Goal: Communication & Community: Share content

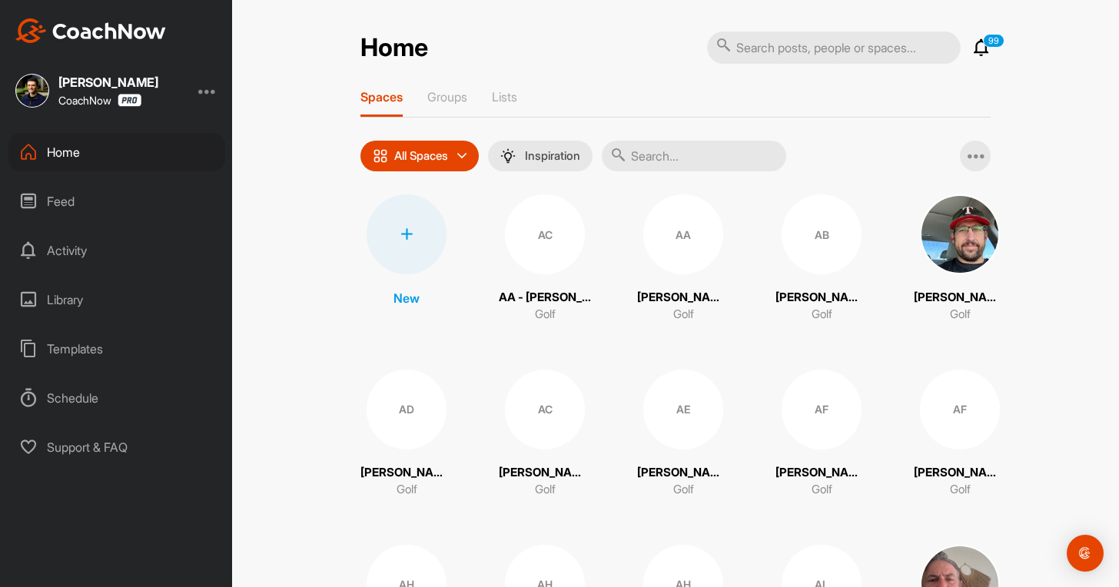
click at [677, 167] on input "text" at bounding box center [694, 156] width 185 height 31
click at [644, 161] on input "text" at bounding box center [694, 156] width 185 height 31
click at [657, 157] on input "text" at bounding box center [694, 156] width 185 height 31
click at [750, 41] on input "text" at bounding box center [834, 48] width 254 height 32
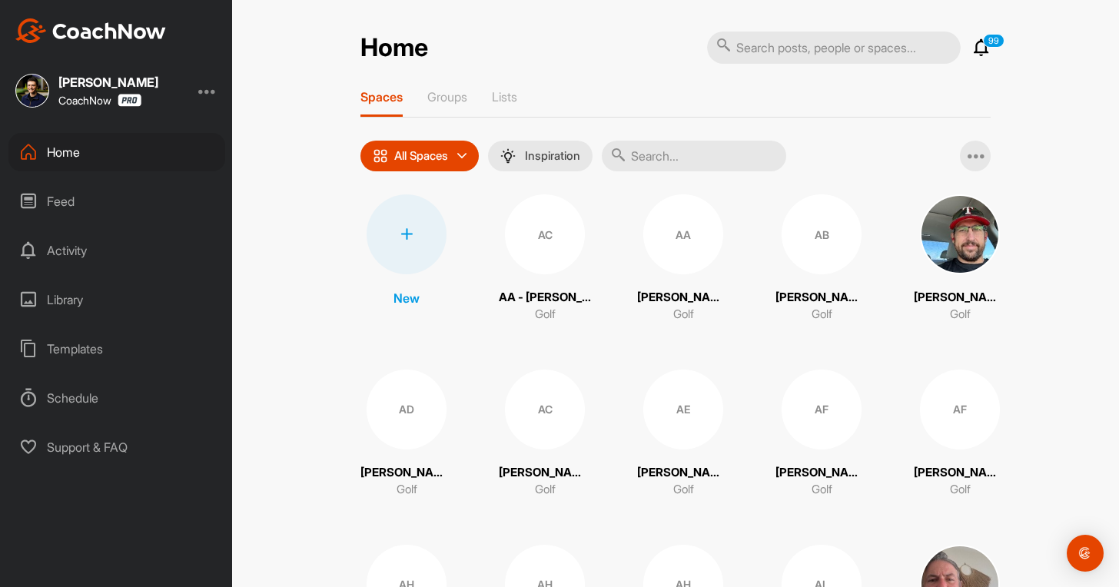
click at [677, 158] on input "text" at bounding box center [694, 156] width 185 height 31
paste input "[PERSON_NAME]"
type input "[PERSON_NAME] [PERSON_NAME] [PERSON_NAME]"
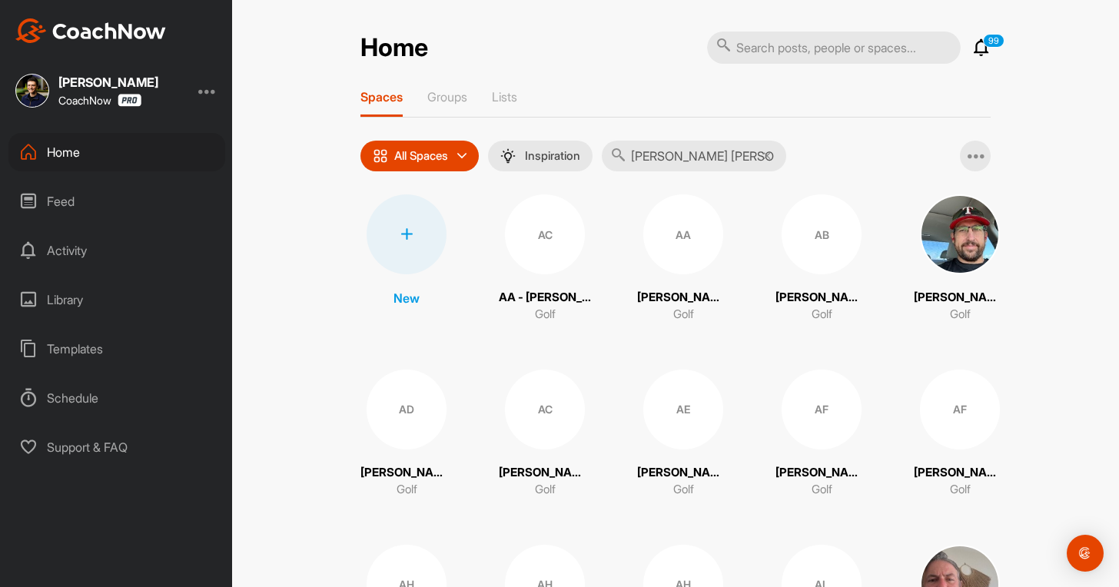
scroll to position [0, 91]
click at [663, 168] on input "[PERSON_NAME] [PERSON_NAME] [PERSON_NAME]" at bounding box center [694, 156] width 185 height 31
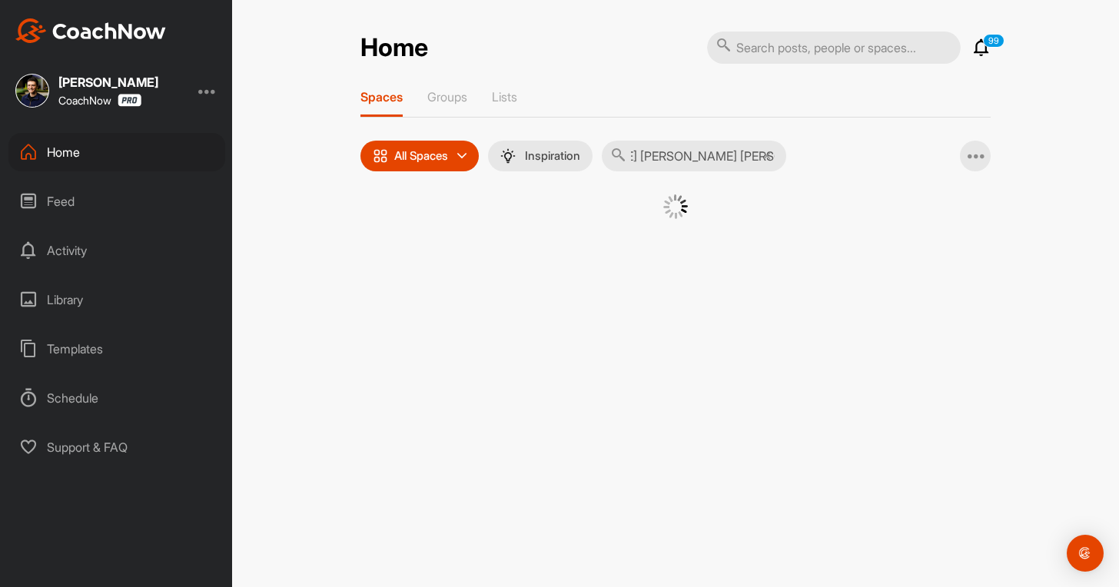
click at [663, 168] on input "[PERSON_NAME] [PERSON_NAME] [PERSON_NAME]" at bounding box center [694, 156] width 185 height 31
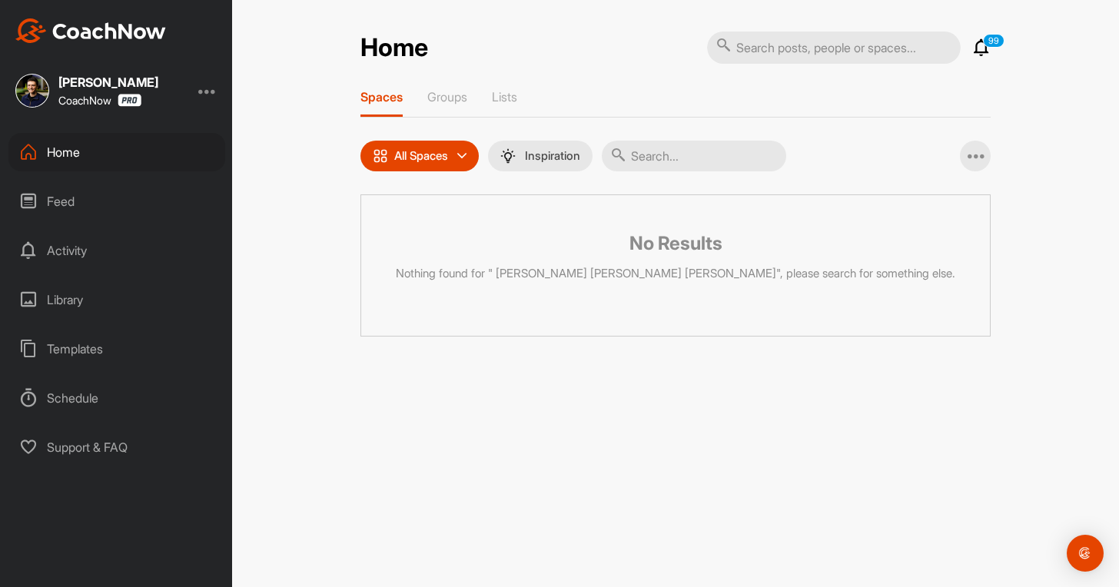
paste input "[PERSON_NAME]"
type input "[PERSON_NAME]"
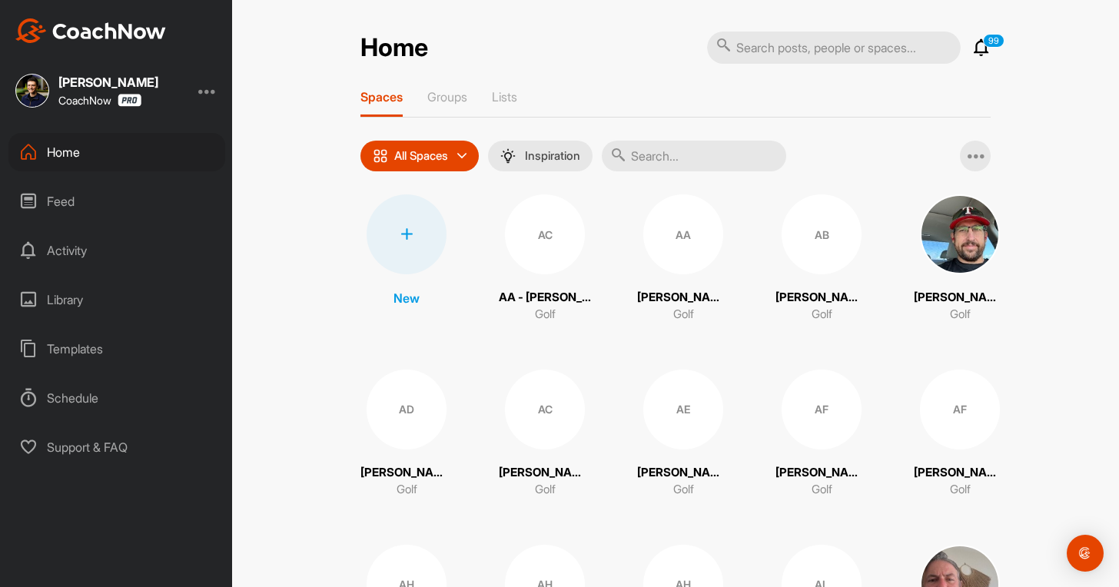
click at [683, 157] on input "text" at bounding box center [694, 156] width 185 height 31
paste input "[PERSON_NAME]"
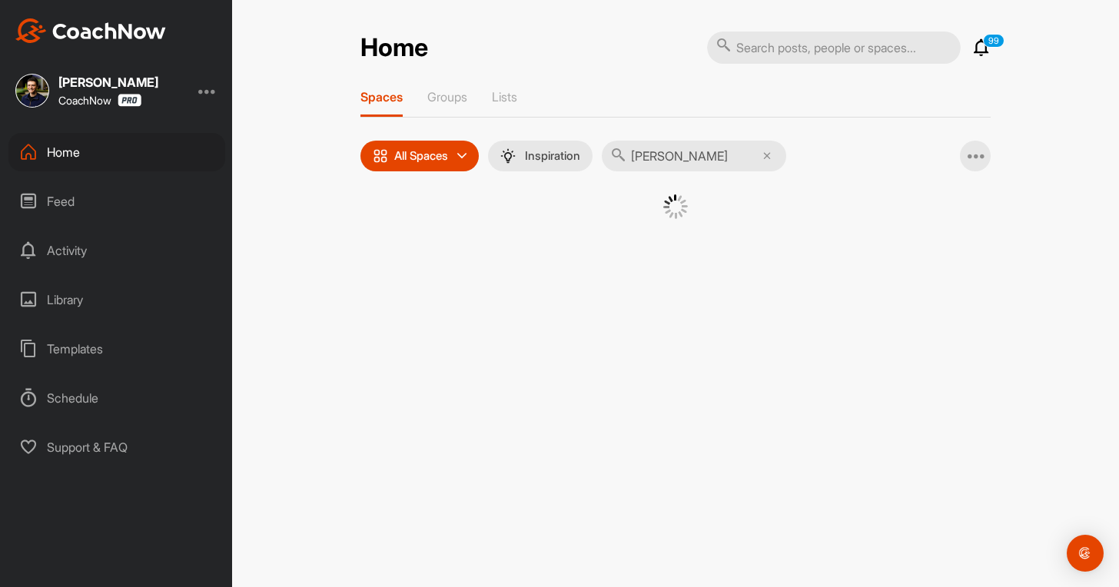
click at [636, 157] on input "[PERSON_NAME]" at bounding box center [694, 156] width 185 height 31
type input "[PERSON_NAME]"
click at [524, 226] on div "GC" at bounding box center [533, 235] width 80 height 80
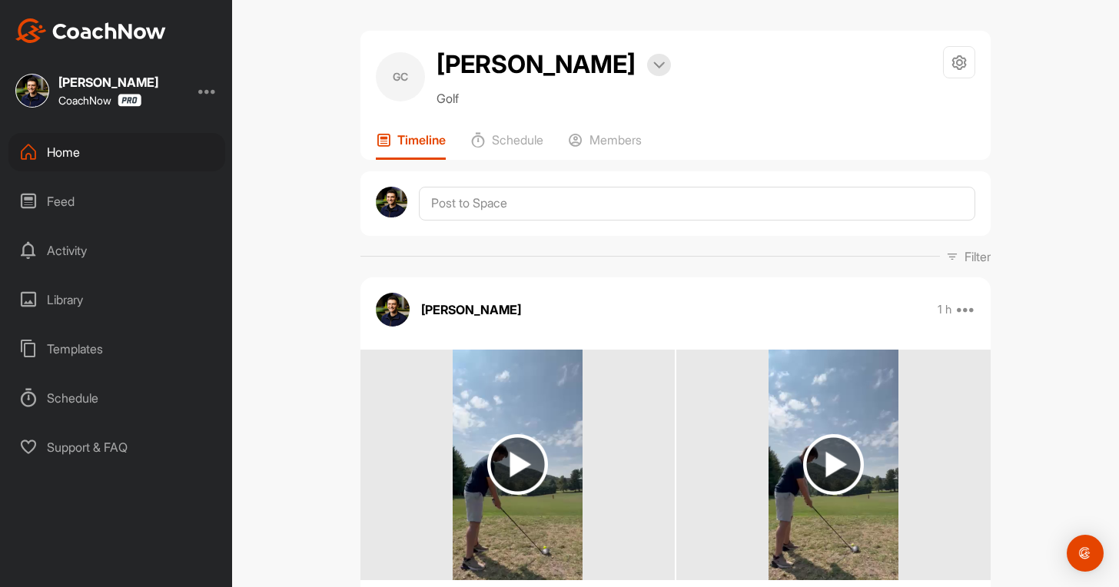
click at [617, 124] on div "GC [PERSON_NAME] Bookings Golf Space Settings Your Notifications Timeline Sched…" at bounding box center [676, 95] width 630 height 129
click at [619, 145] on p "Members" at bounding box center [616, 139] width 52 height 15
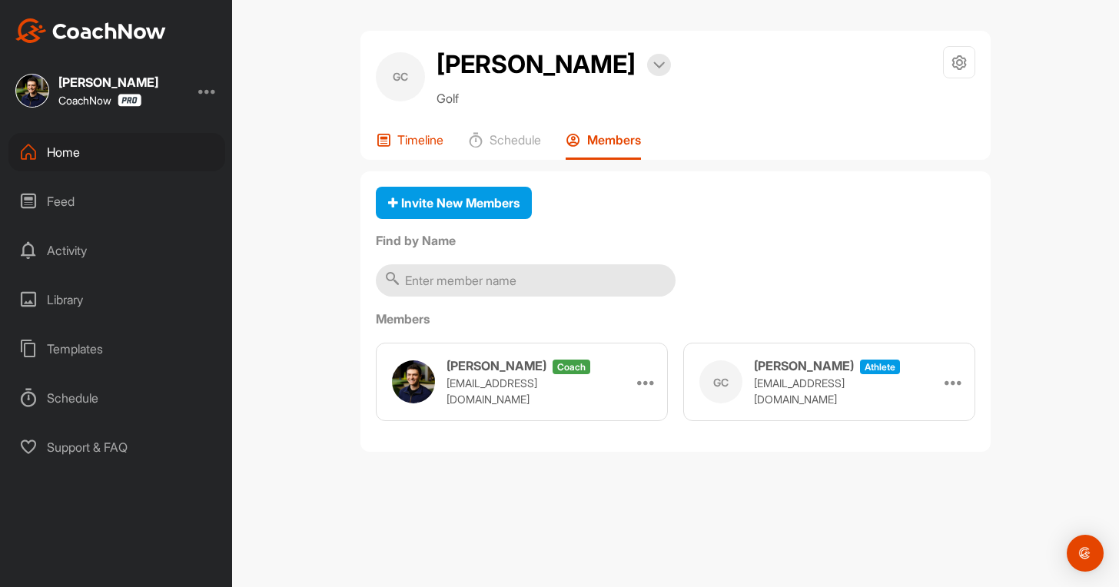
click at [421, 145] on p "Timeline" at bounding box center [421, 139] width 46 height 15
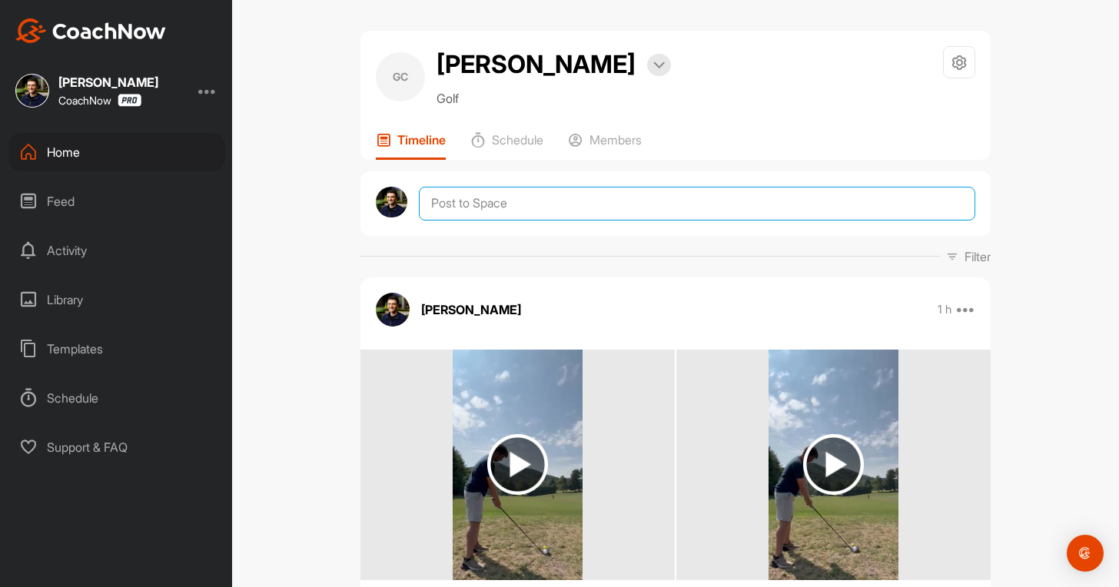
click at [474, 200] on textarea at bounding box center [697, 204] width 557 height 34
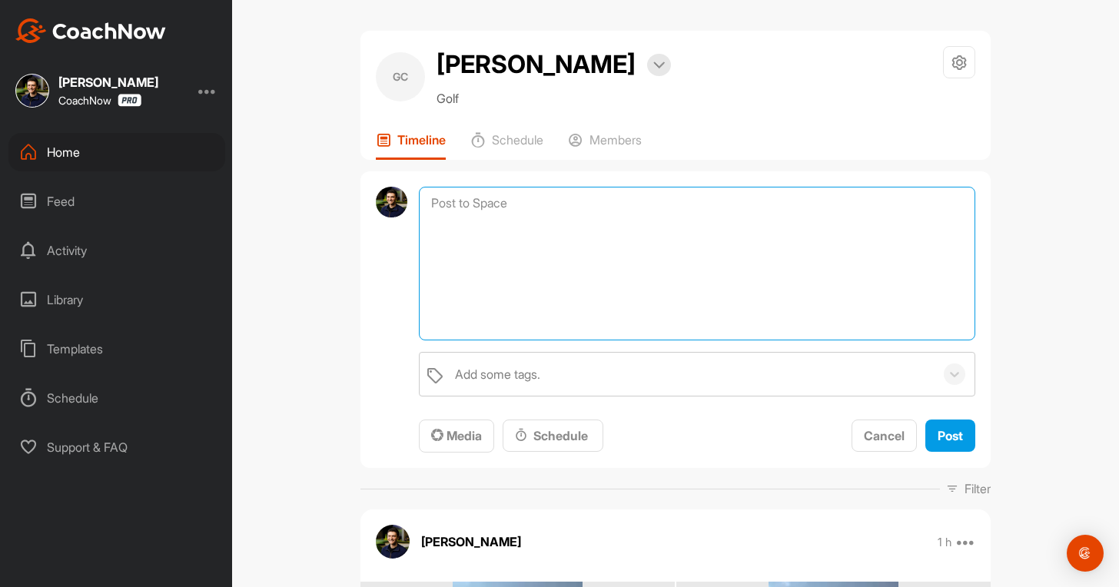
click at [463, 254] on textarea at bounding box center [697, 264] width 557 height 154
click at [483, 201] on textarea at bounding box center [697, 264] width 557 height 154
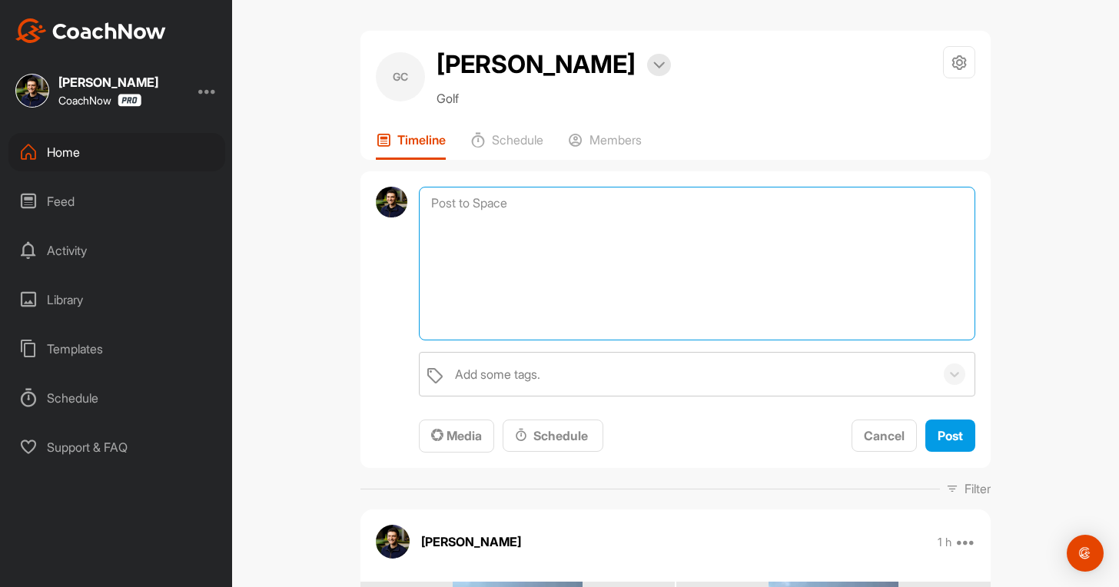
paste textarea "[PERSON_NAME]"
type textarea "[PERSON_NAME]"
drag, startPoint x: 501, startPoint y: 231, endPoint x: 235, endPoint y: 218, distance: 266.4
click at [235, 218] on div "GC [PERSON_NAME] Bookings Golf Space Settings Your Notifications Timeline Sched…" at bounding box center [675, 293] width 887 height 587
click at [508, 204] on textarea at bounding box center [697, 264] width 557 height 154
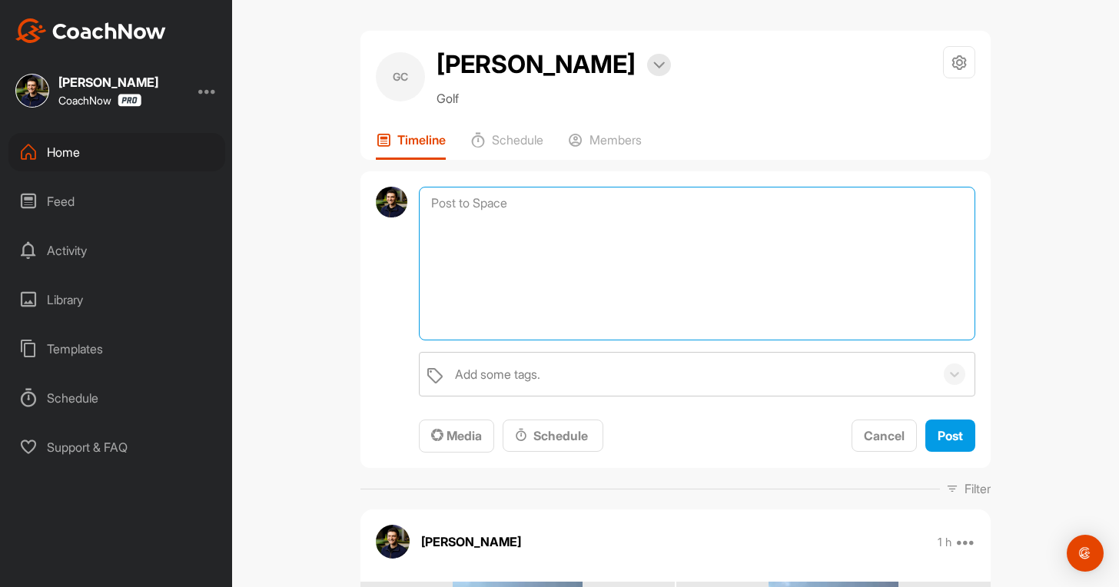
click at [508, 204] on textarea at bounding box center [697, 264] width 557 height 154
paste textarea "Thanks for sending in your video and signing up for a Full Assessment of your s…"
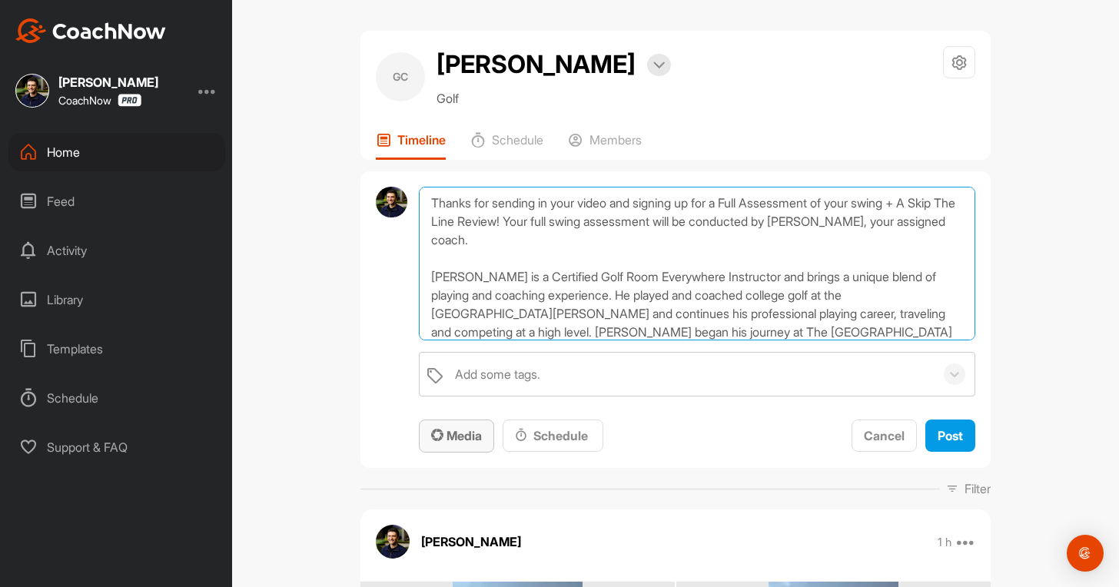
type textarea "Thanks for sending in your video and signing up for a Full Assessment of your s…"
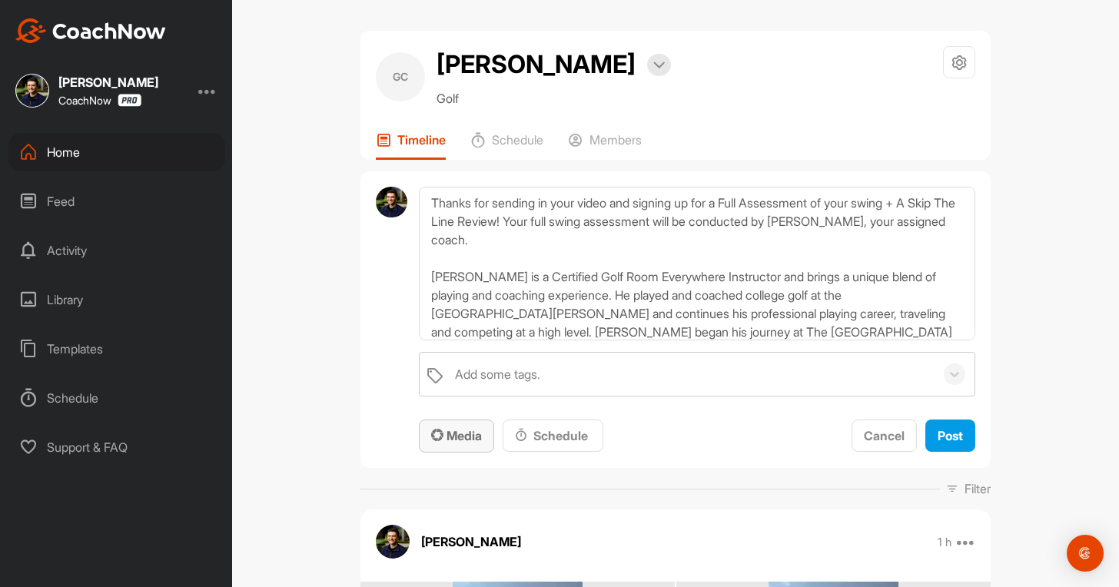
click at [457, 445] on div "Media" at bounding box center [456, 436] width 51 height 18
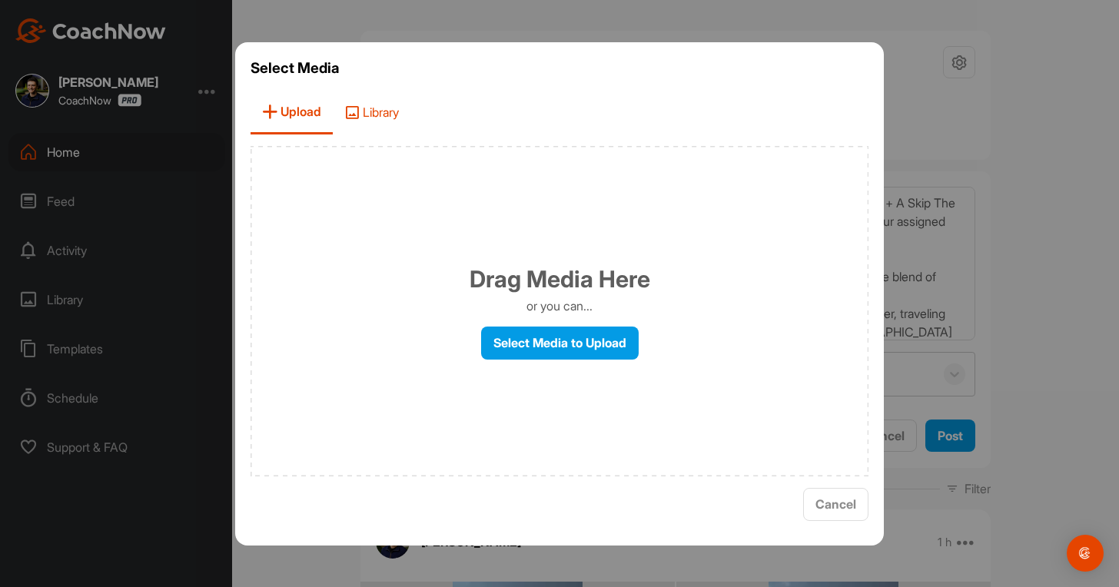
click at [372, 121] on span "Library" at bounding box center [372, 113] width 78 height 44
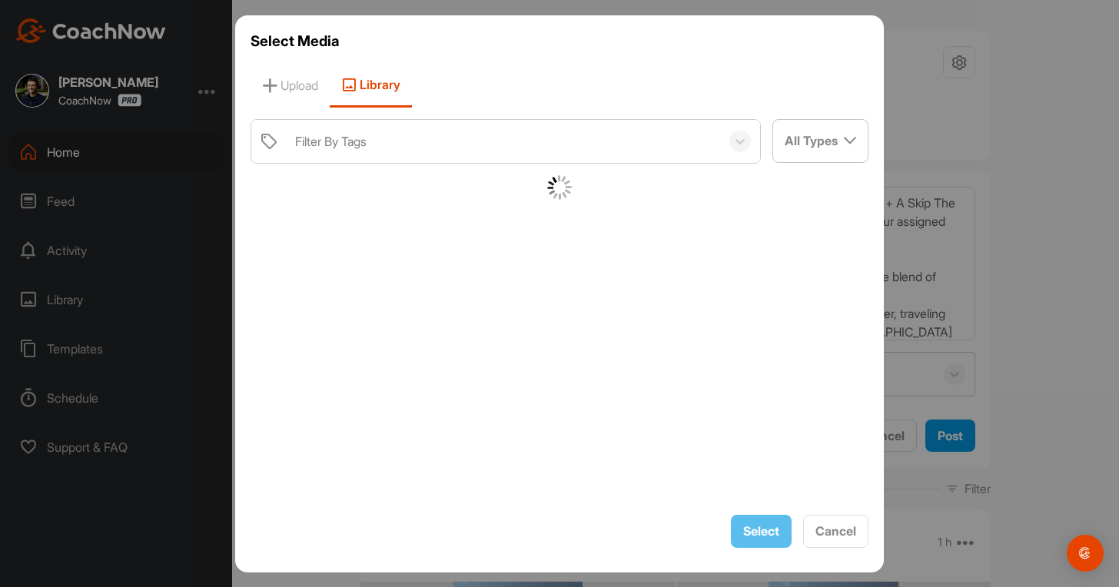
click at [368, 158] on div "Filter By Tags" at bounding box center [504, 141] width 433 height 43
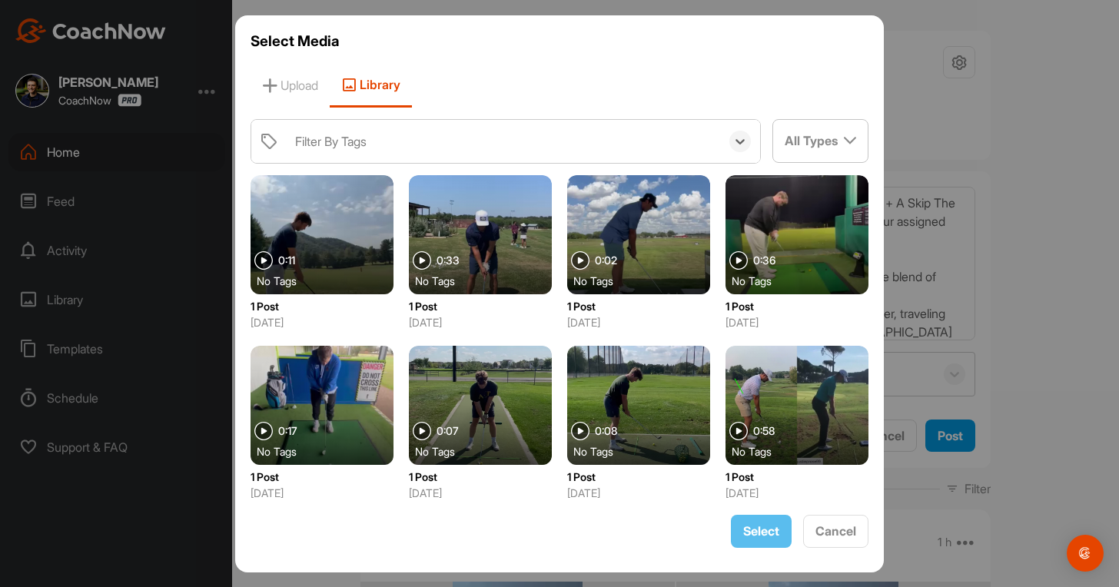
drag, startPoint x: 368, startPoint y: 158, endPoint x: 371, endPoint y: 145, distance: 14.2
click at [371, 153] on div "Filter By Tags" at bounding box center [504, 141] width 433 height 43
click at [367, 145] on div "Filter By Tags" at bounding box center [331, 141] width 72 height 18
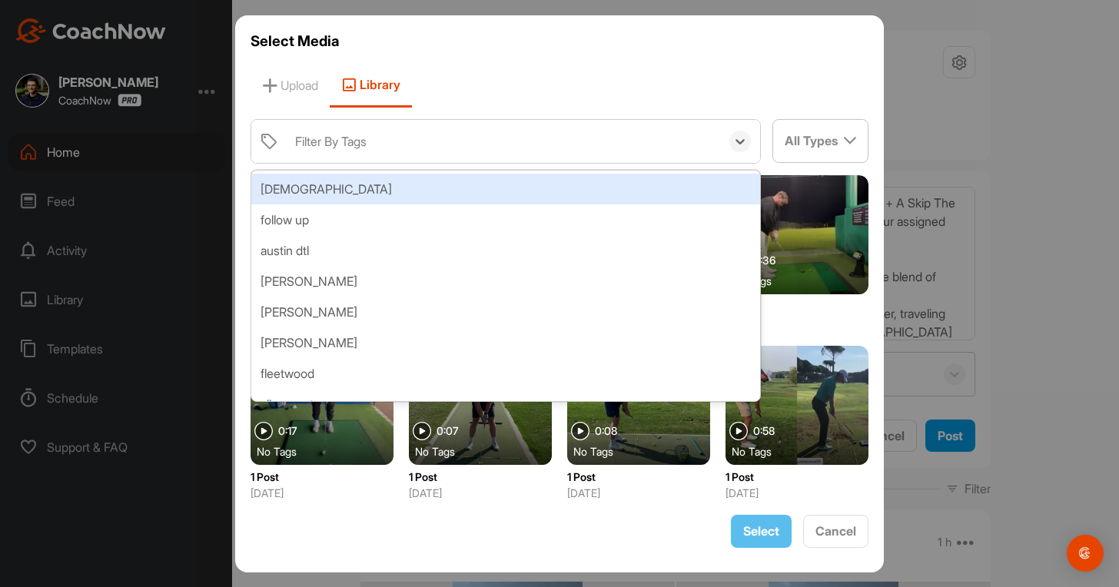
click at [367, 145] on div "Filter By Tags" at bounding box center [331, 141] width 72 height 18
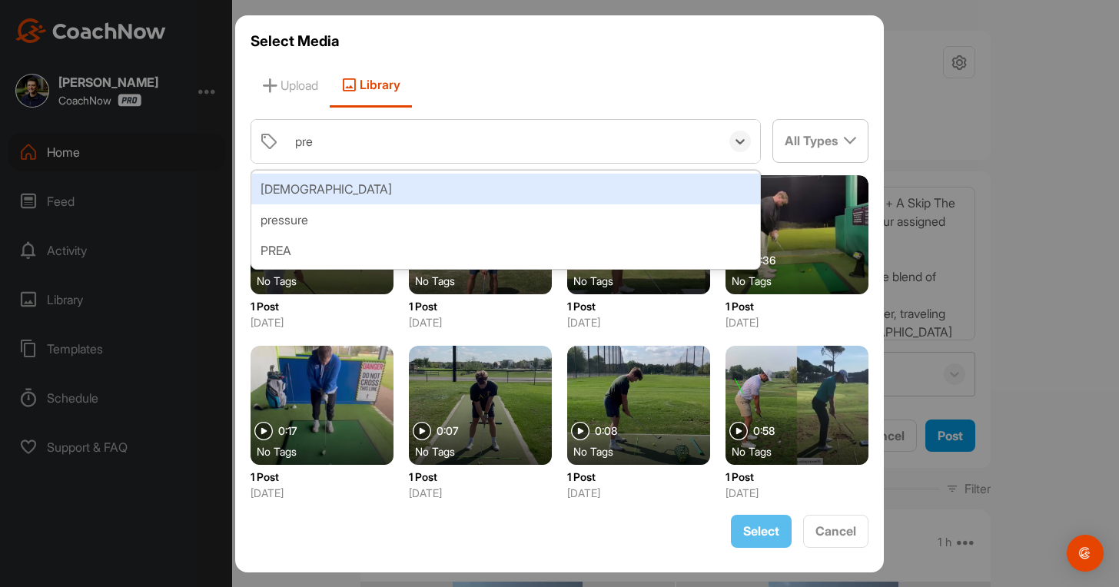
type input "[DEMOGRAPHIC_DATA]"
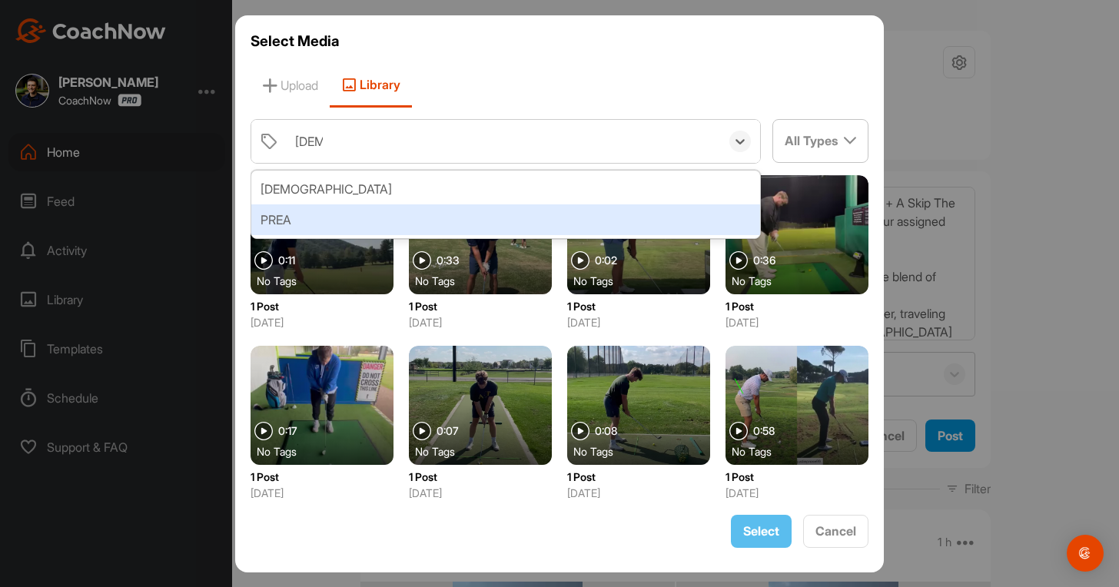
click at [331, 215] on div "PREA" at bounding box center [505, 220] width 509 height 31
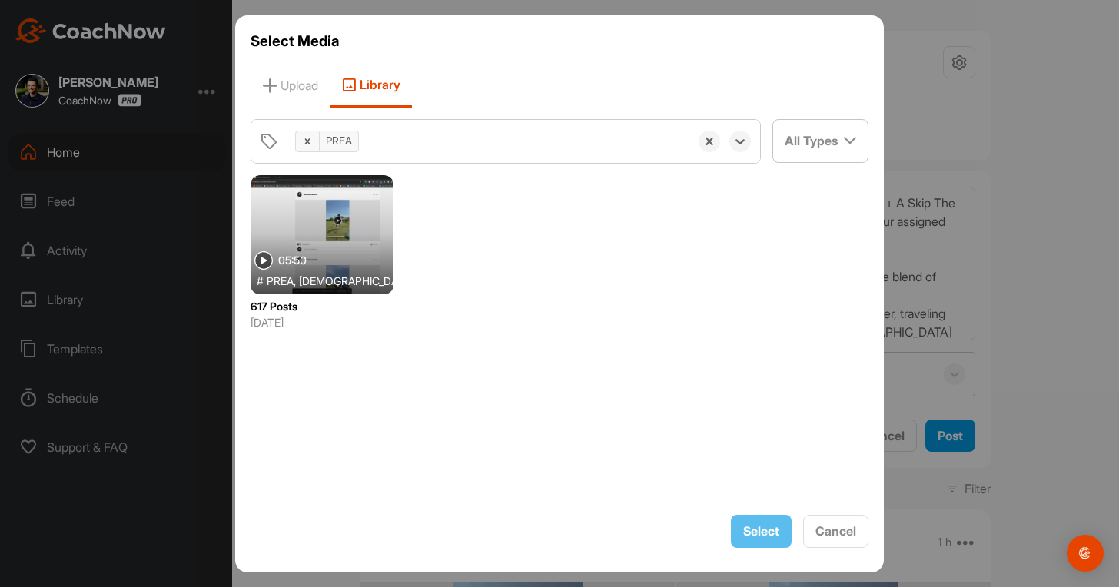
click at [338, 209] on div at bounding box center [322, 234] width 143 height 119
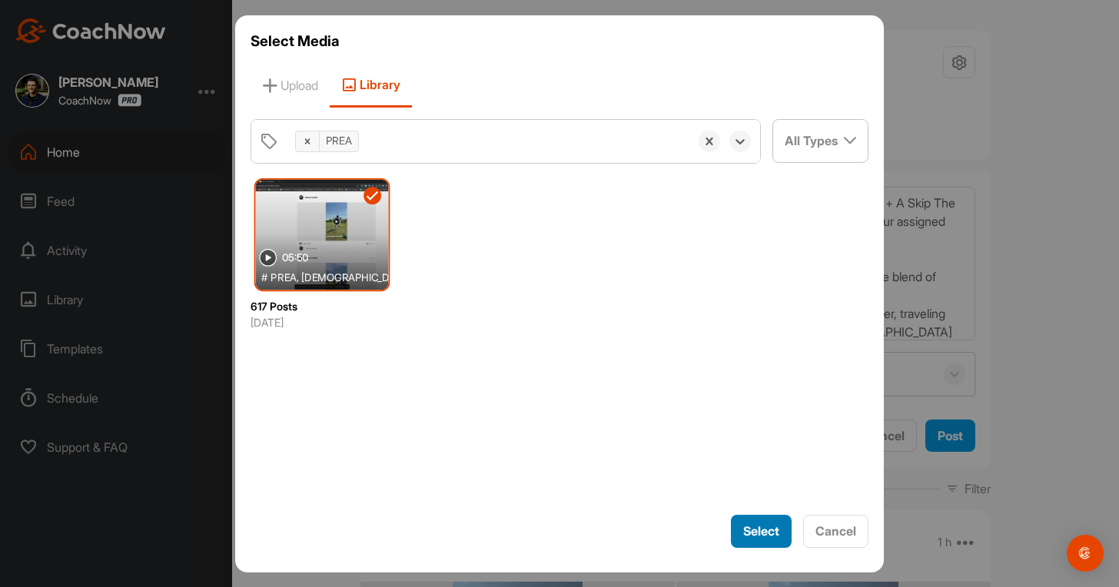
click at [772, 535] on span "Select" at bounding box center [762, 531] width 36 height 15
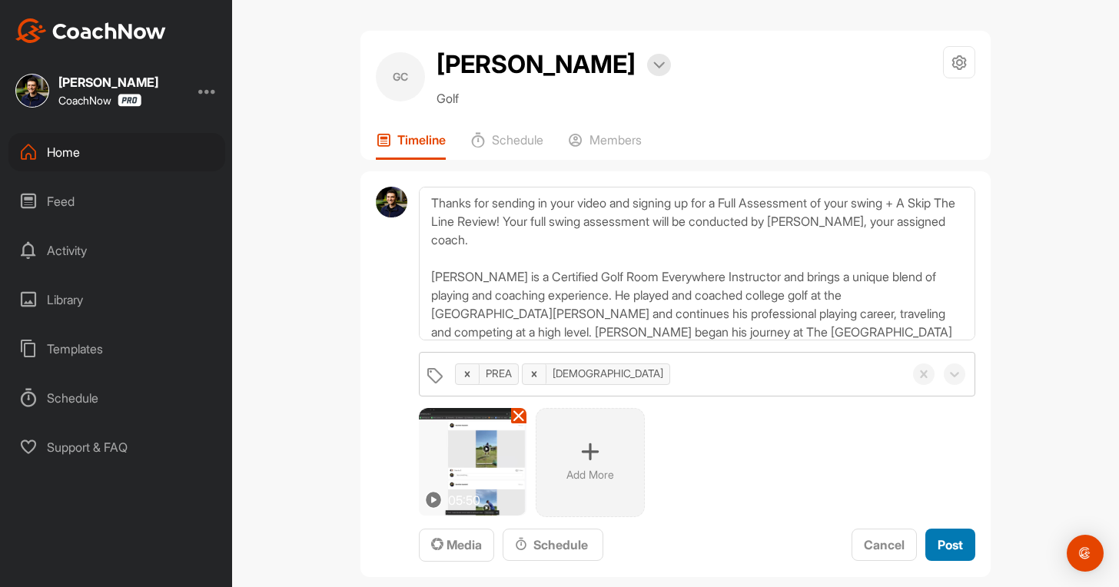
click at [944, 541] on span "Post" at bounding box center [950, 544] width 25 height 15
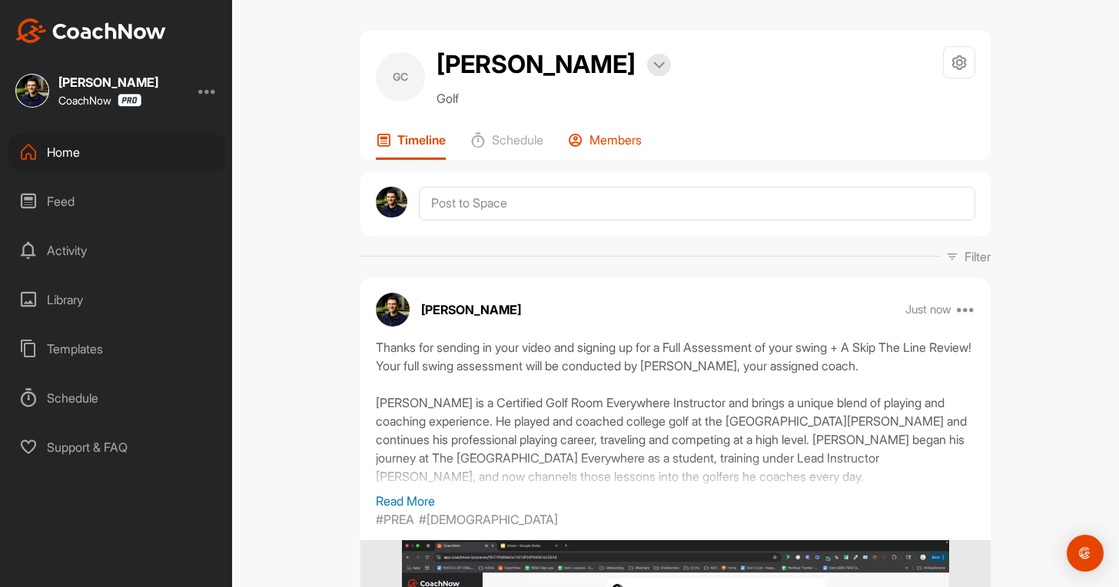
click at [607, 139] on p "Members" at bounding box center [616, 139] width 52 height 15
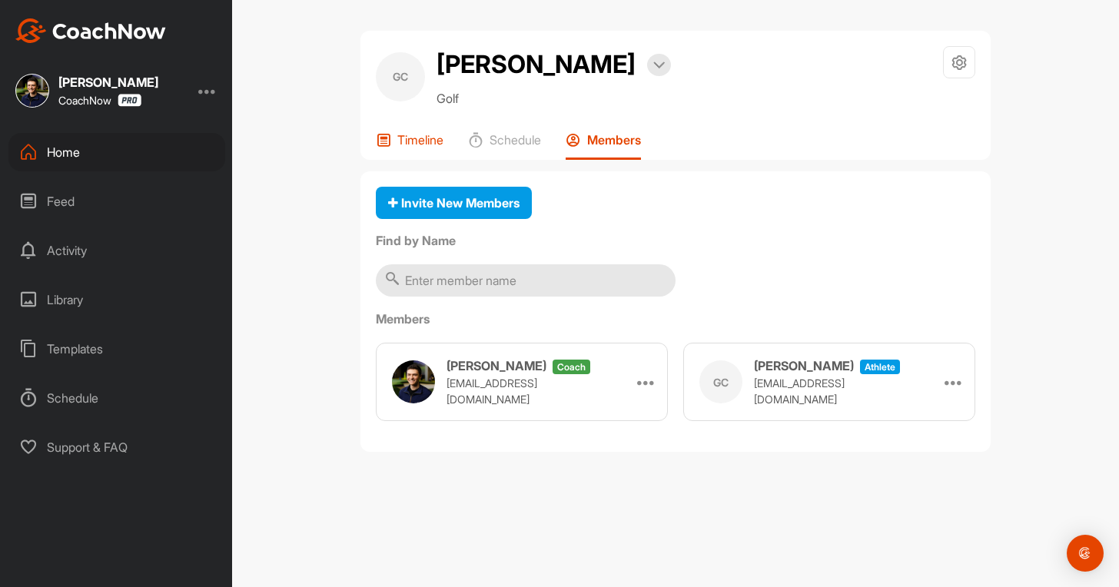
click at [401, 148] on div "Timeline" at bounding box center [410, 146] width 68 height 28
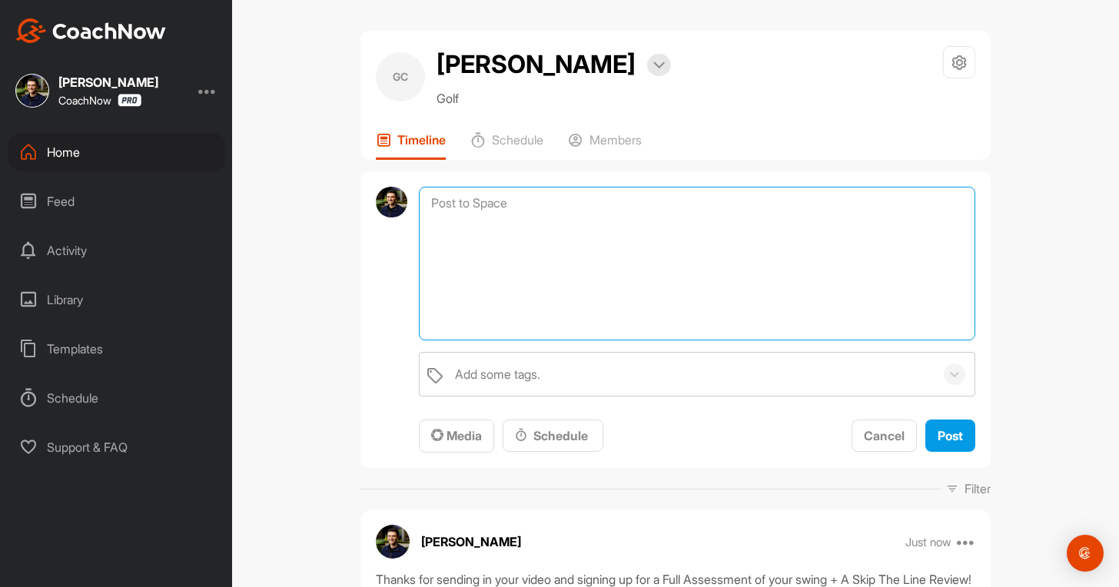
click at [439, 204] on textarea at bounding box center [697, 264] width 557 height 154
paste textarea "I am pinning a post here at the top of your CoachNow Space with some important …"
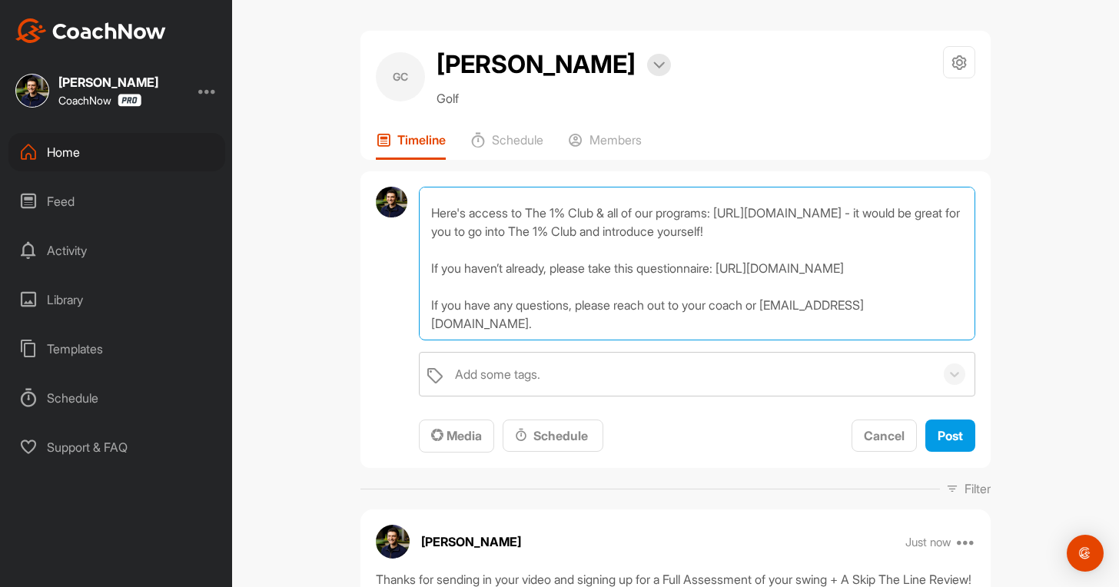
paste textarea "I am pinning a post here at the top of your CoachNow Space with some important …"
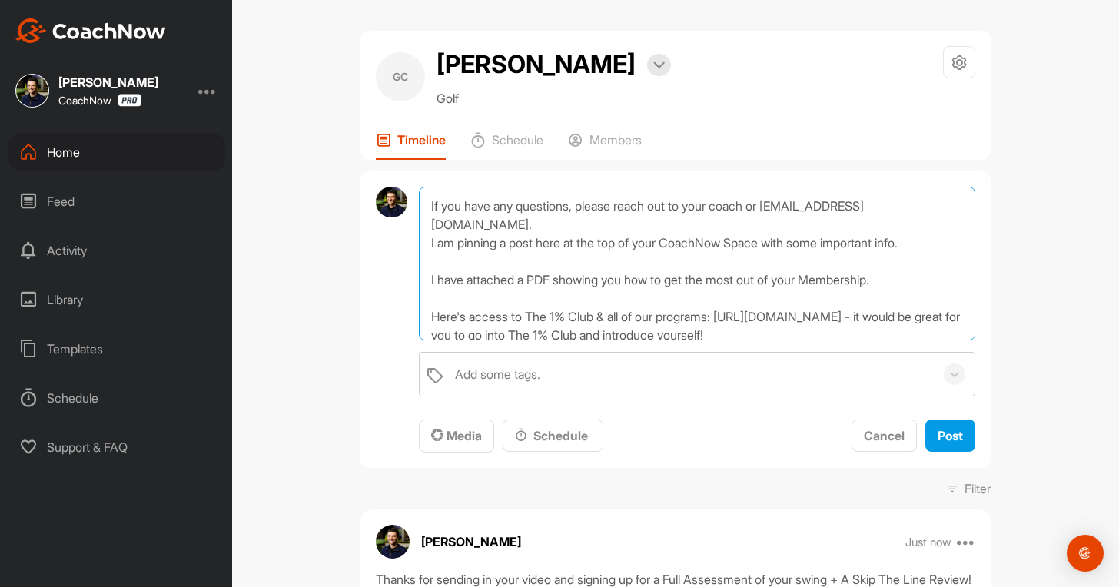
scroll to position [161, 0]
type textarea "I am pinning a post here at the top of your CoachNow Space with some important …"
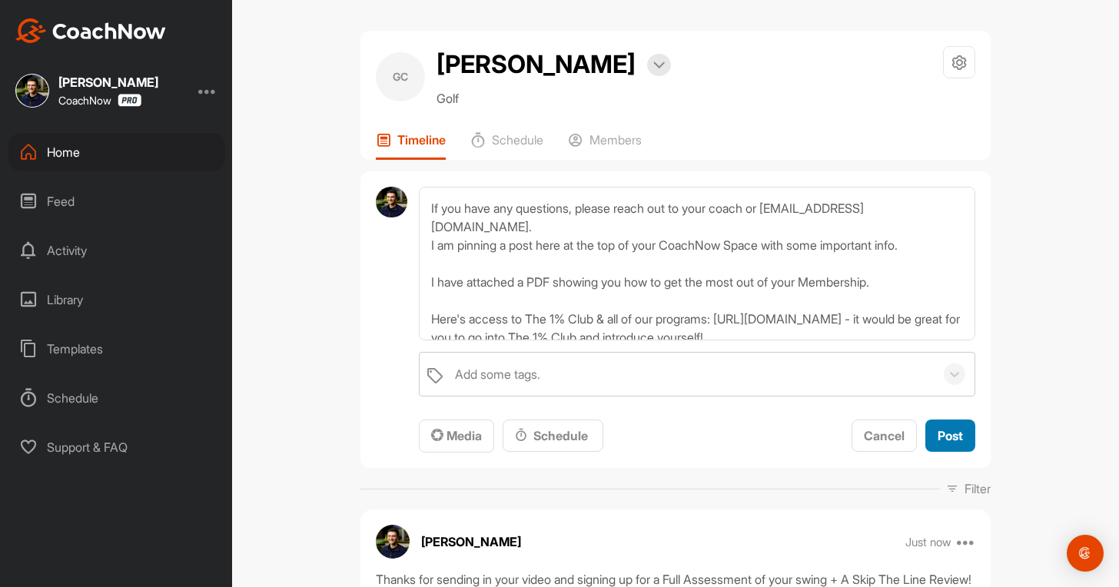
click at [938, 434] on span "Post" at bounding box center [950, 435] width 25 height 15
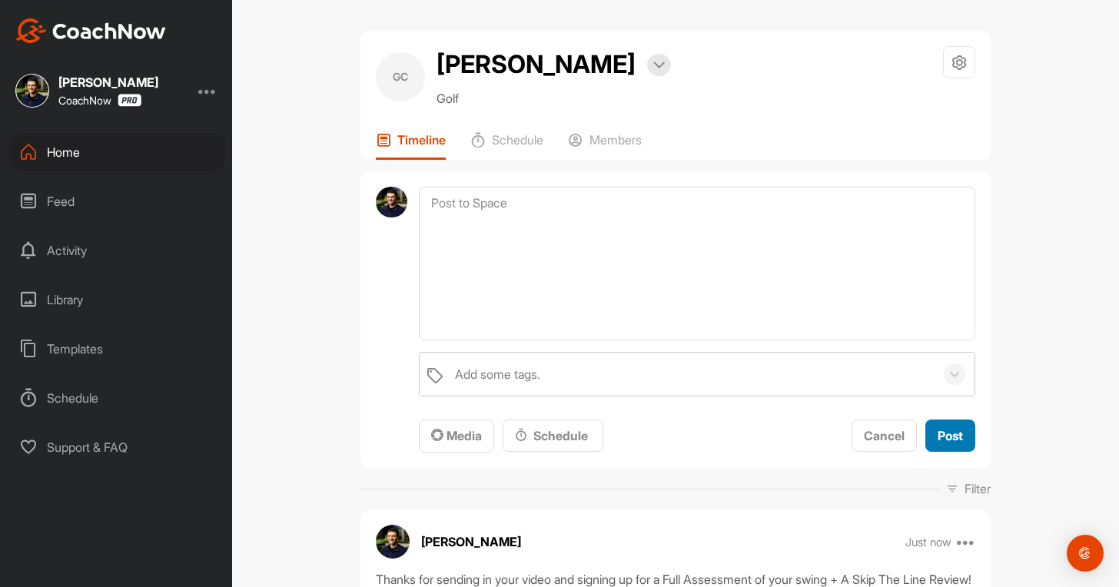
scroll to position [0, 0]
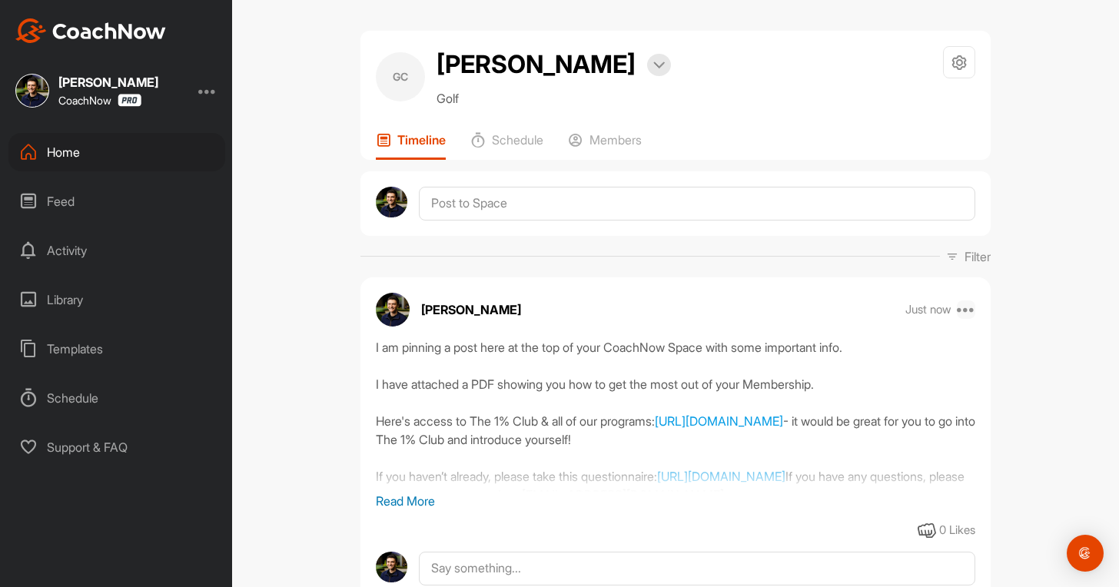
click at [961, 311] on icon at bounding box center [966, 310] width 18 height 18
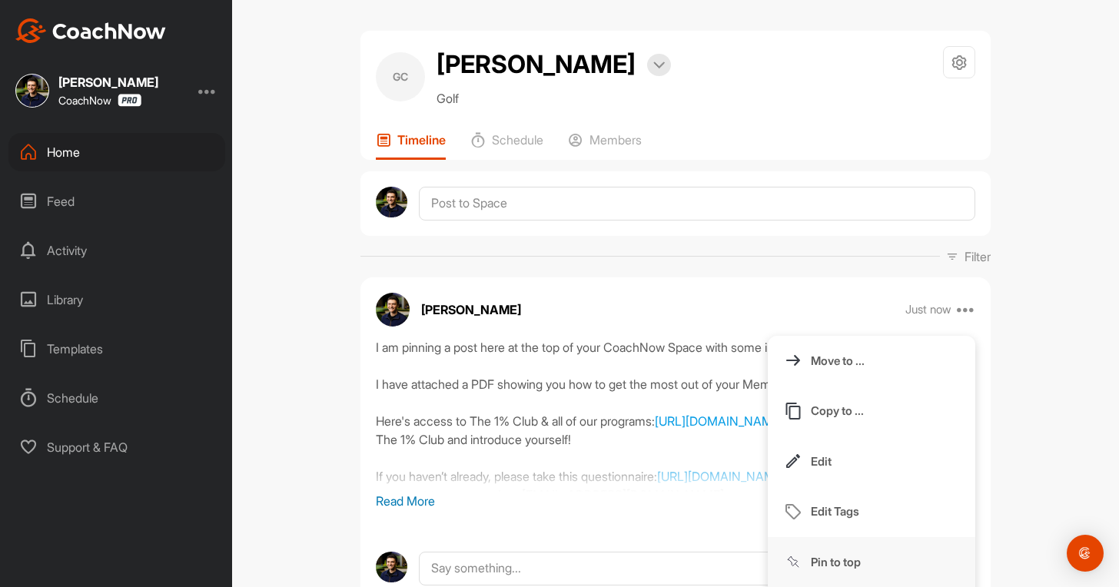
click at [824, 554] on p "Pin to top" at bounding box center [836, 562] width 50 height 16
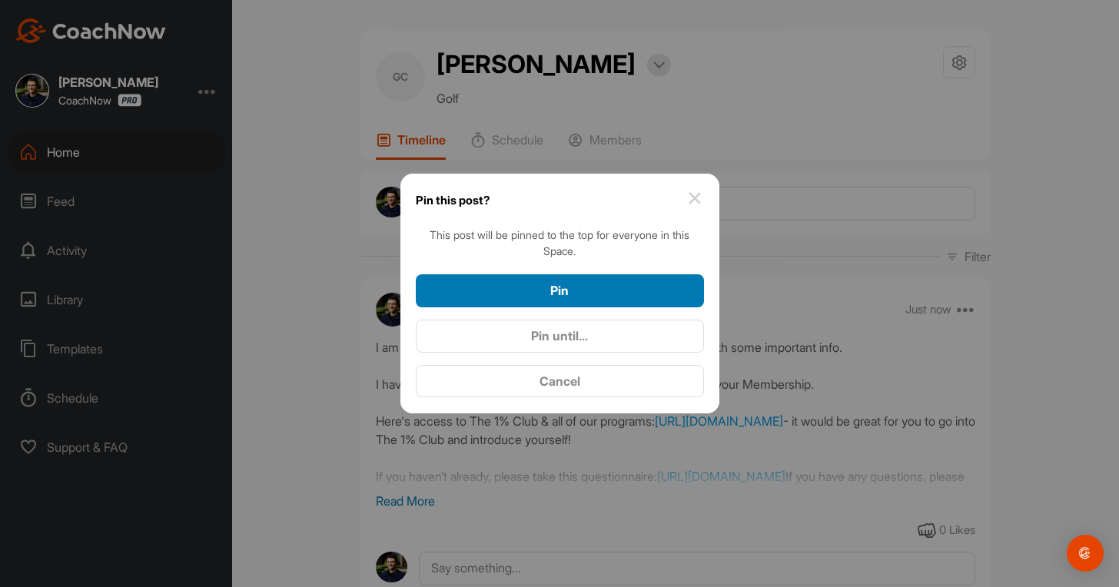
click at [551, 294] on span "Pin" at bounding box center [560, 290] width 18 height 15
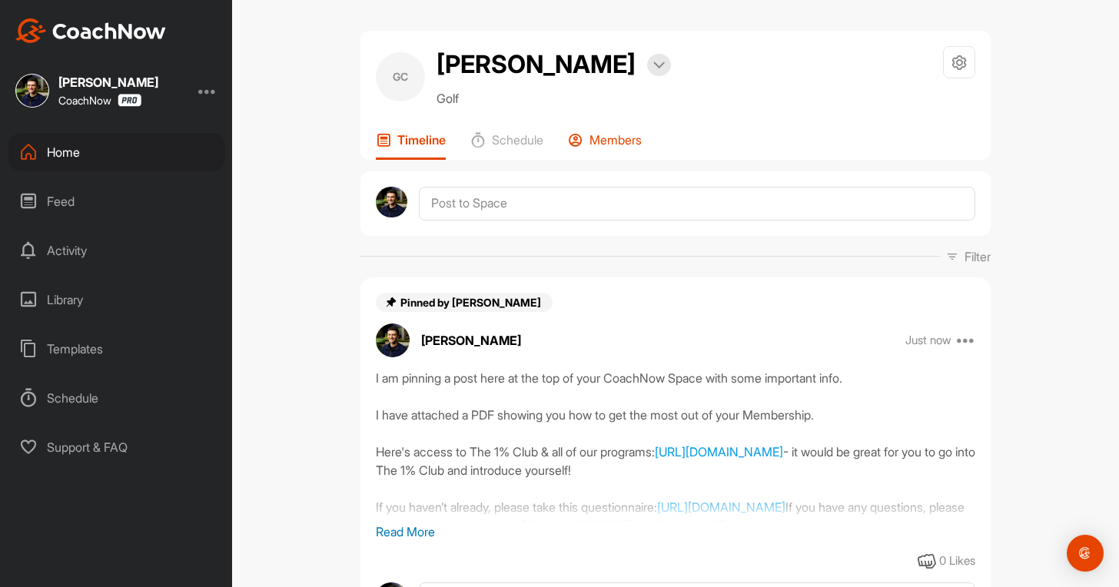
click at [609, 151] on div "Members" at bounding box center [605, 146] width 74 height 28
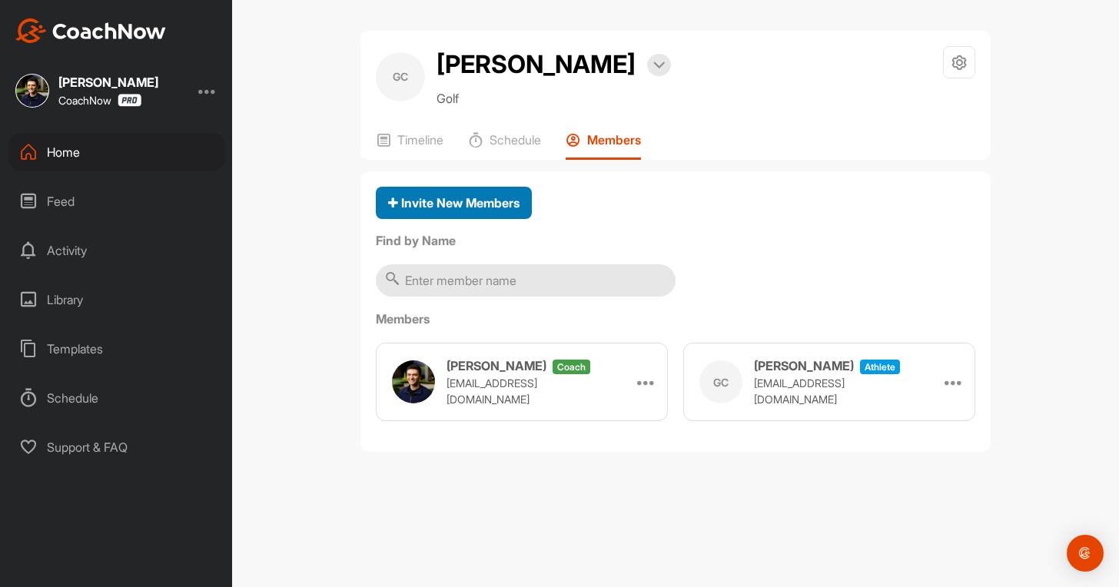
click at [424, 200] on span "Invite New Members" at bounding box center [453, 202] width 131 height 15
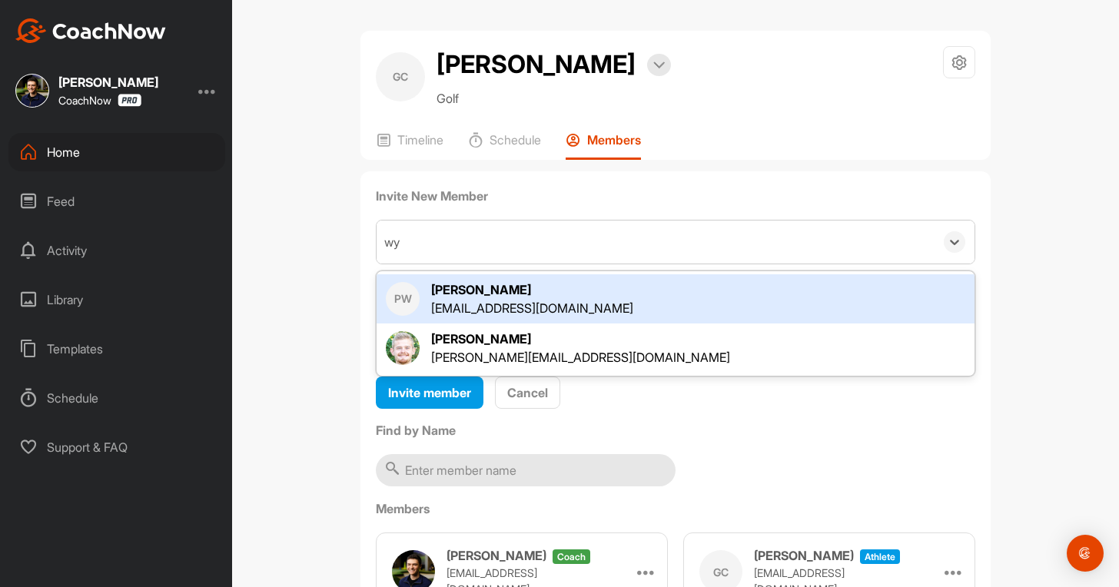
type input "wya"
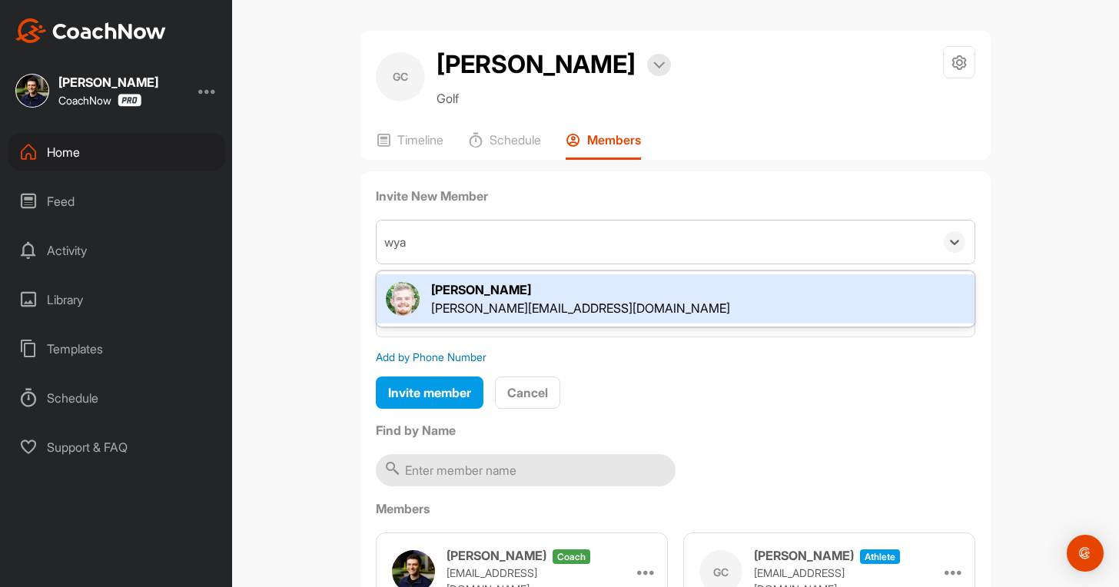
click at [517, 301] on div "[PERSON_NAME][EMAIL_ADDRESS][DOMAIN_NAME]" at bounding box center [580, 308] width 299 height 18
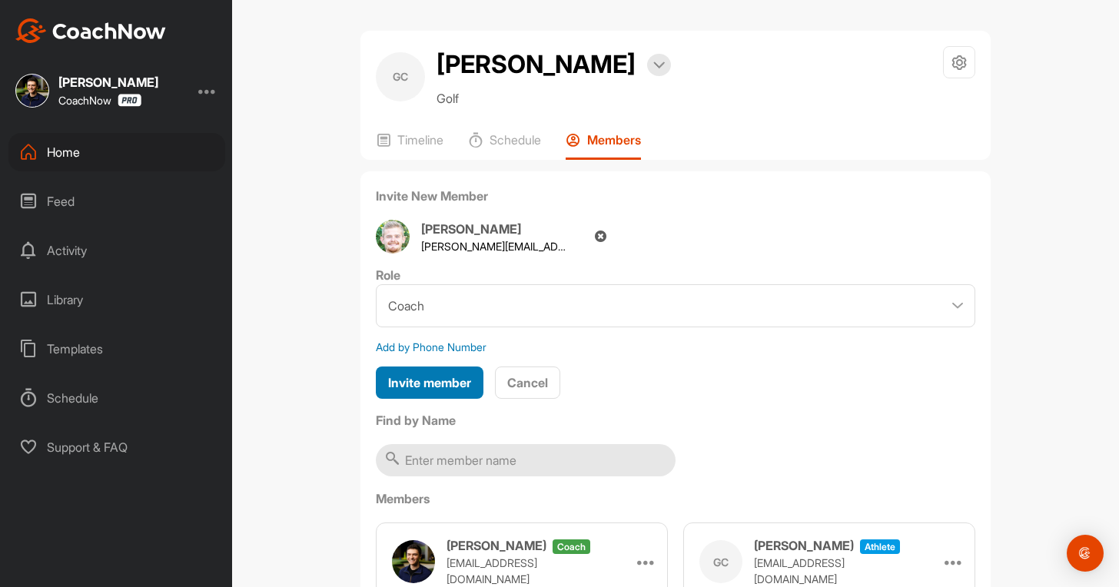
click at [394, 380] on span "Invite member" at bounding box center [429, 382] width 83 height 15
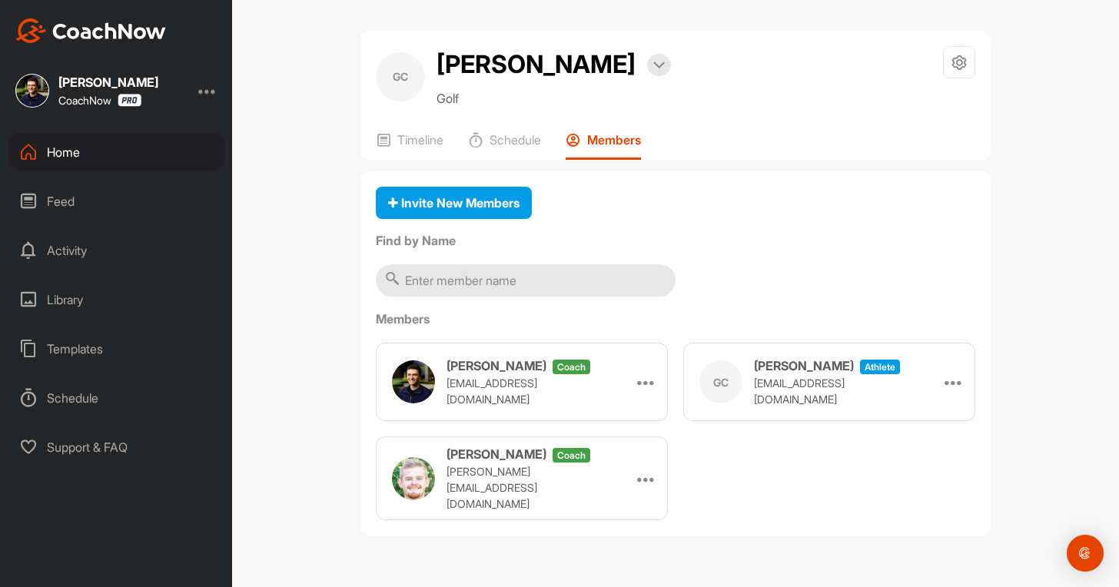
click at [54, 164] on div "Home" at bounding box center [116, 152] width 217 height 38
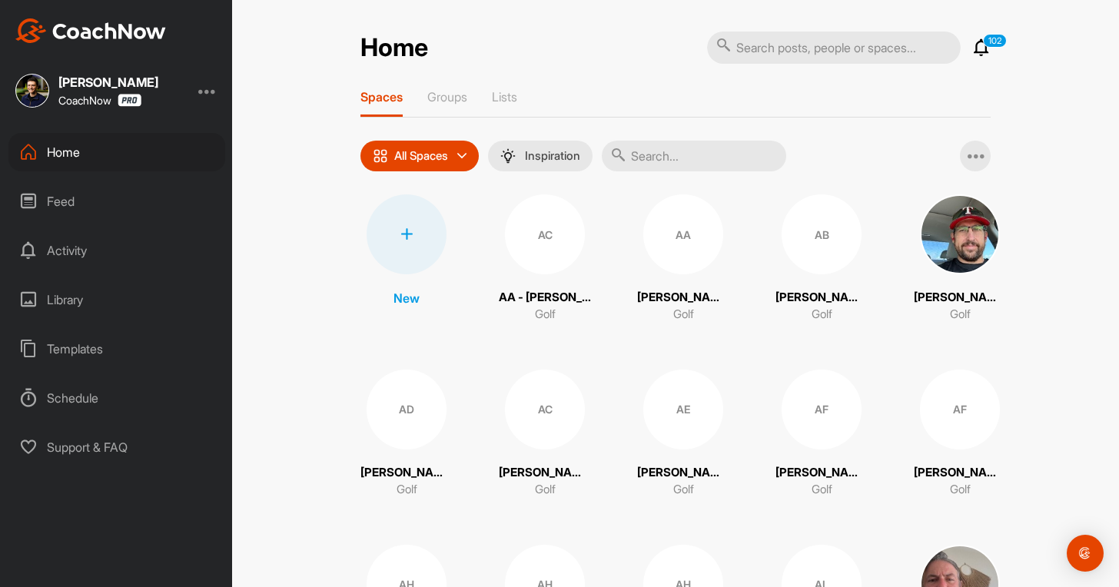
click at [389, 243] on div at bounding box center [407, 235] width 80 height 80
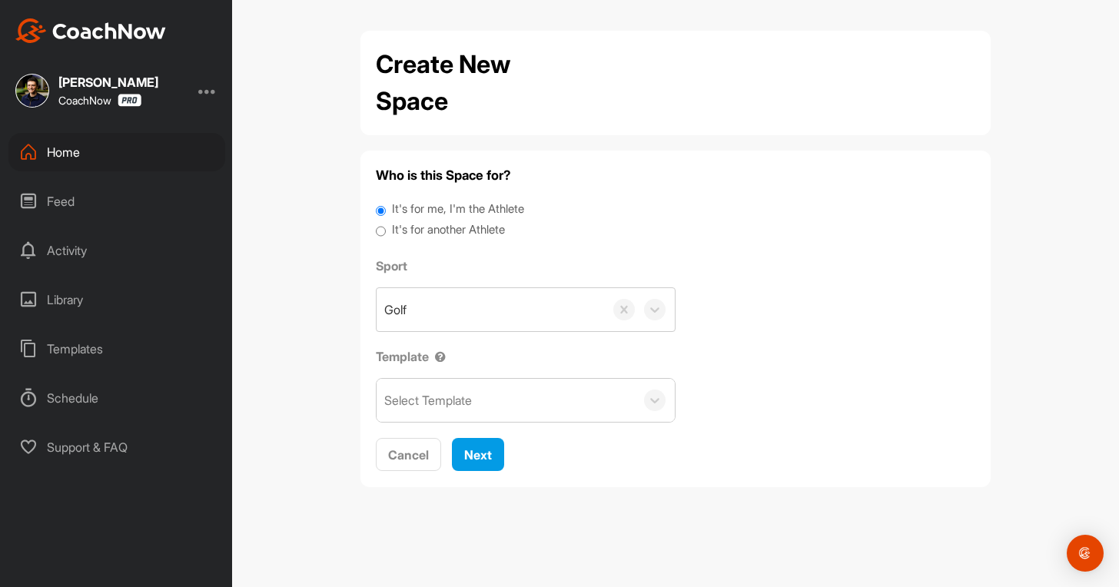
click at [457, 232] on label "It's for another Athlete" at bounding box center [448, 230] width 113 height 18
click at [386, 232] on input "It's for another Athlete" at bounding box center [381, 231] width 10 height 21
radio input "true"
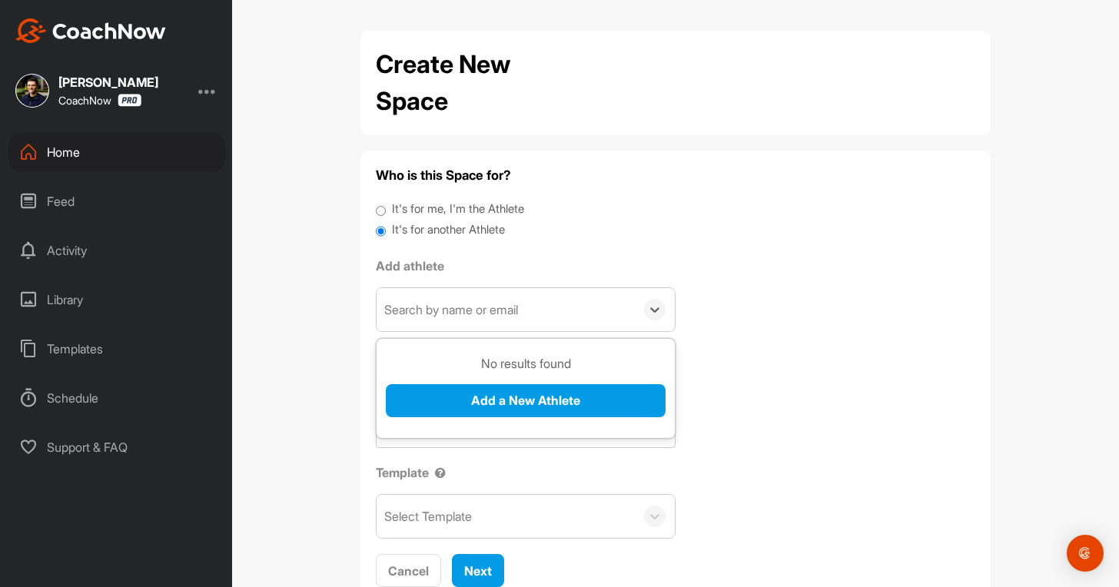
click at [433, 309] on div "Search by name or email" at bounding box center [451, 310] width 134 height 18
paste input "[EMAIL_ADDRESS][DOMAIN_NAME]"
type input "[EMAIL_ADDRESS][DOMAIN_NAME]"
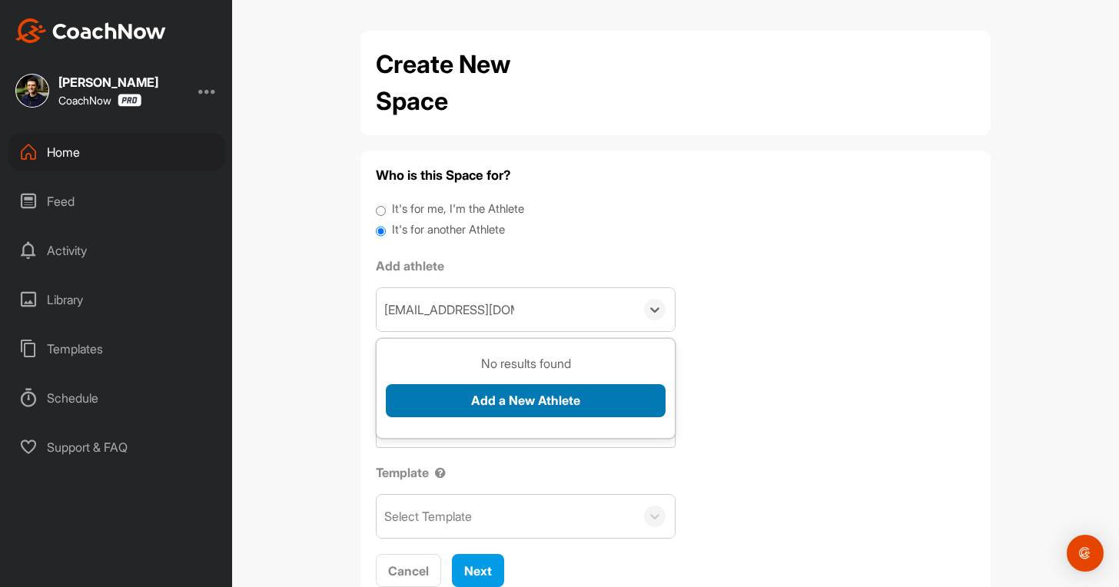
click at [429, 406] on button "Add a New Athlete" at bounding box center [526, 400] width 280 height 33
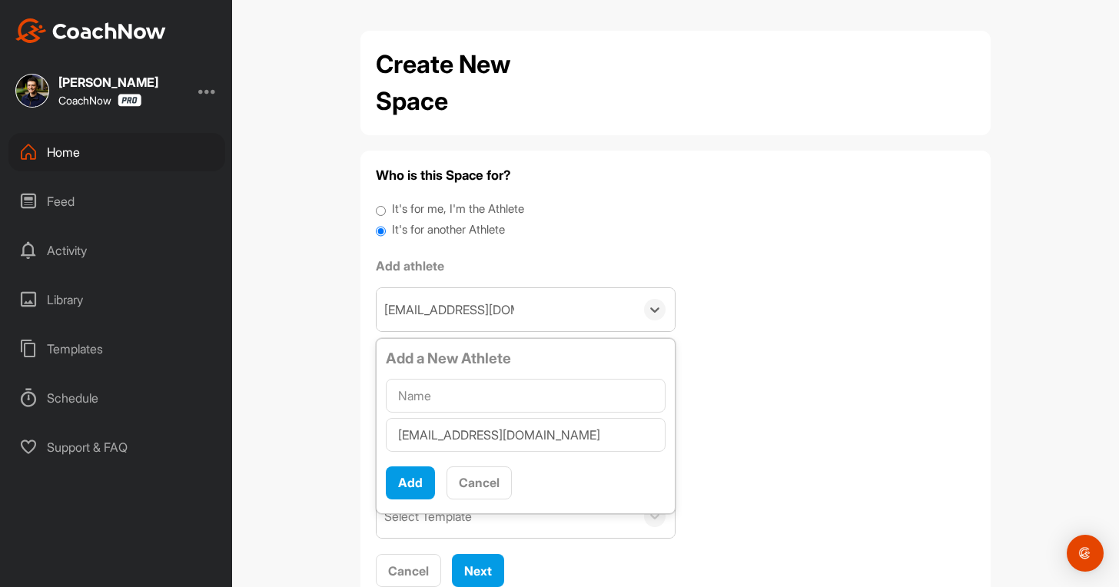
click at [406, 398] on input "text" at bounding box center [526, 396] width 280 height 34
type input "[PERSON_NAME]"
click at [392, 481] on button "Add" at bounding box center [410, 483] width 49 height 33
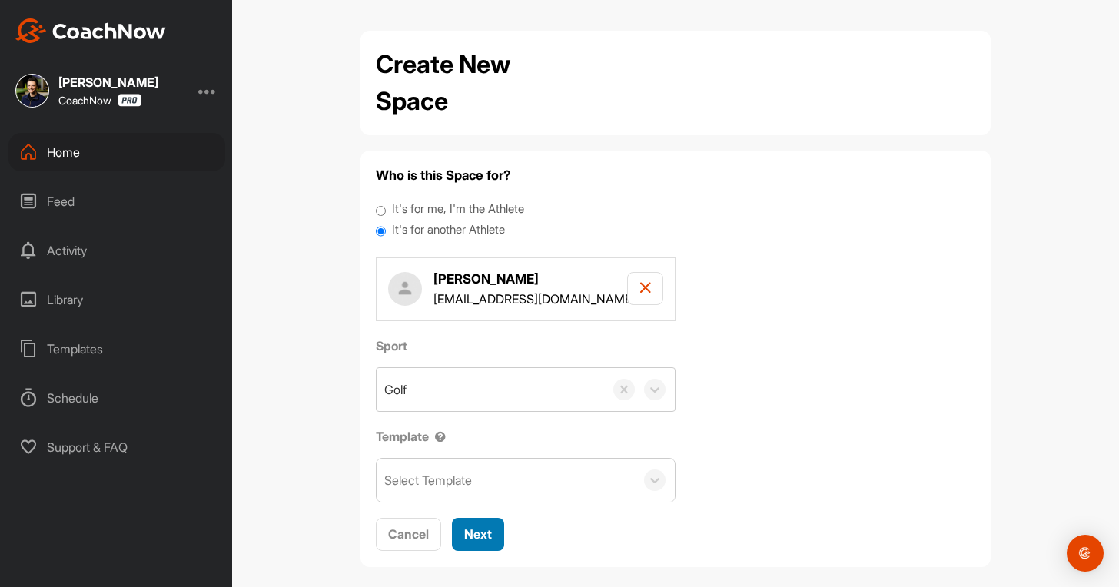
click at [465, 542] on span "Next" at bounding box center [478, 534] width 28 height 15
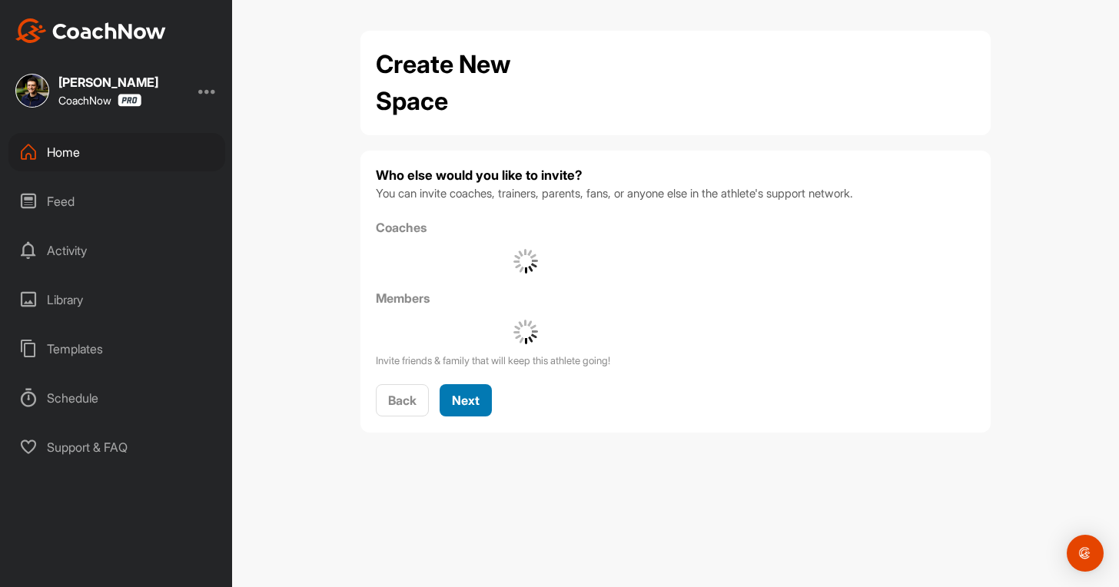
click at [477, 401] on span "Next" at bounding box center [466, 400] width 28 height 15
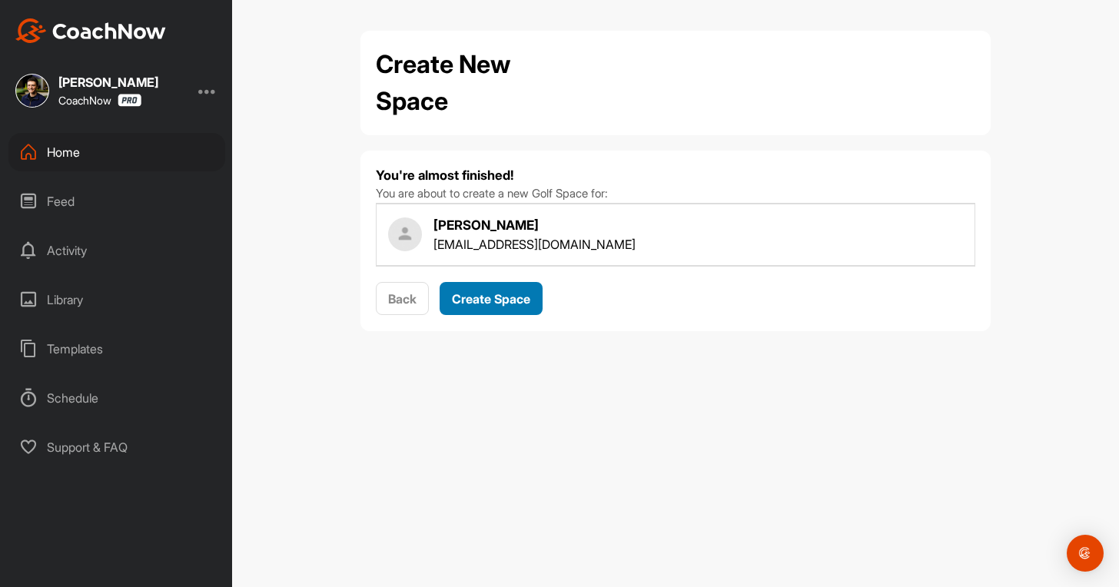
click at [469, 303] on span "Create Space" at bounding box center [491, 298] width 78 height 15
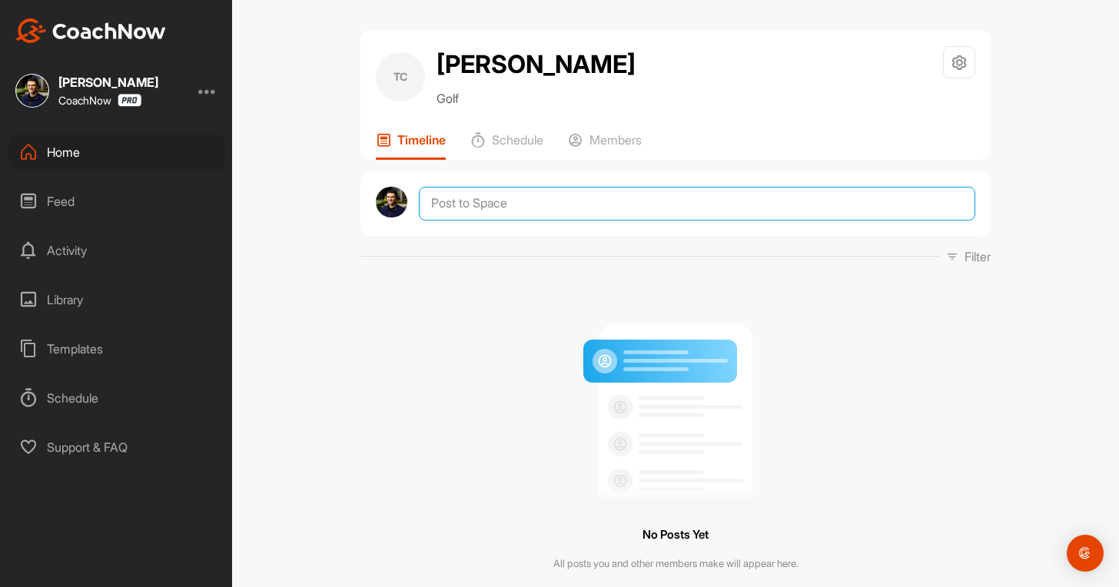
click at [457, 207] on textarea at bounding box center [697, 204] width 557 height 34
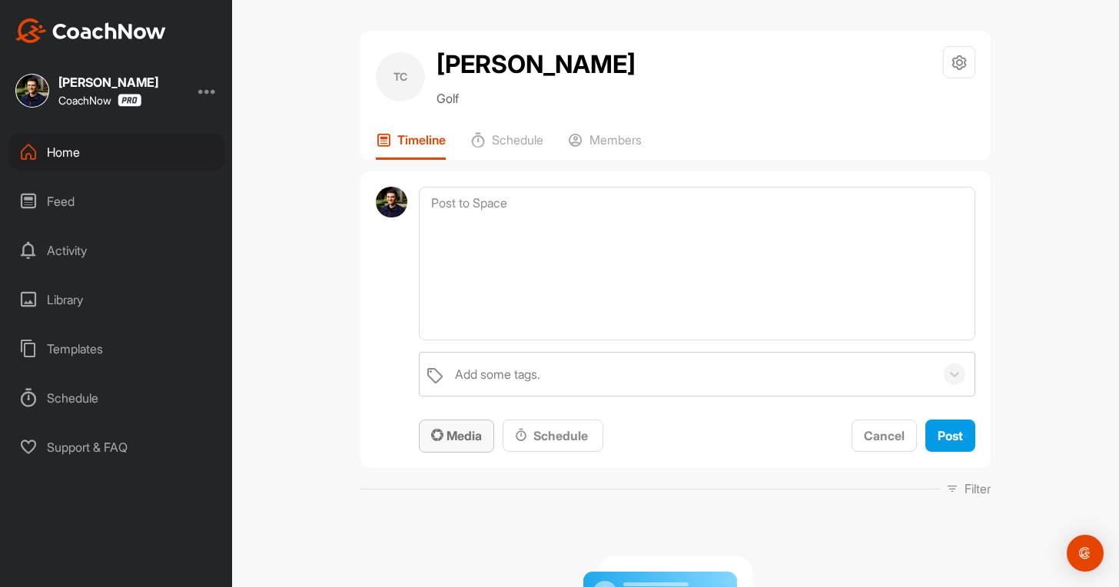
click at [451, 431] on span "Media" at bounding box center [456, 435] width 51 height 15
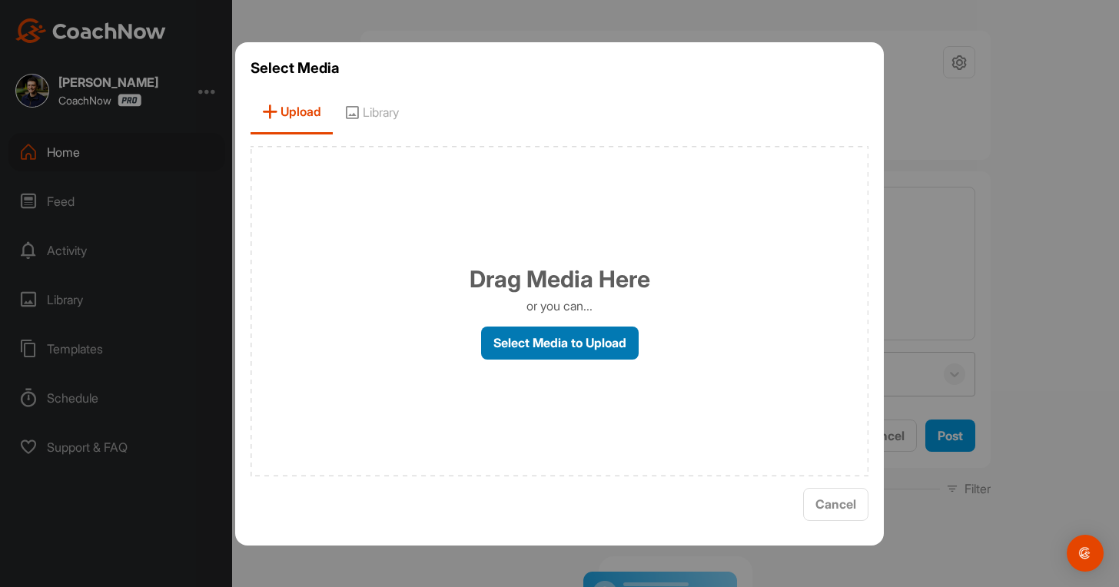
click at [566, 348] on label "Select Media to Upload" at bounding box center [560, 343] width 158 height 33
click at [0, 0] on input "Select Media to Upload" at bounding box center [0, 0] width 0 height 0
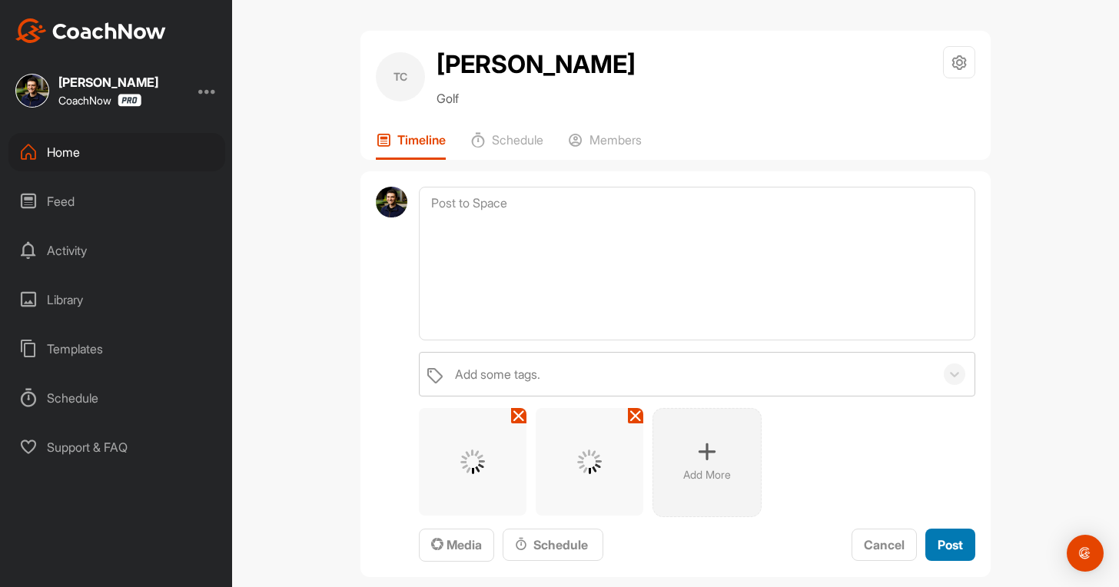
click at [941, 538] on span "Post" at bounding box center [950, 544] width 25 height 15
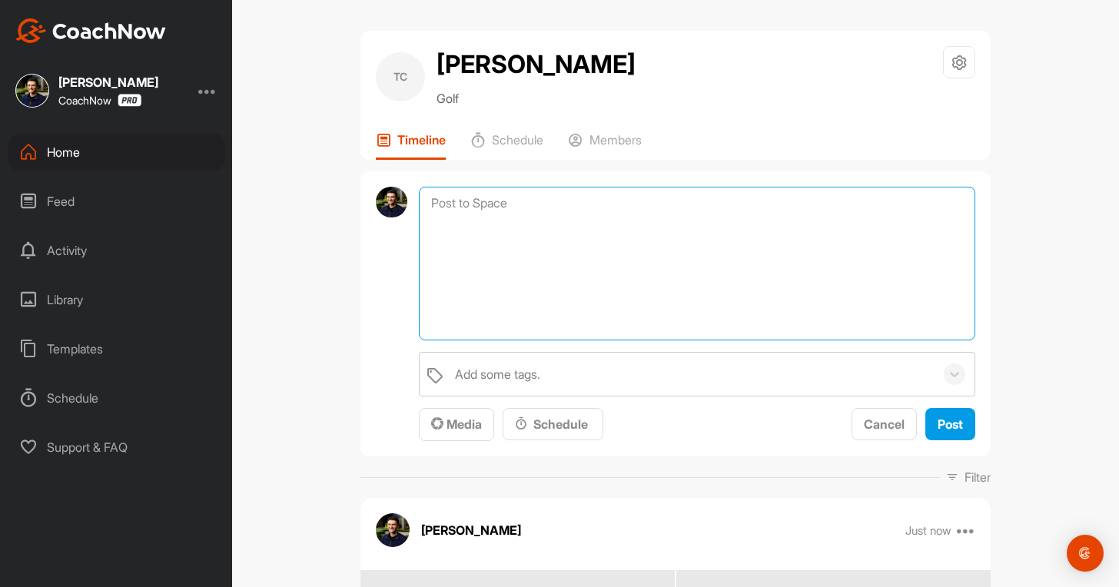
click at [462, 201] on textarea at bounding box center [697, 264] width 557 height 154
paste textarea "Thanks for sending in your video and signing up for a Full Assessment of your s…"
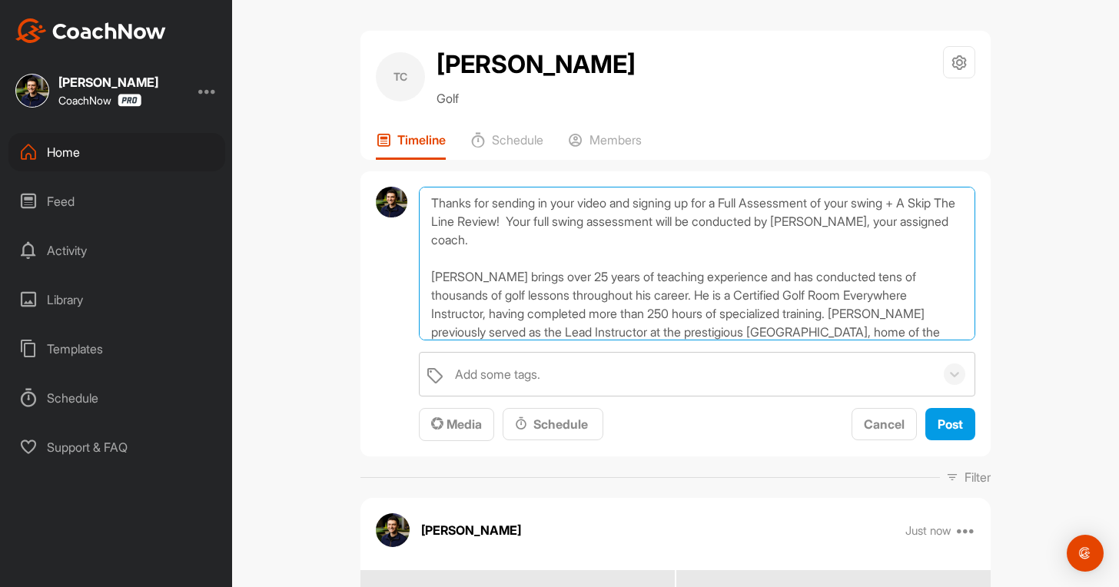
scroll to position [206, 0]
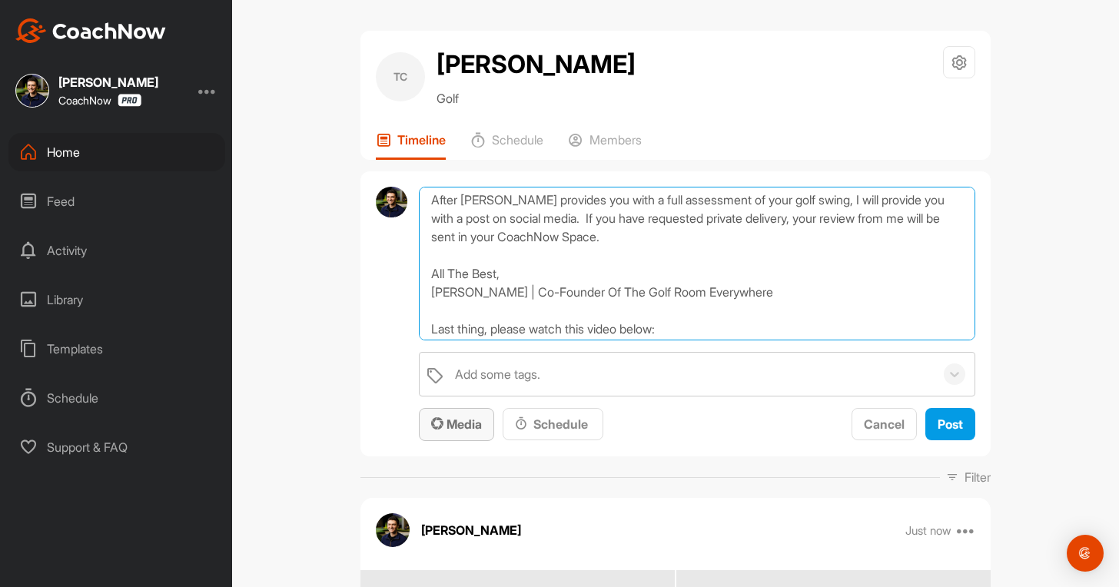
type textarea "Thanks for sending in your video and signing up for a Full Assessment of your s…"
click at [454, 419] on span "Media" at bounding box center [456, 424] width 51 height 15
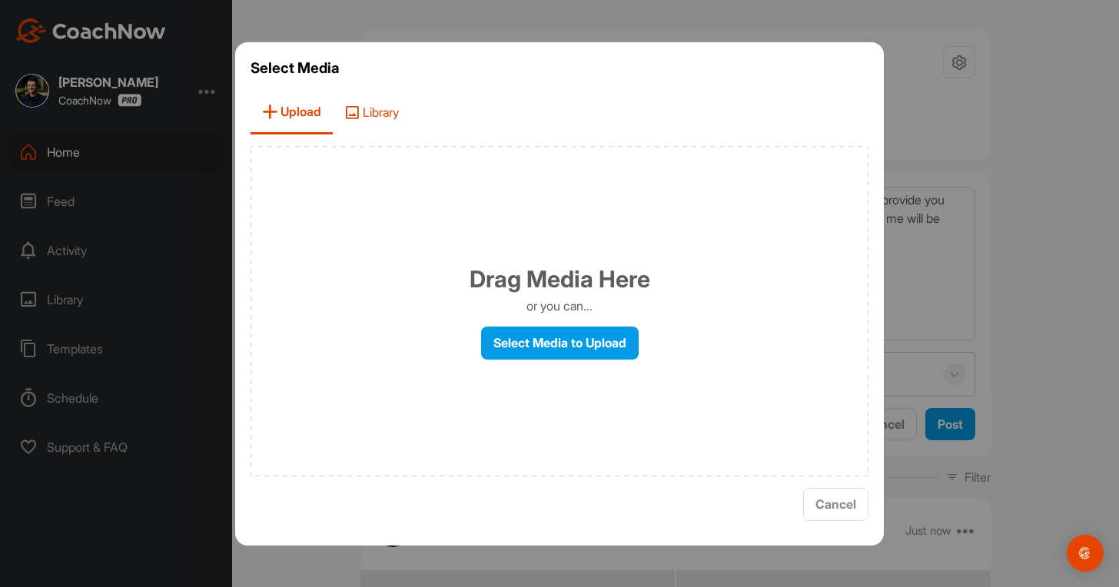
click at [374, 109] on span "Library" at bounding box center [372, 113] width 78 height 44
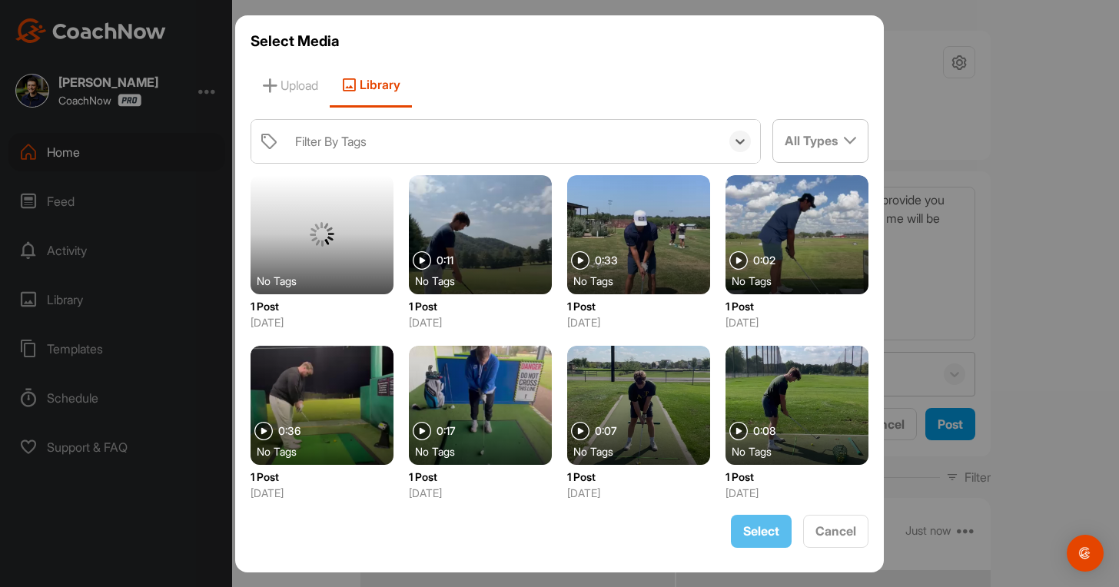
click at [357, 148] on div "Filter By Tags" at bounding box center [331, 141] width 72 height 18
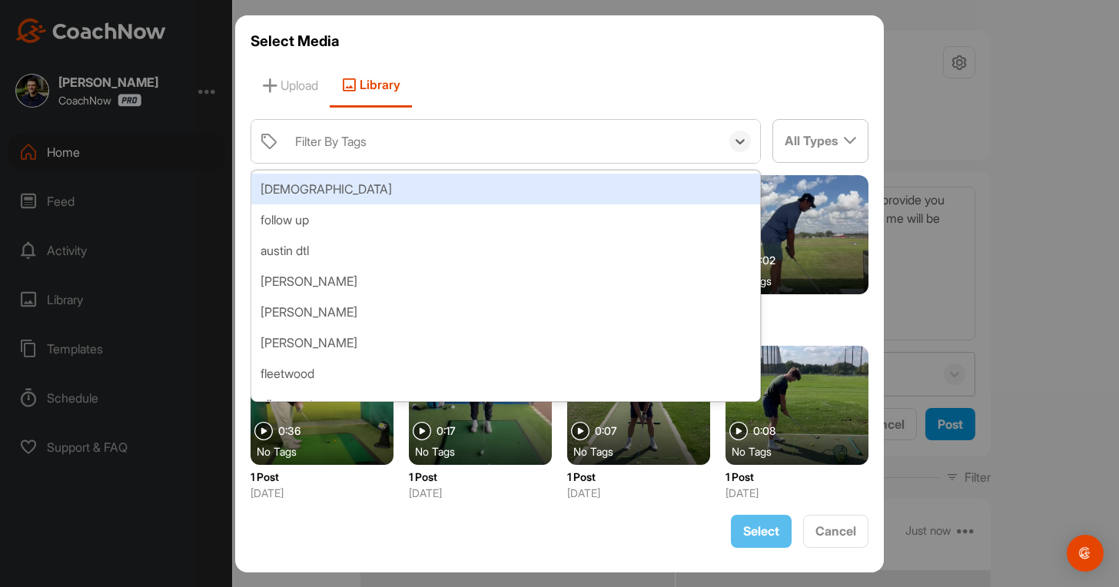
click at [317, 148] on div "Filter By Tags" at bounding box center [331, 141] width 72 height 18
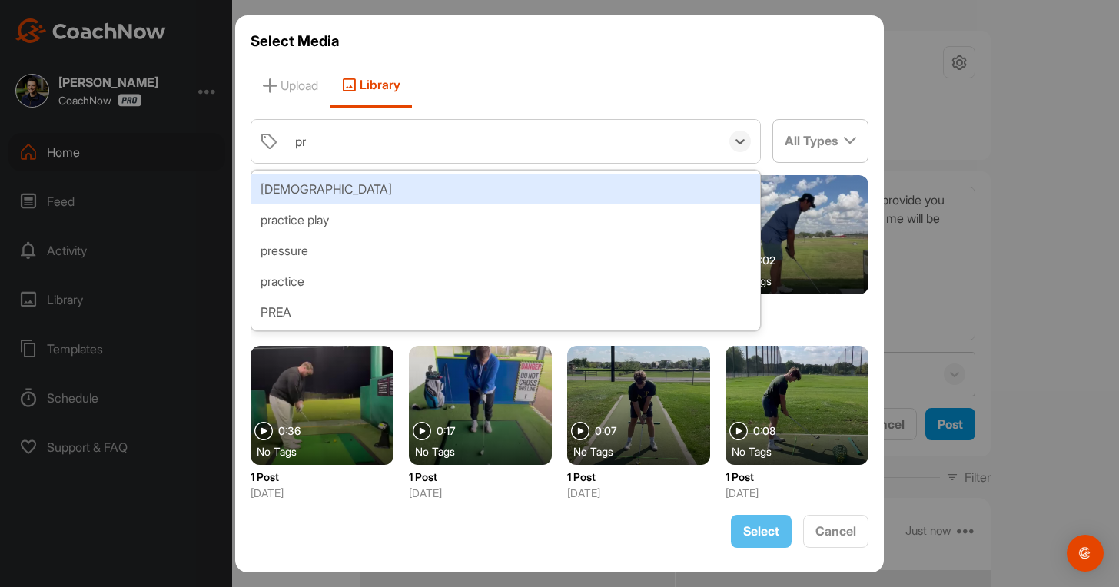
type input "pre"
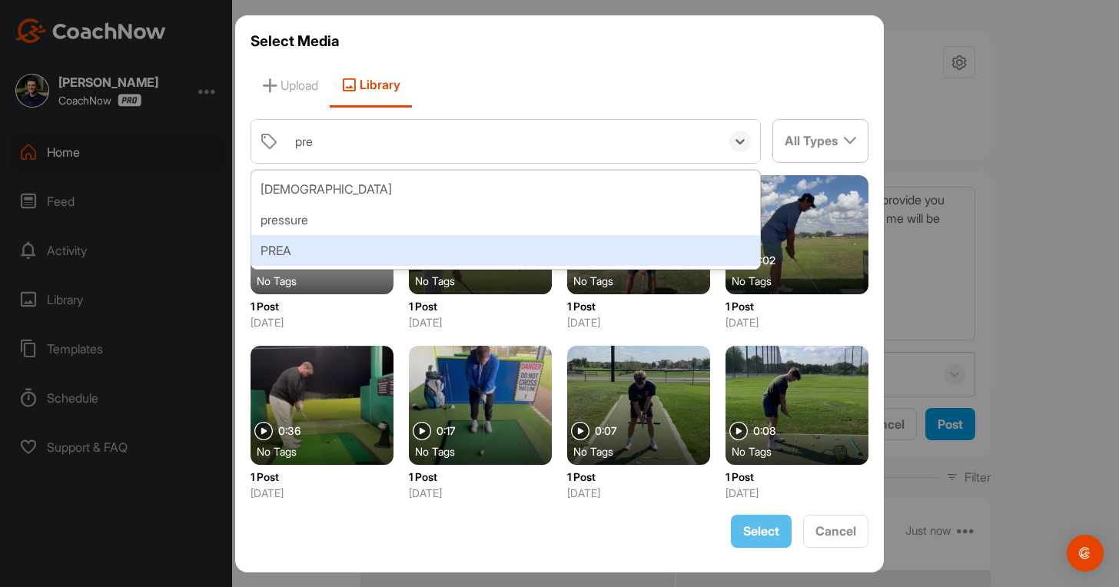
click at [308, 244] on div "PREA" at bounding box center [505, 250] width 509 height 31
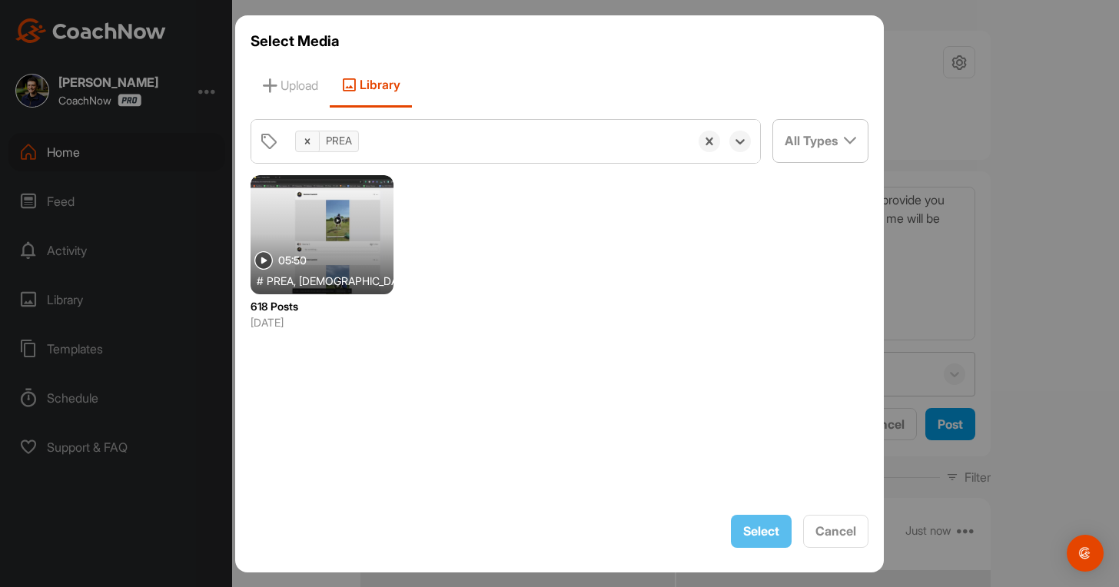
click at [336, 208] on div at bounding box center [322, 234] width 143 height 119
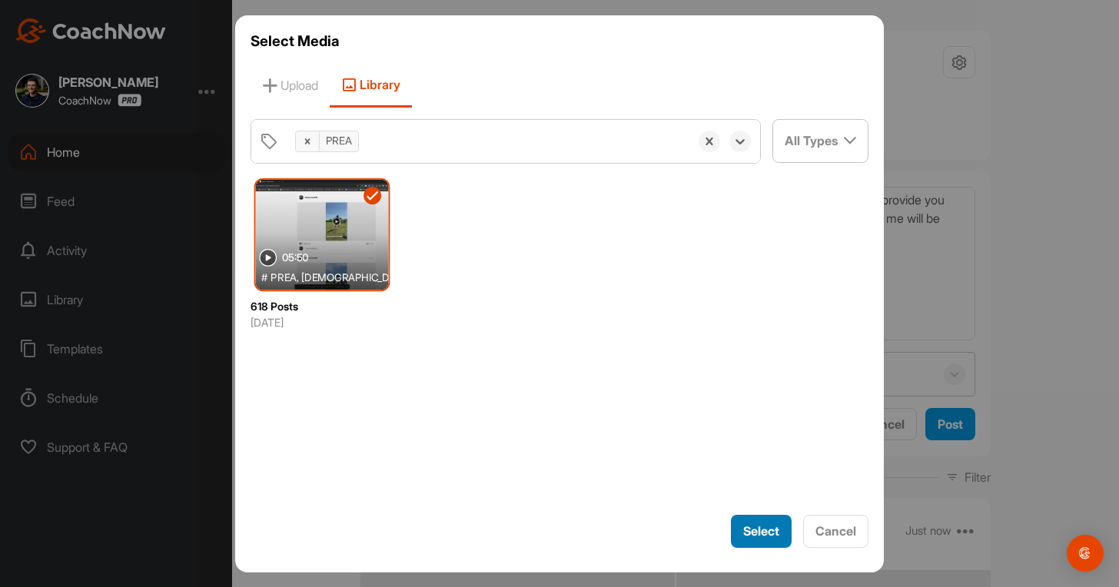
click at [780, 537] on button "Select" at bounding box center [761, 531] width 61 height 33
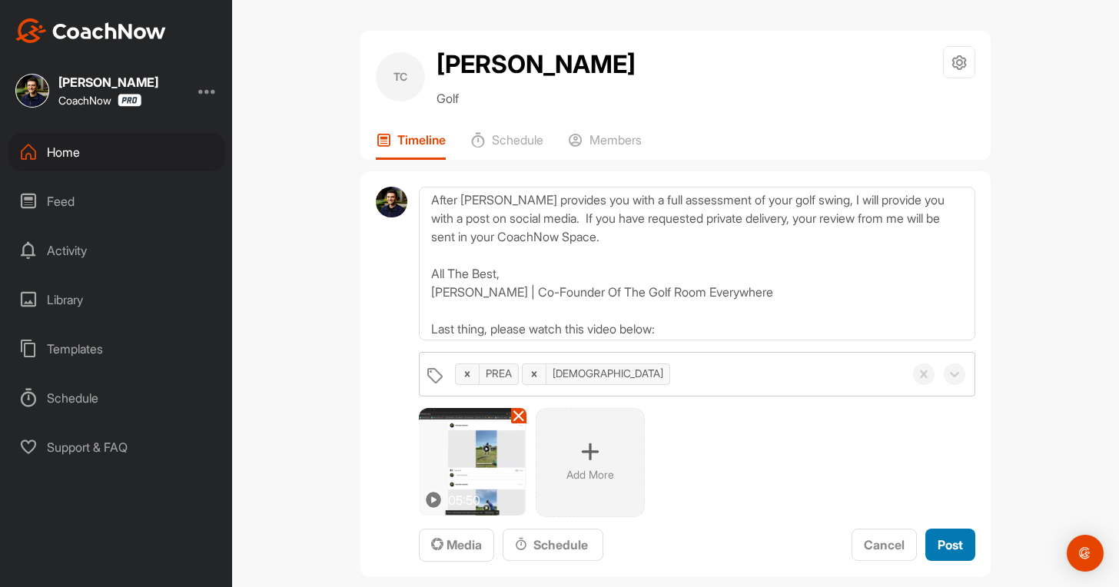
click at [949, 547] on span "Post" at bounding box center [950, 544] width 25 height 15
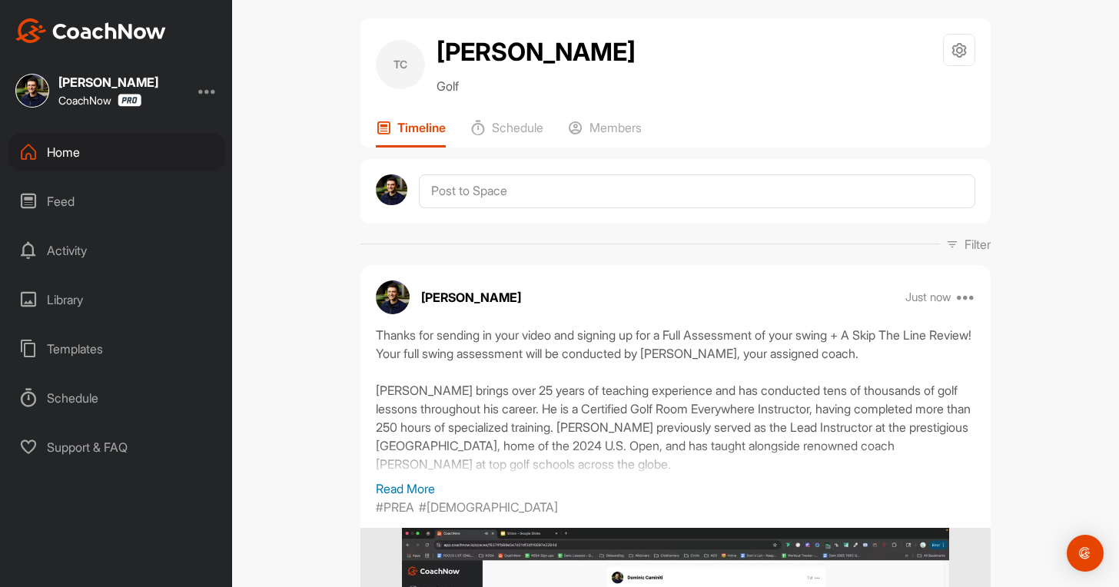
scroll to position [0, 0]
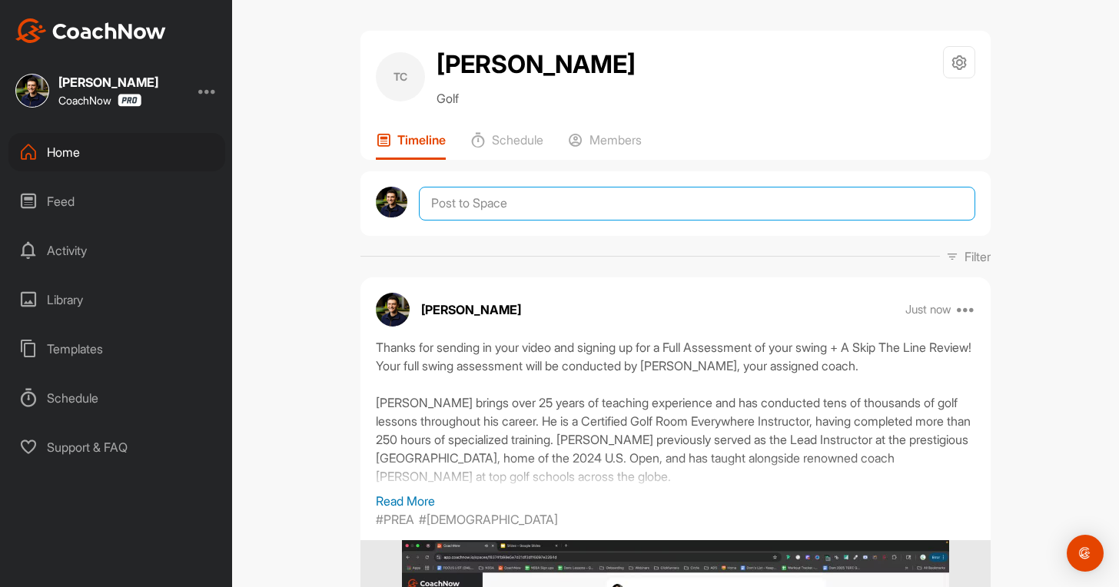
click at [449, 207] on textarea at bounding box center [697, 204] width 557 height 34
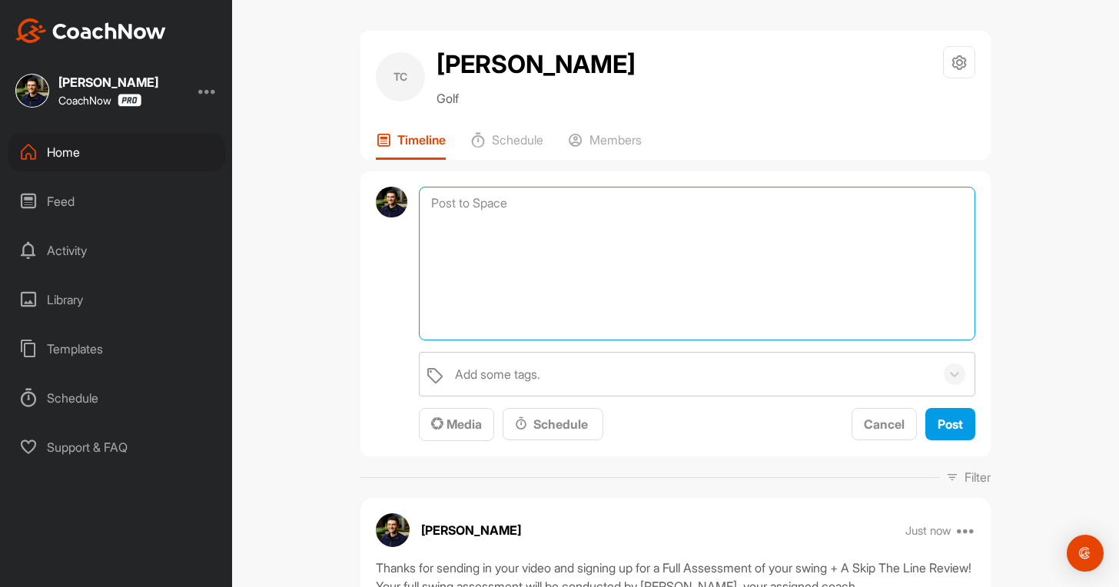
paste textarea "I am pinning a post here at the top of your CoachNow Space with some important …"
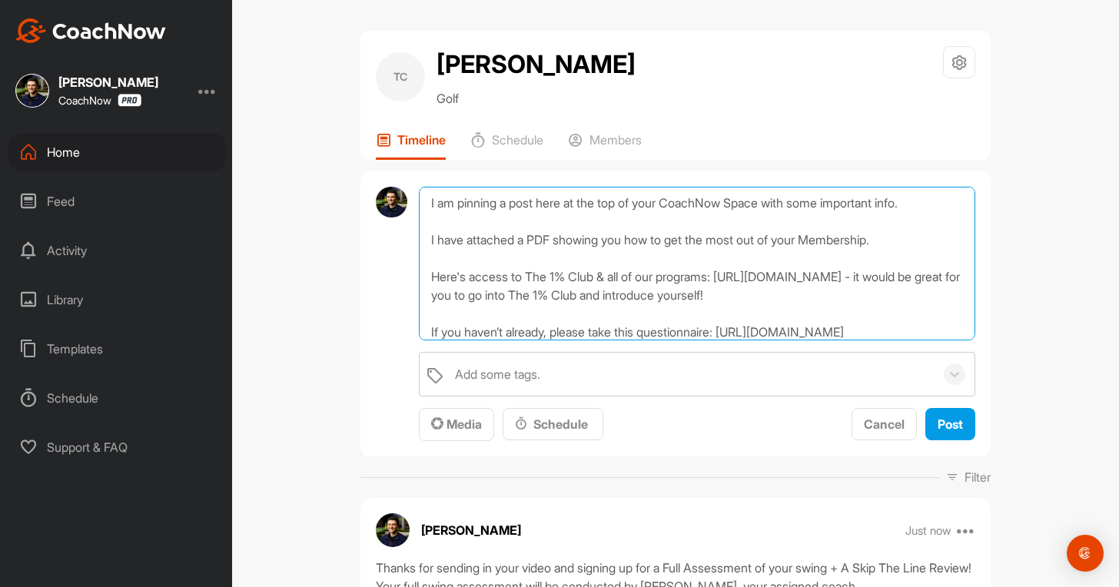
scroll to position [93, 0]
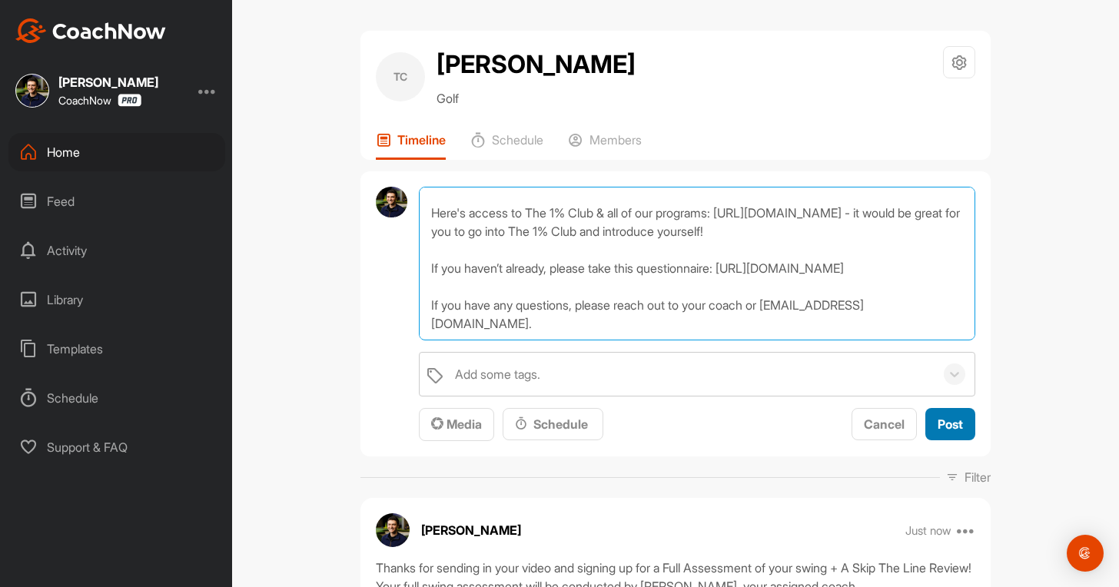
type textarea "I am pinning a post here at the top of your CoachNow Space with some important …"
click at [950, 421] on span "Post" at bounding box center [950, 424] width 25 height 15
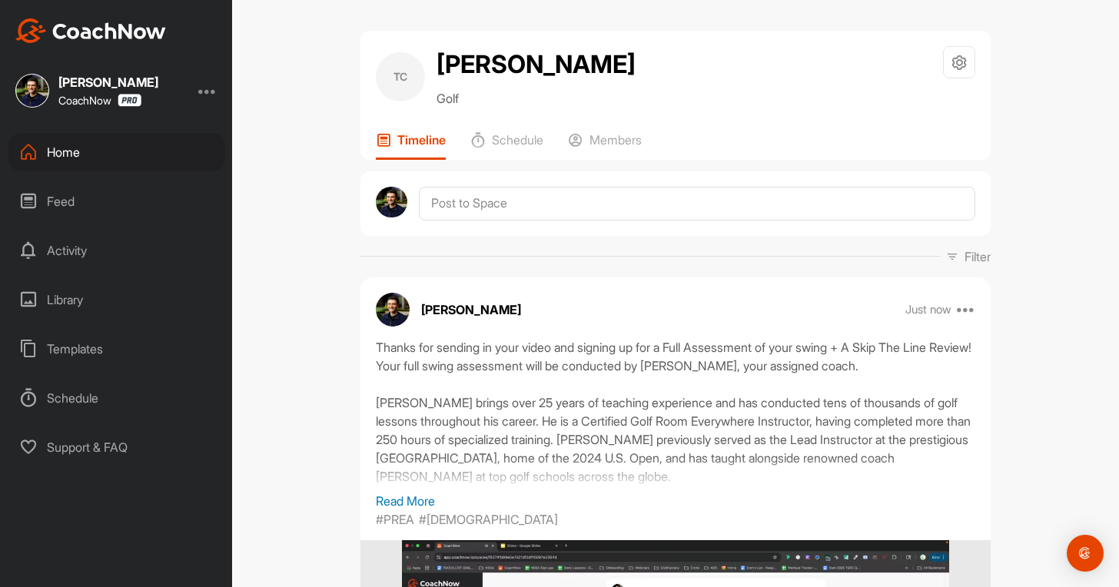
scroll to position [0, 0]
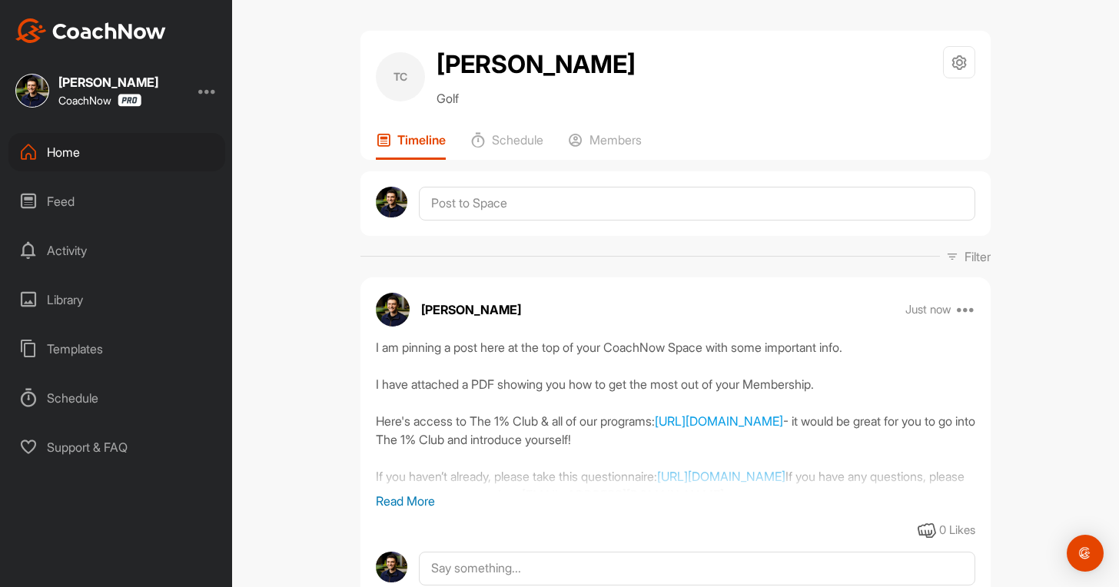
click at [956, 311] on div "Just now Move to ... Copy to ... Edit Edit Tags Pin to top Delete" at bounding box center [941, 310] width 71 height 18
click at [965, 308] on icon at bounding box center [966, 310] width 18 height 18
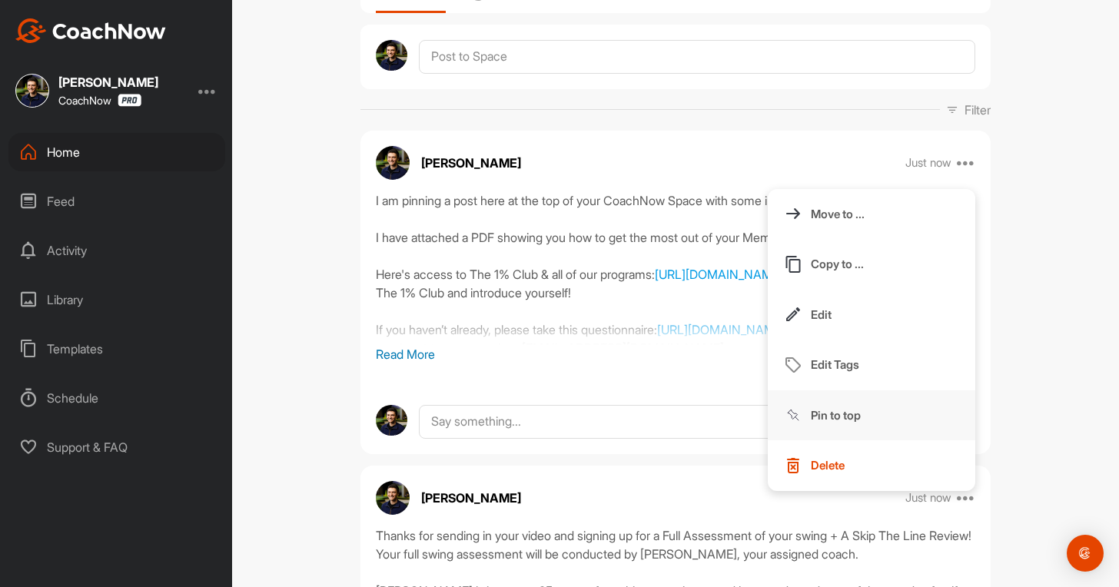
scroll to position [154, 0]
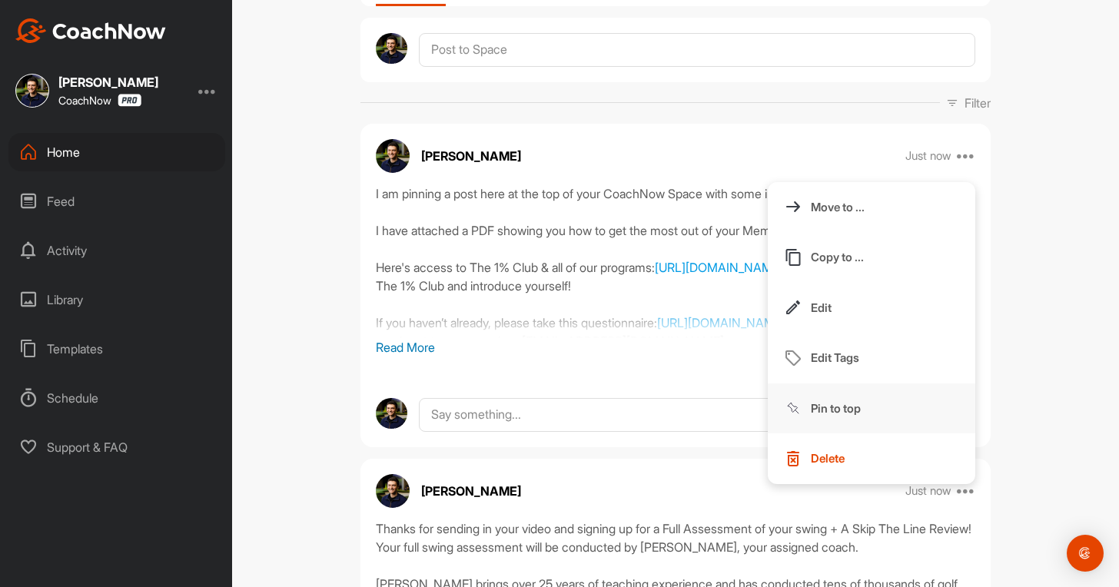
click at [849, 413] on p "Pin to top" at bounding box center [836, 409] width 50 height 16
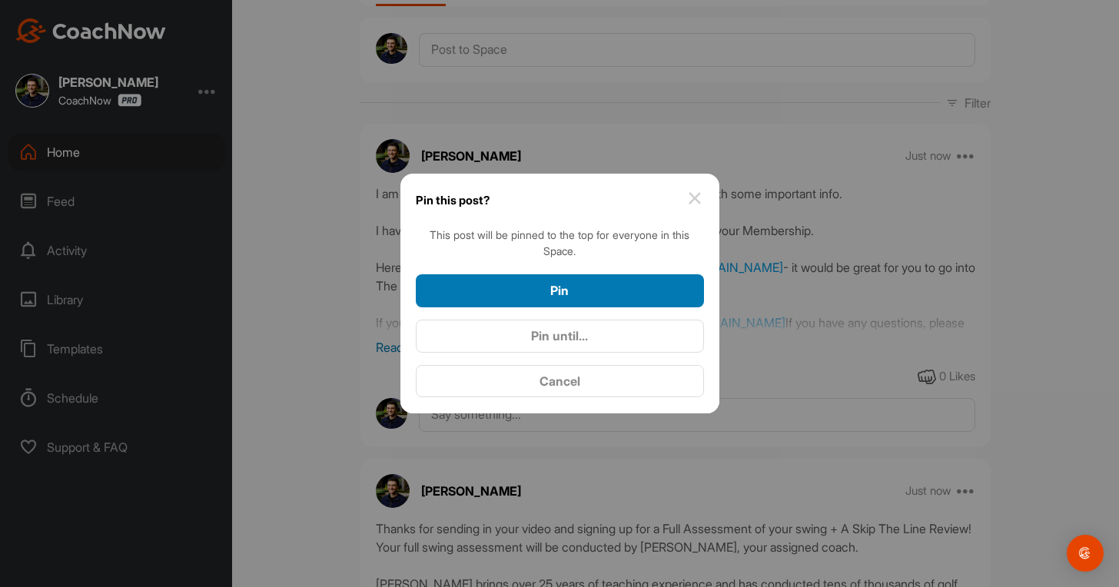
click at [552, 294] on span "Pin" at bounding box center [560, 290] width 18 height 15
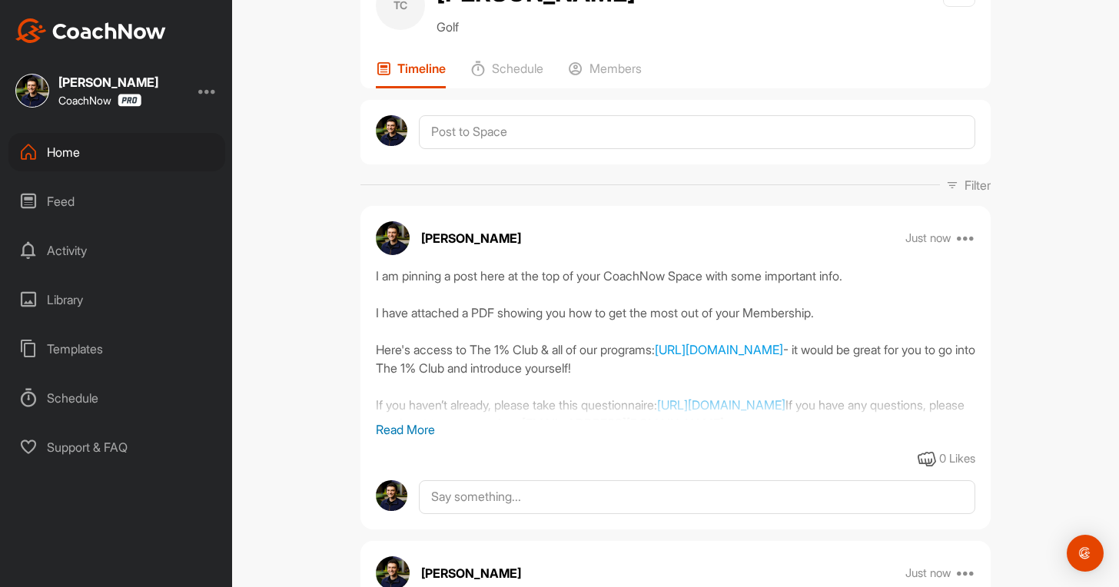
scroll to position [0, 0]
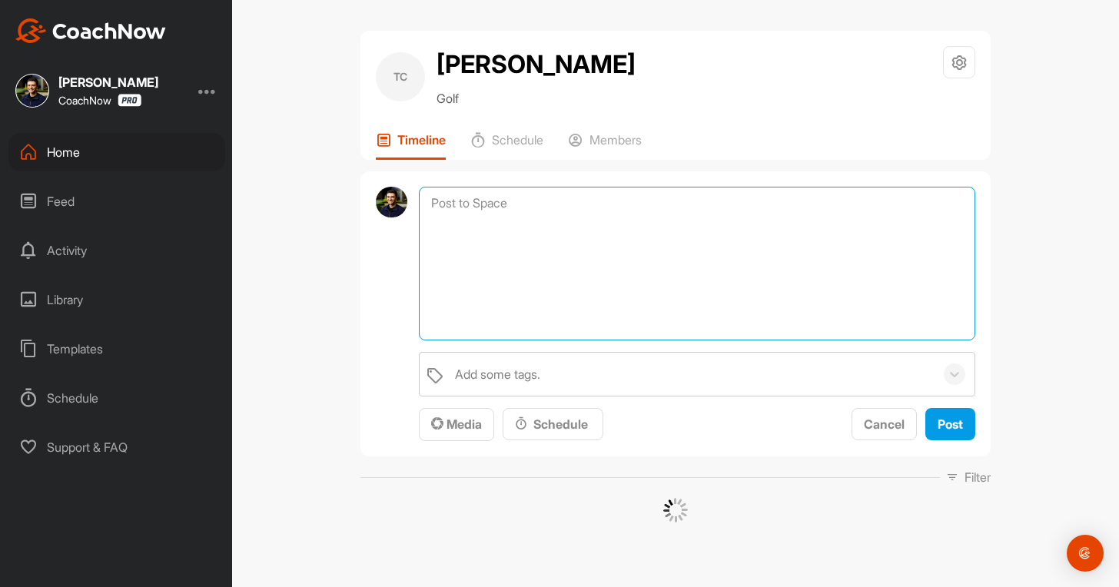
click at [509, 210] on textarea at bounding box center [697, 264] width 557 height 154
click at [484, 211] on textarea at bounding box center [697, 264] width 557 height 154
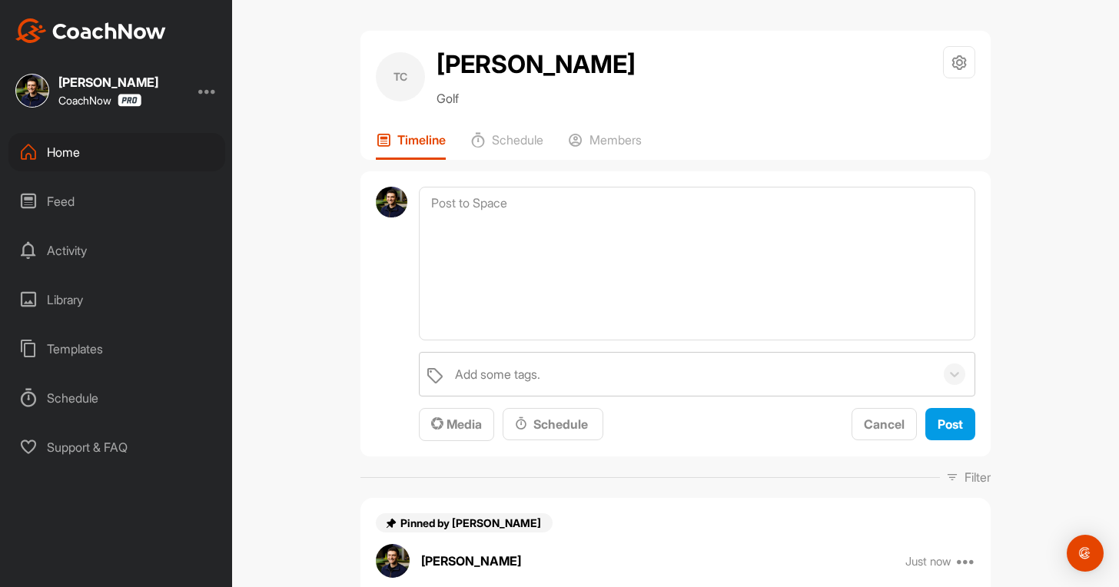
click at [622, 131] on div "TC [PERSON_NAME] Golf Space Settings Your Notifications Timeline Schedule Membe…" at bounding box center [676, 95] width 630 height 129
click at [622, 138] on p "Members" at bounding box center [616, 139] width 52 height 15
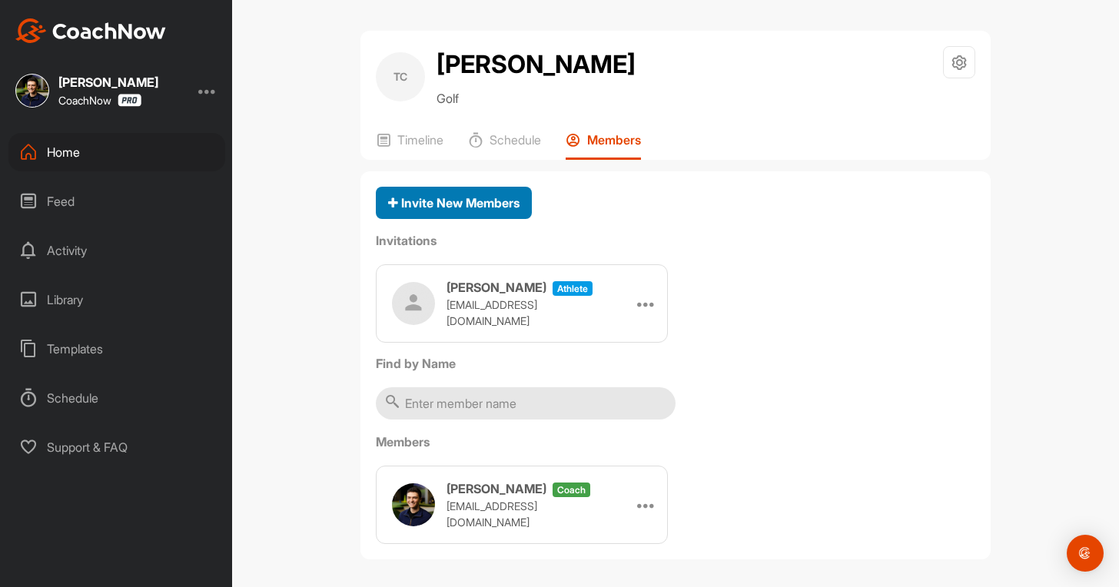
drag, startPoint x: 456, startPoint y: 222, endPoint x: 458, endPoint y: 213, distance: 9.5
click at [458, 215] on div "Invite New Members Invitations [PERSON_NAME] athlete [EMAIL_ADDRESS][DOMAIN_NAM…" at bounding box center [676, 365] width 630 height 389
click at [458, 201] on span "Invite New Members" at bounding box center [453, 202] width 131 height 15
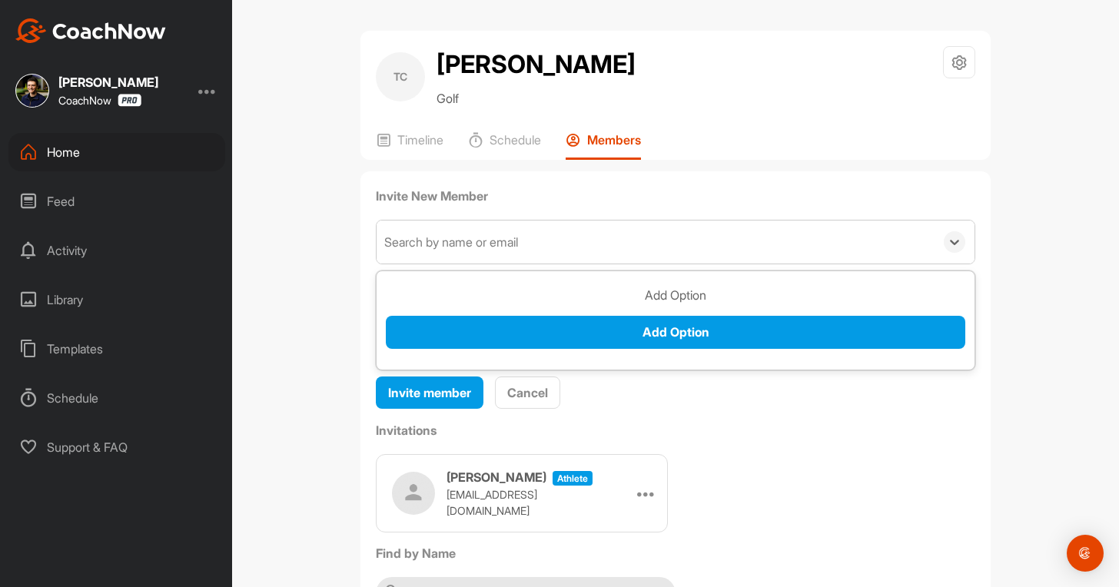
click at [417, 251] on div "Search by name or email" at bounding box center [656, 242] width 558 height 43
type input "[PERSON_NAME]"
click at [417, 251] on input "[PERSON_NAME]" at bounding box center [407, 242] width 46 height 34
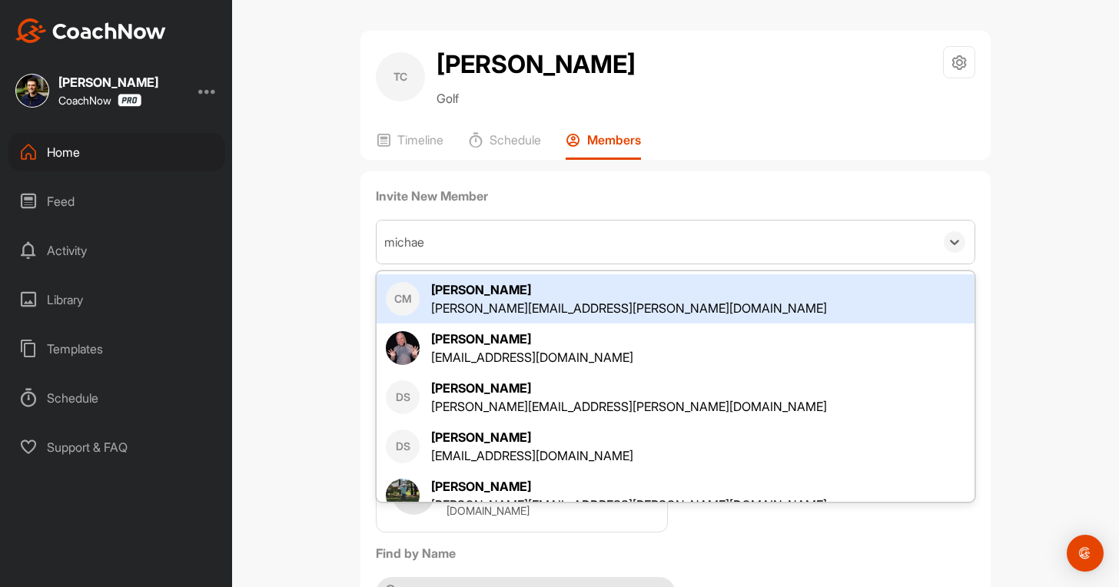
type input "[PERSON_NAME]"
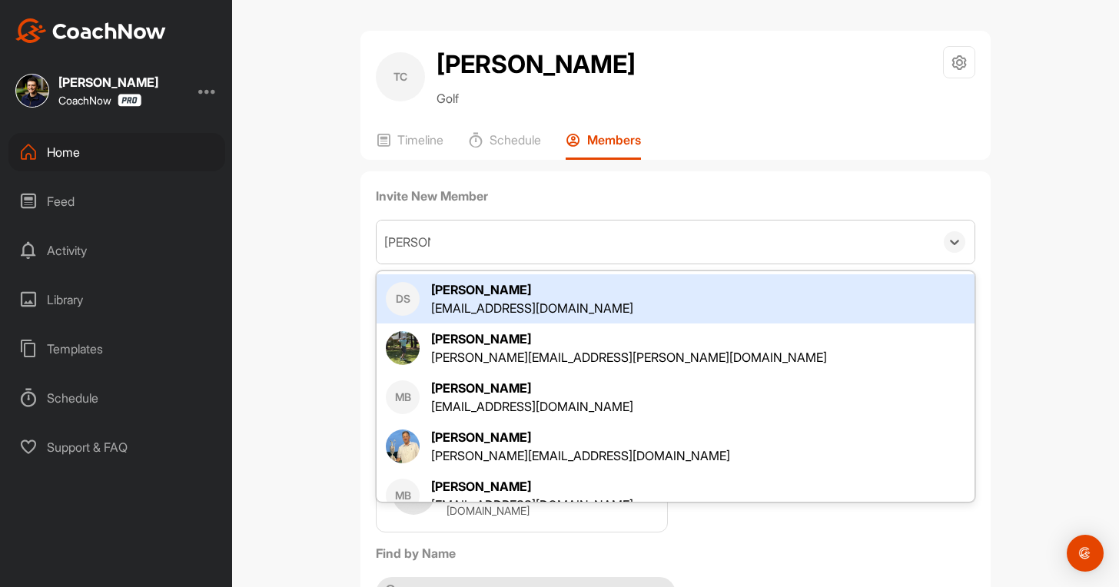
scroll to position [154, 0]
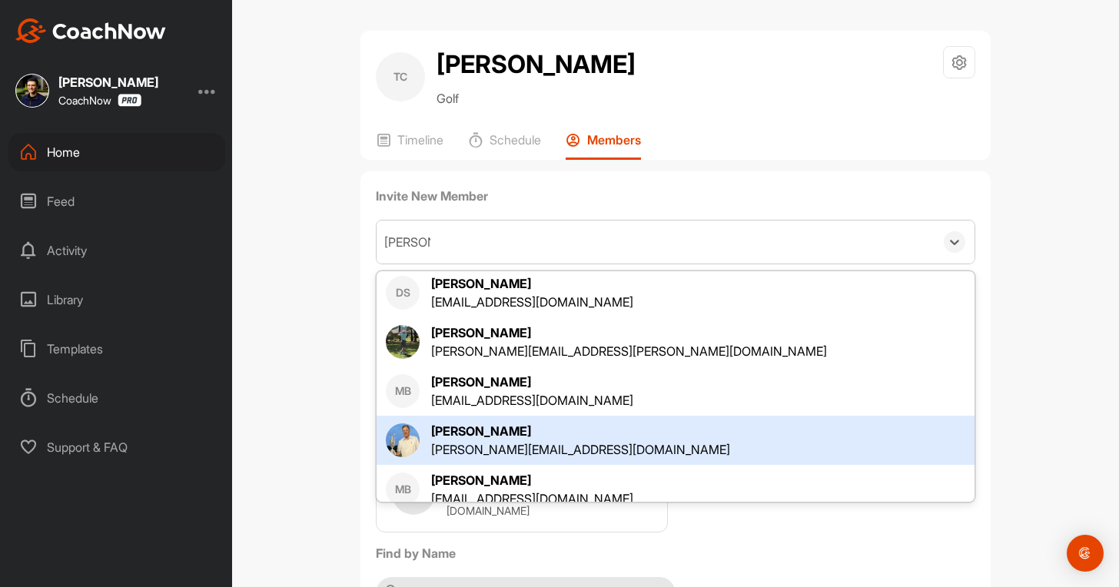
click at [512, 422] on div "[PERSON_NAME]" at bounding box center [580, 431] width 299 height 18
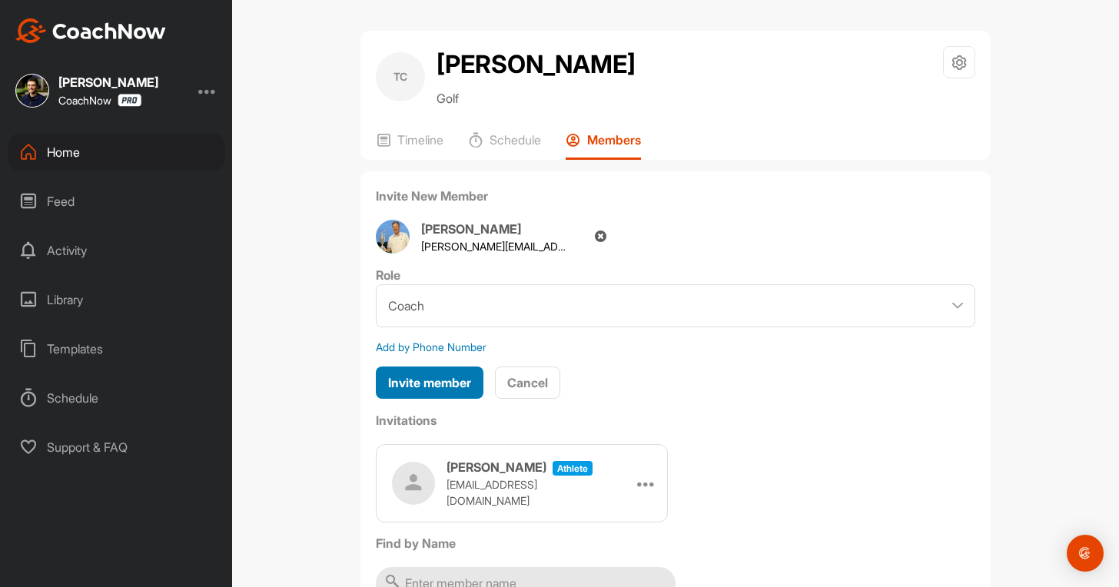
click at [398, 379] on span "Invite member" at bounding box center [429, 382] width 83 height 15
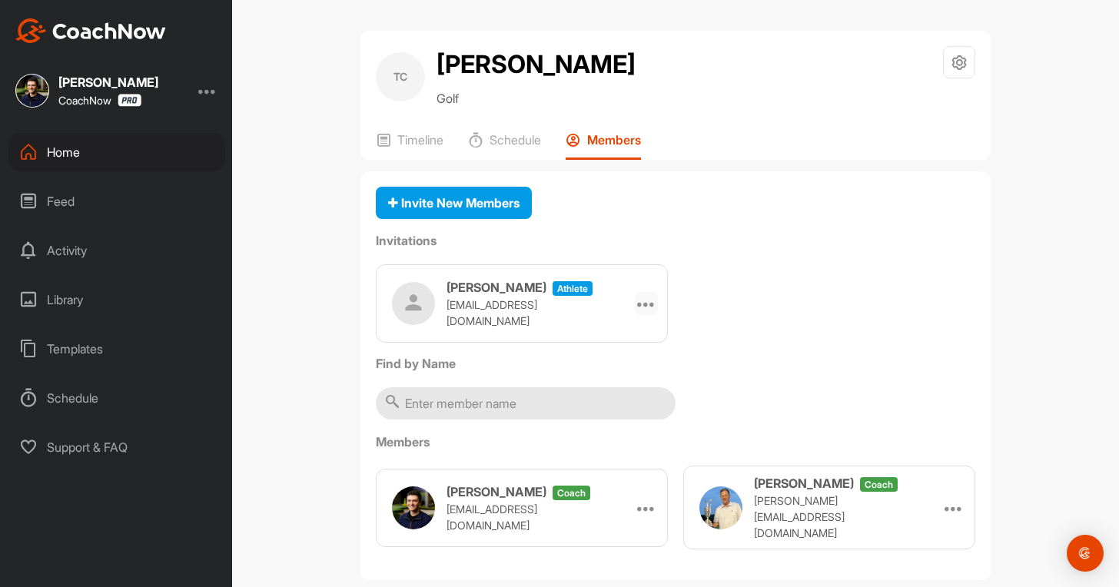
click at [638, 295] on icon at bounding box center [646, 303] width 18 height 18
click at [576, 435] on li "Copy Link" at bounding box center [617, 443] width 82 height 48
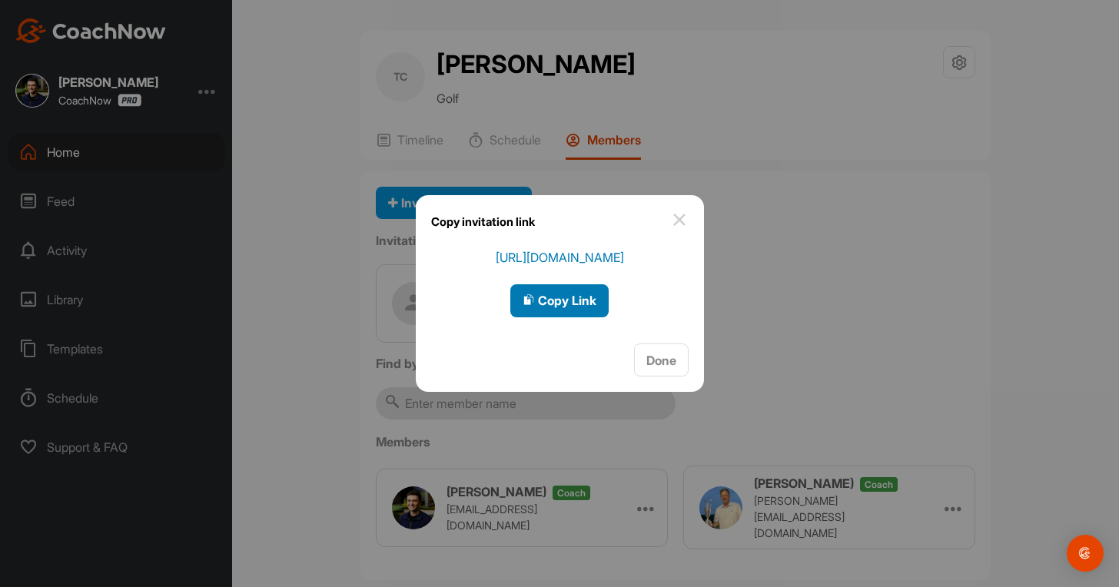
click at [570, 301] on span "Copy Link" at bounding box center [560, 300] width 74 height 15
click at [773, 274] on div at bounding box center [559, 293] width 1119 height 587
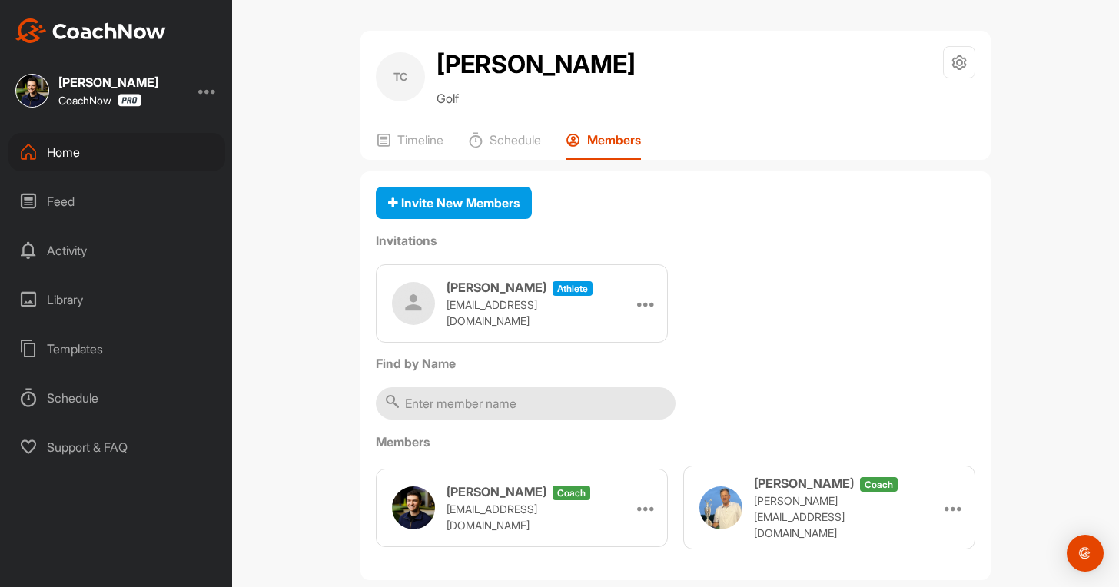
click at [494, 311] on p "[EMAIL_ADDRESS][DOMAIN_NAME]" at bounding box center [524, 313] width 154 height 32
copy p "[EMAIL_ADDRESS][DOMAIN_NAME]"
click at [86, 166] on div "Home" at bounding box center [116, 152] width 217 height 38
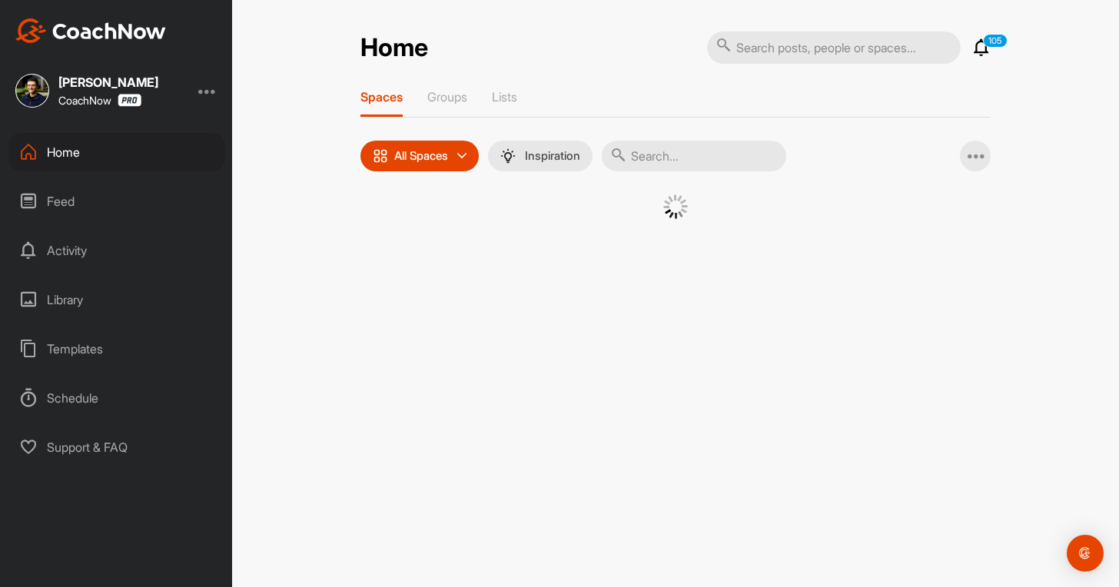
click at [86, 166] on div "Home" at bounding box center [116, 152] width 217 height 38
click at [652, 167] on input "text" at bounding box center [694, 156] width 185 height 31
paste input "[PERSON_NAME] [PERSON_NAME]"
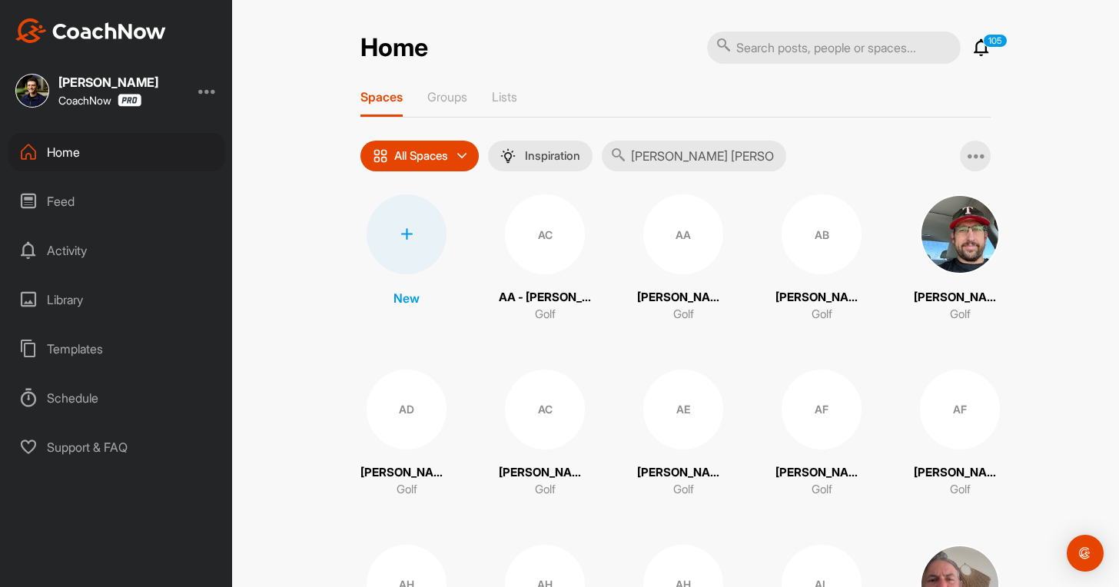
type input "[PERSON_NAME] [PERSON_NAME]"
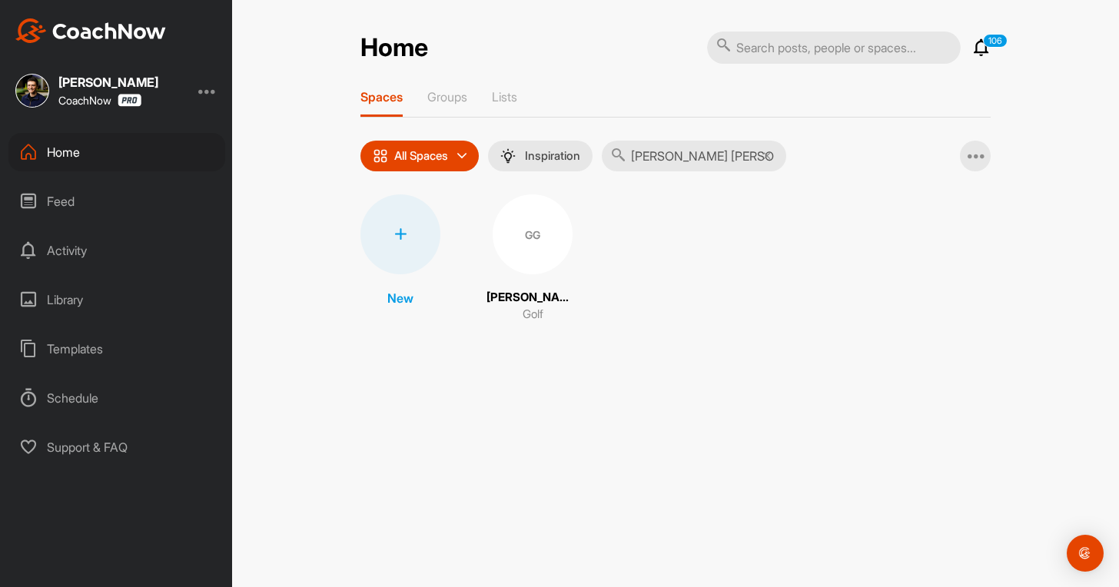
click at [529, 240] on div "GG" at bounding box center [533, 235] width 80 height 80
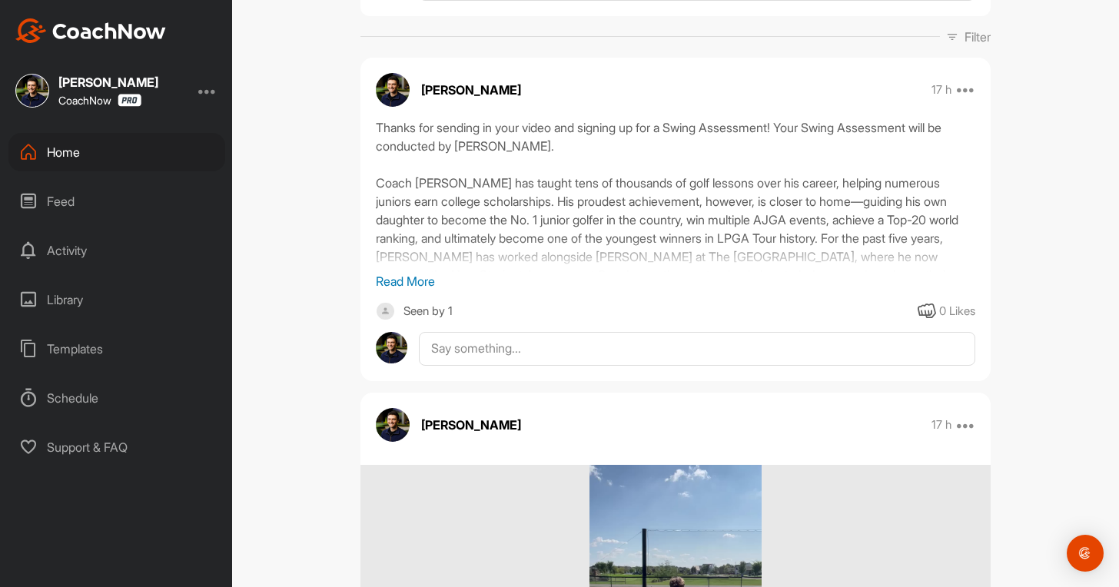
scroll to position [180, 0]
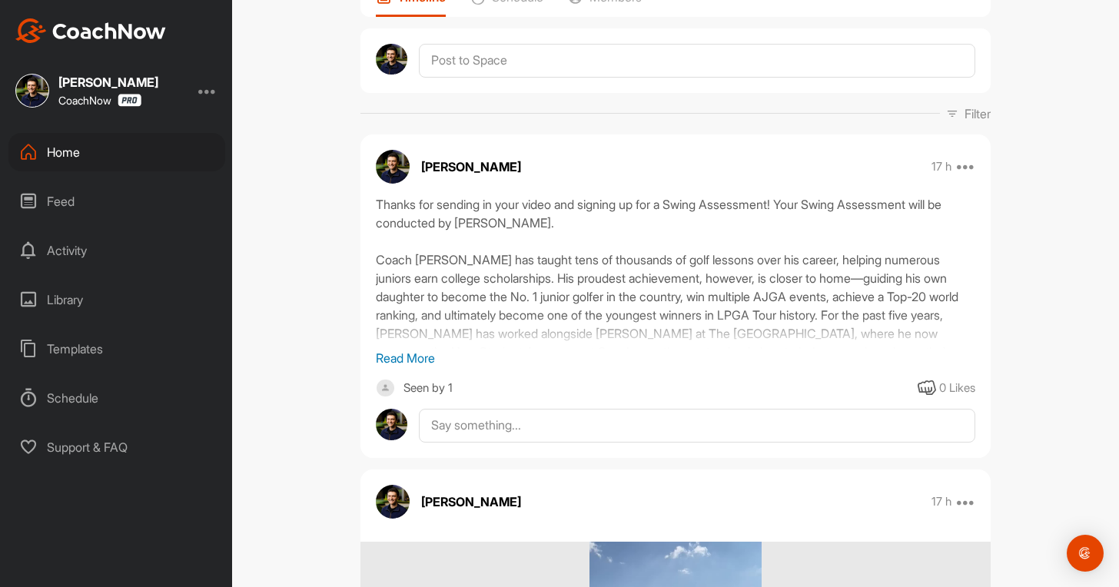
click at [970, 150] on div "[PERSON_NAME] 17 h Move to ... Copy to ... Edit Edit Tags Pin to top Delete" at bounding box center [676, 167] width 630 height 34
click at [959, 158] on icon at bounding box center [966, 167] width 18 height 18
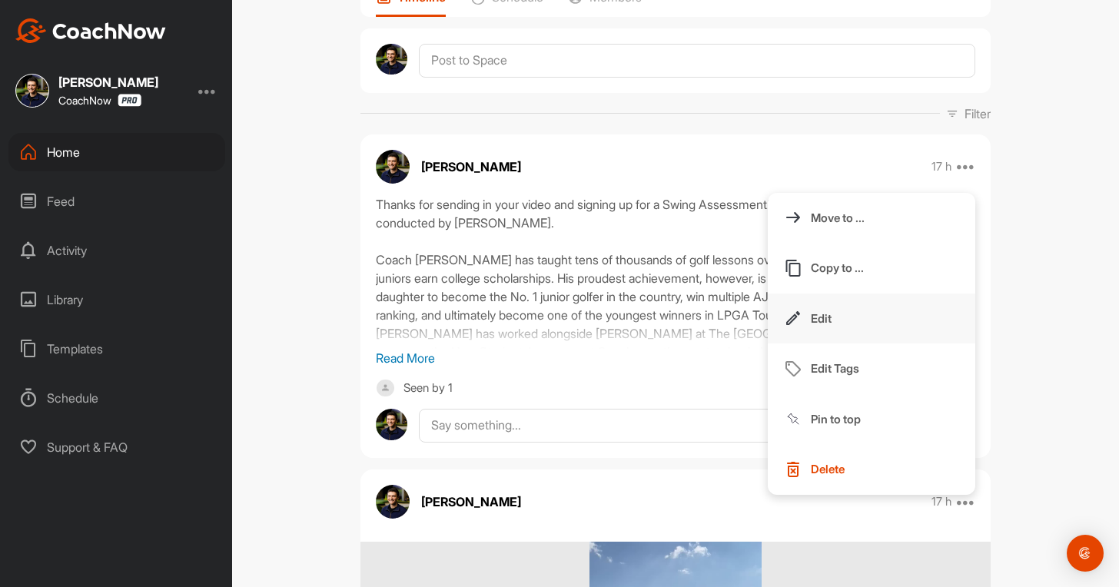
click at [843, 295] on button "Edit" at bounding box center [872, 319] width 208 height 51
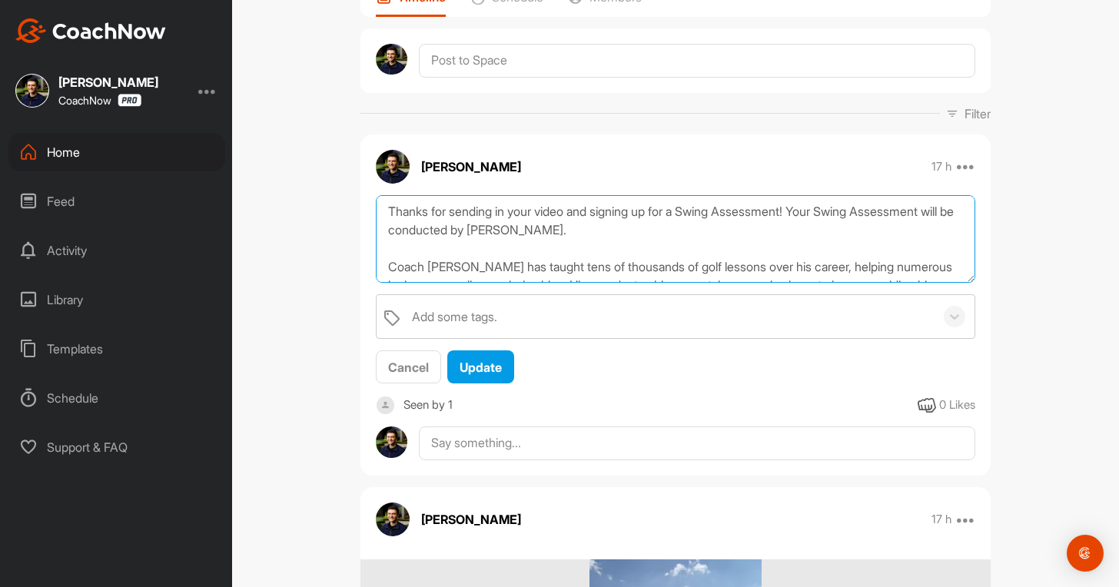
click at [564, 195] on textarea "Thanks for sending in your video and signing up for a Swing Assessment! Your Sw…" at bounding box center [676, 239] width 600 height 88
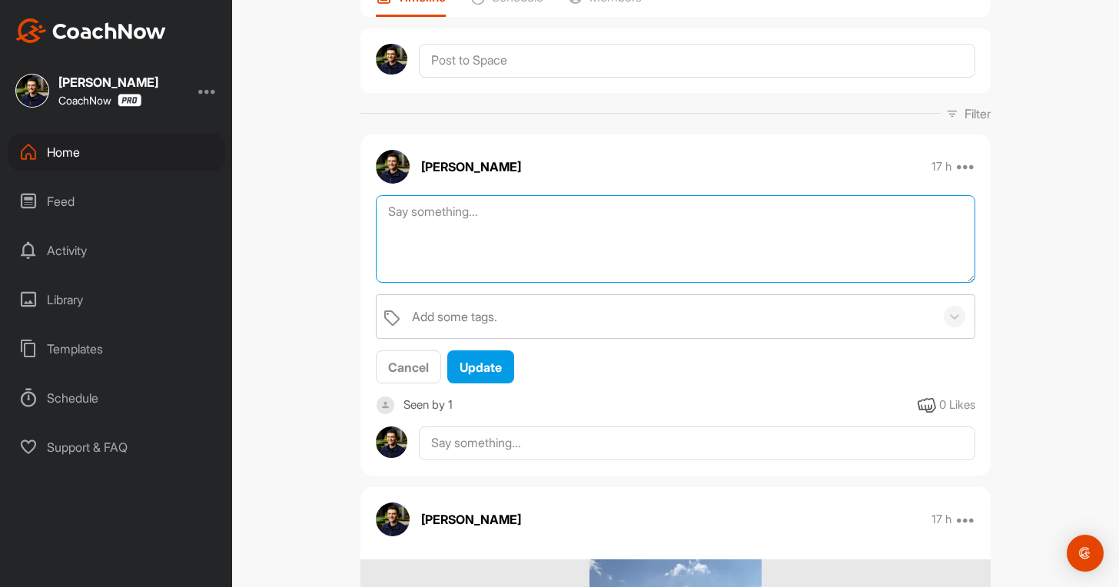
paste textarea "Thanks for sending in your video and signing up for a Swing Assessment! Your Sw…"
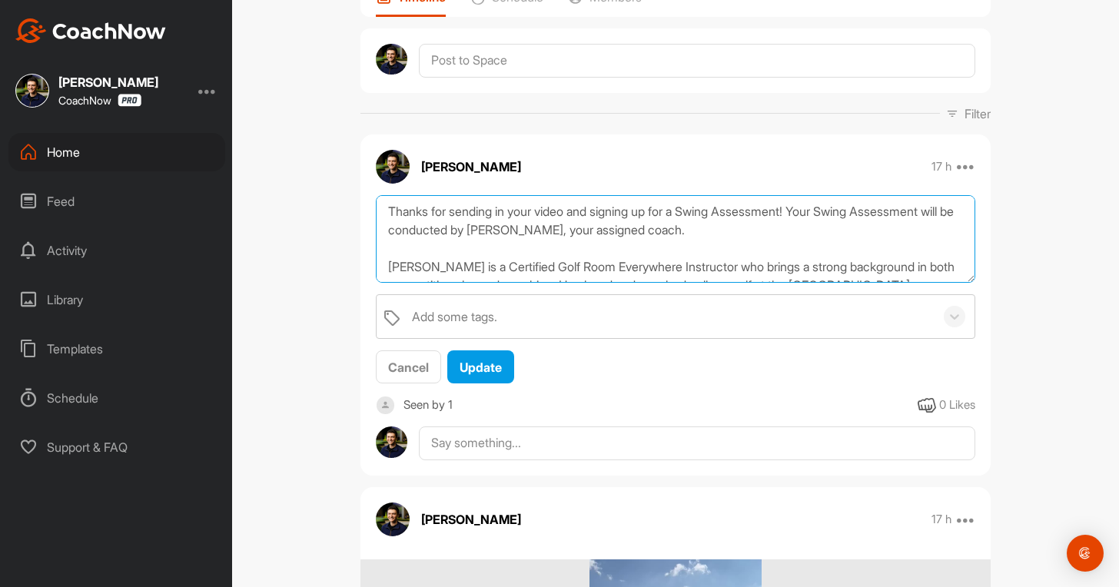
scroll to position [140, 0]
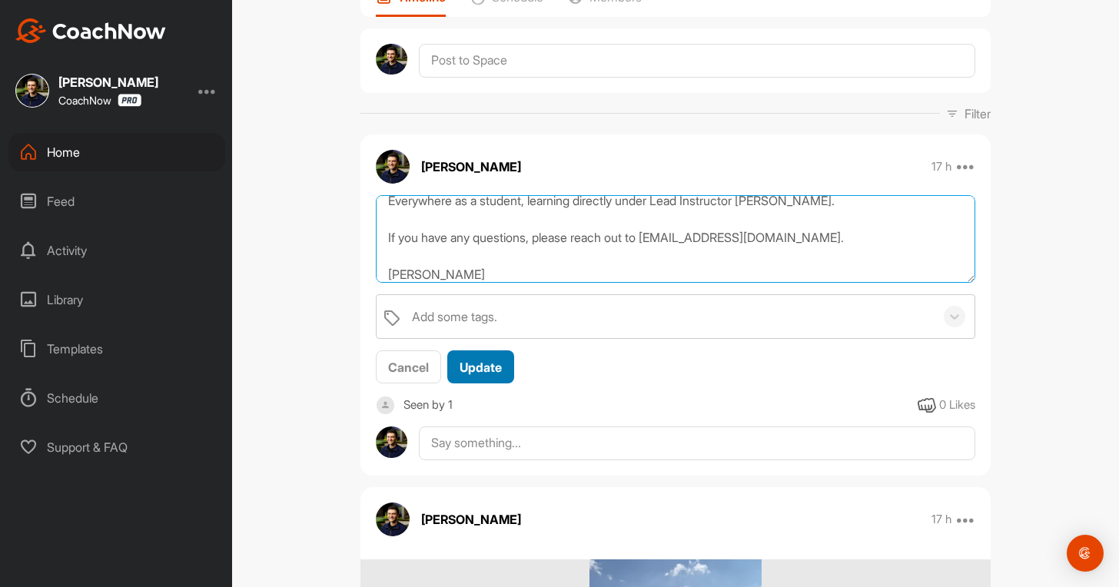
type textarea "Thanks for sending in your video and signing up for a Swing Assessment! Your Sw…"
click at [476, 360] on span "Update" at bounding box center [481, 367] width 42 height 15
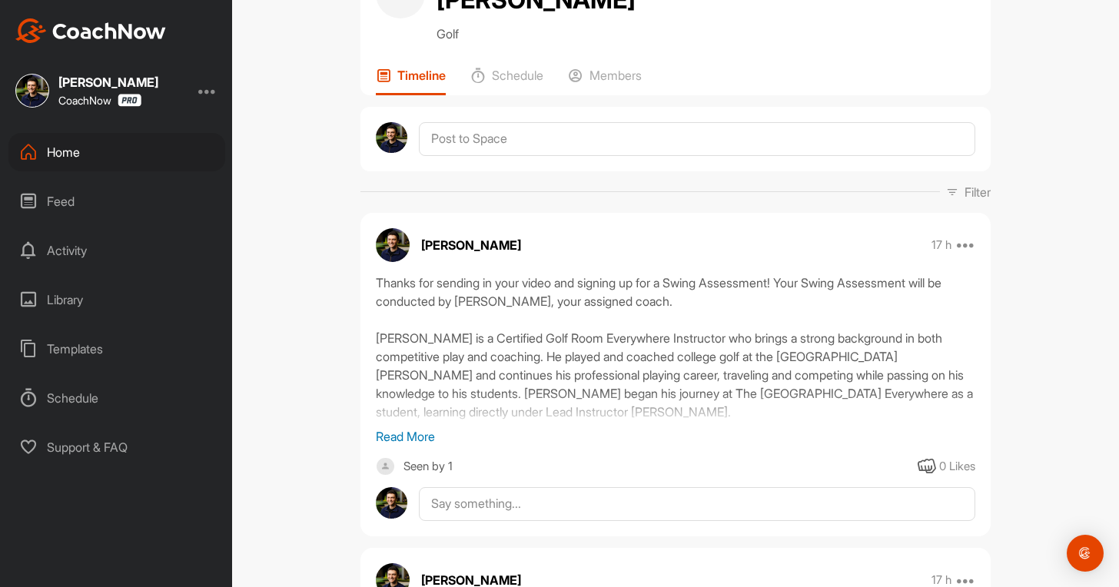
scroll to position [26, 0]
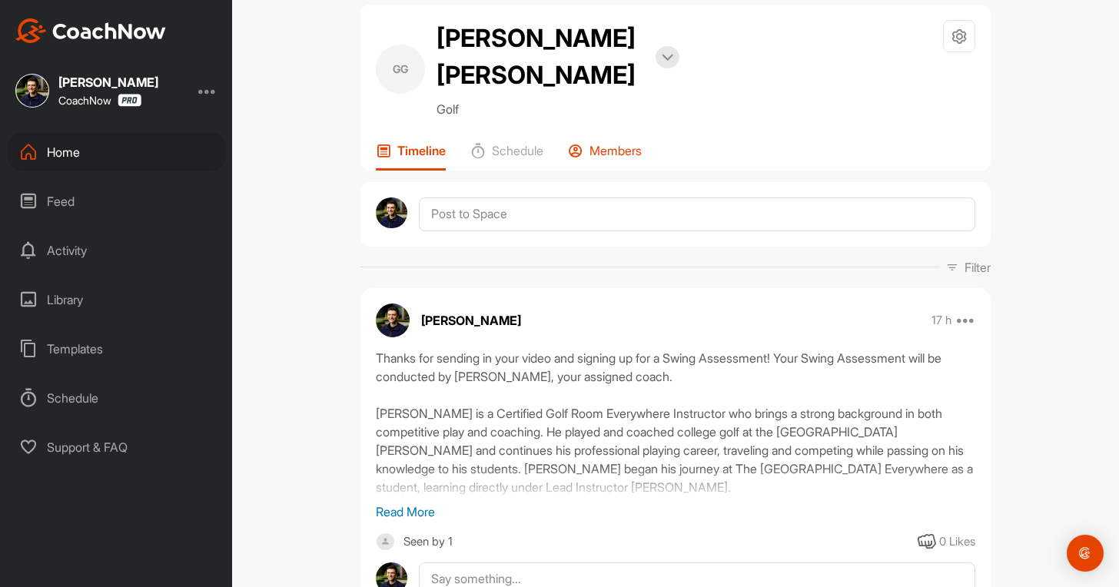
click at [594, 143] on p "Members" at bounding box center [616, 150] width 52 height 15
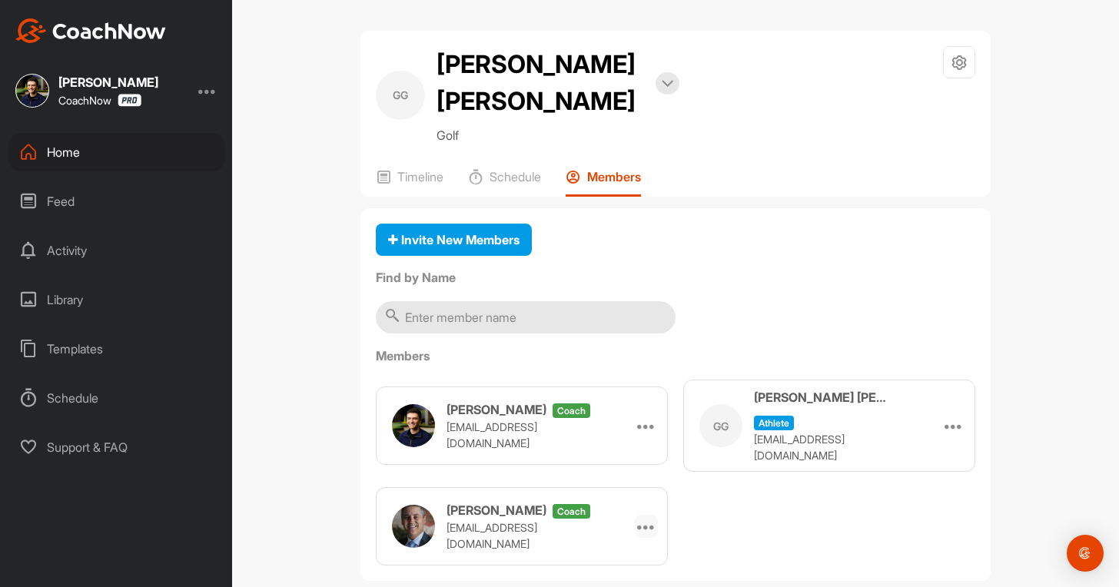
click at [644, 517] on icon at bounding box center [646, 526] width 18 height 18
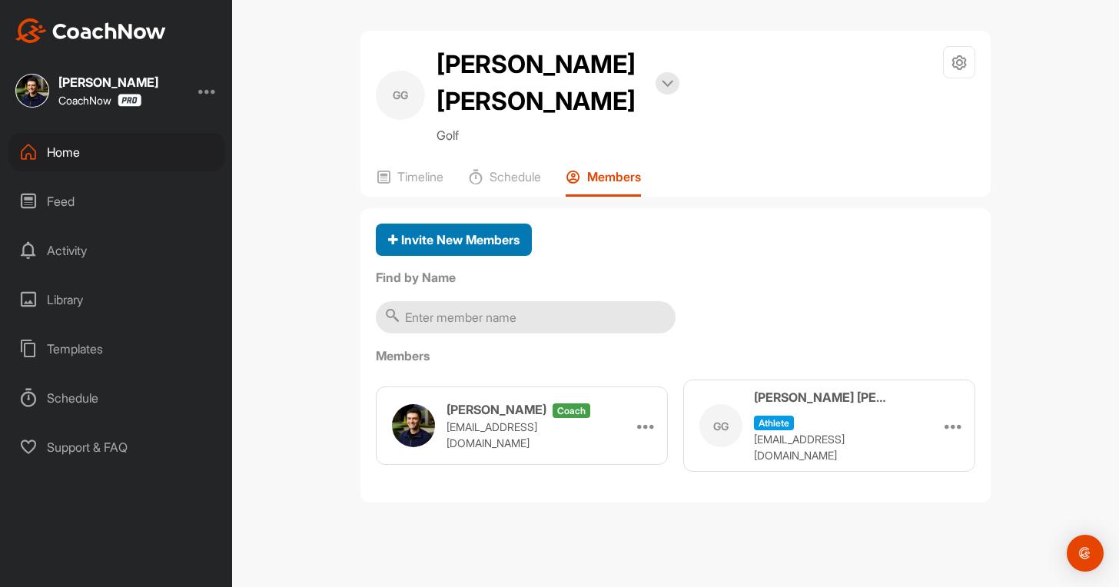
click at [470, 232] on span "Invite New Members" at bounding box center [453, 239] width 131 height 15
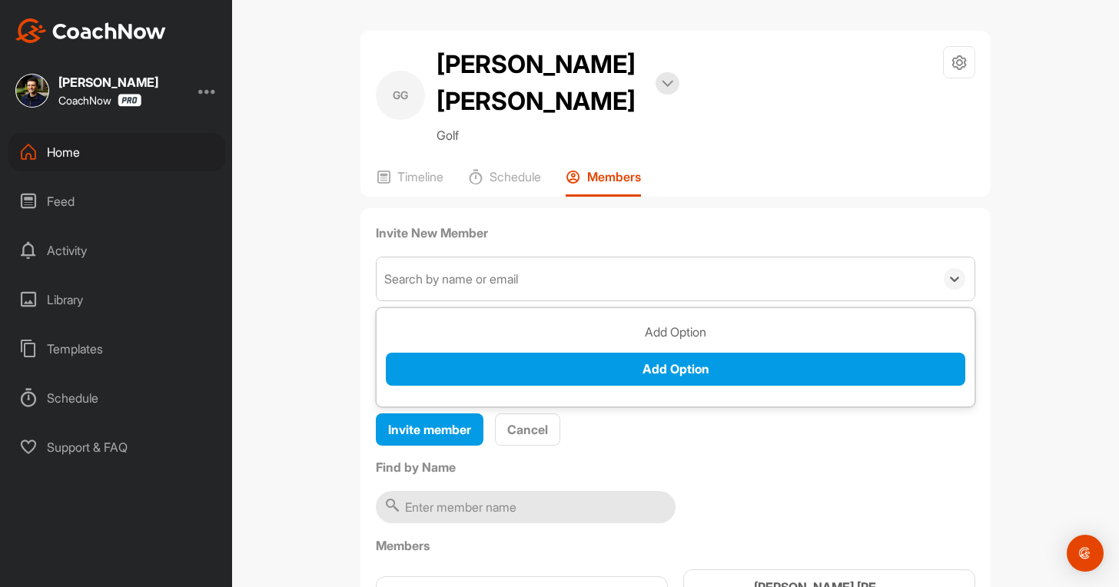
click at [464, 258] on div "Search by name or email" at bounding box center [656, 279] width 558 height 43
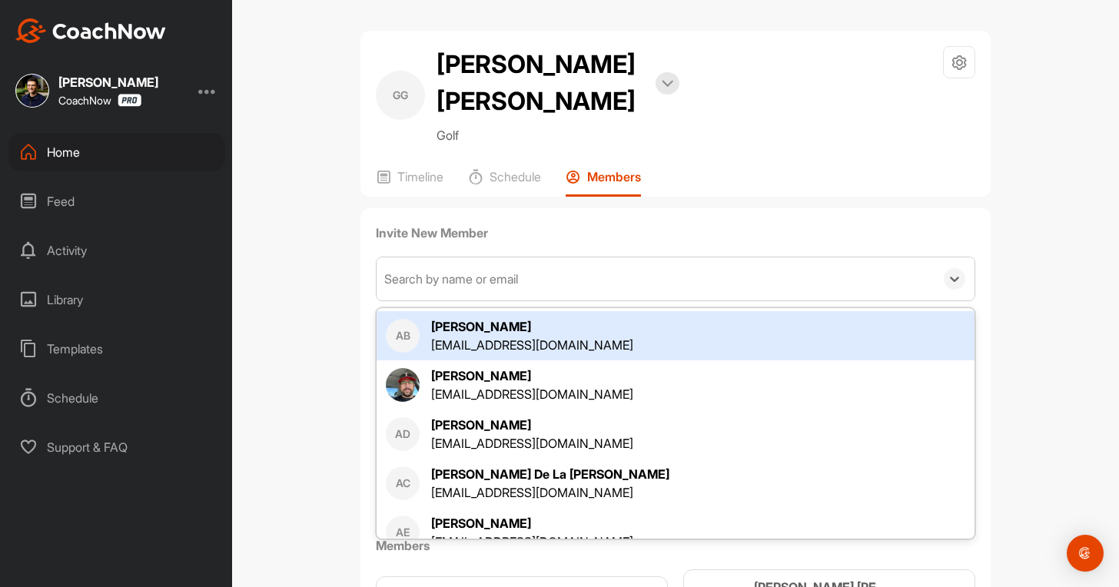
click at [448, 258] on div "Search by name or email" at bounding box center [656, 279] width 558 height 43
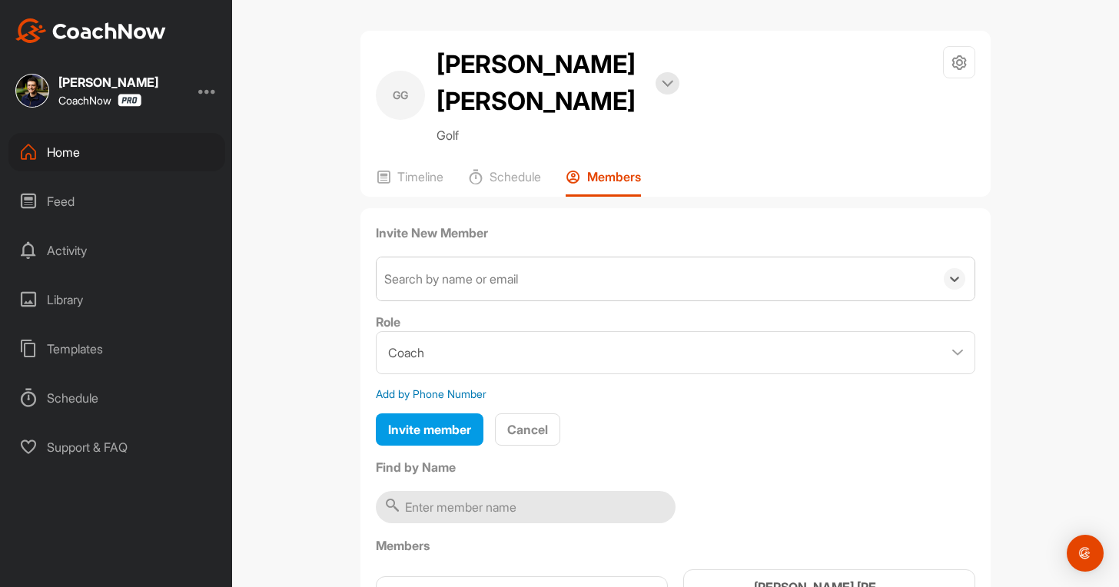
click at [448, 258] on div "Search by name or email" at bounding box center [656, 279] width 558 height 43
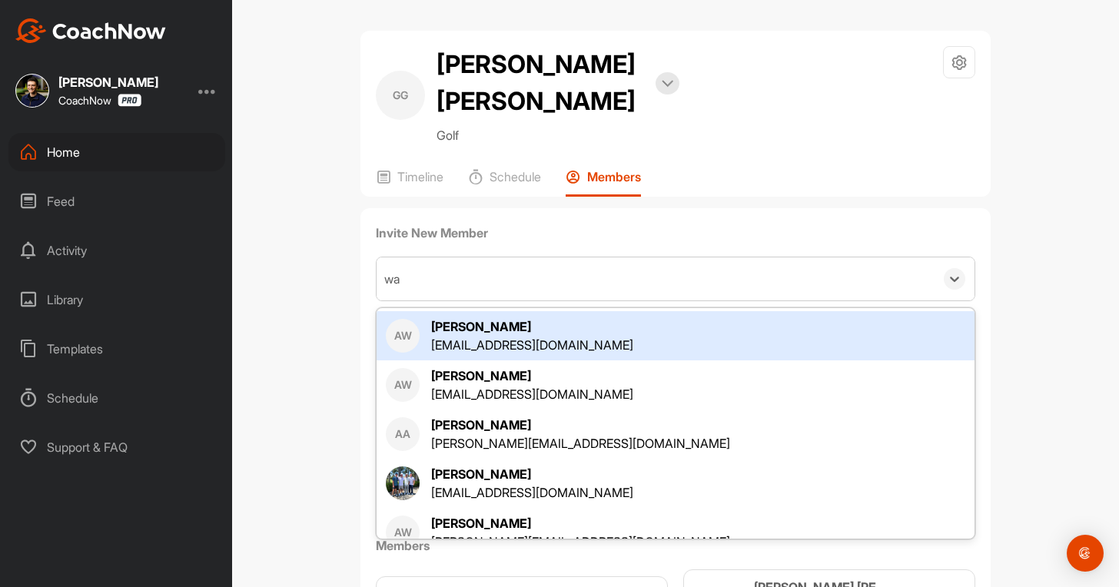
type input "wa"
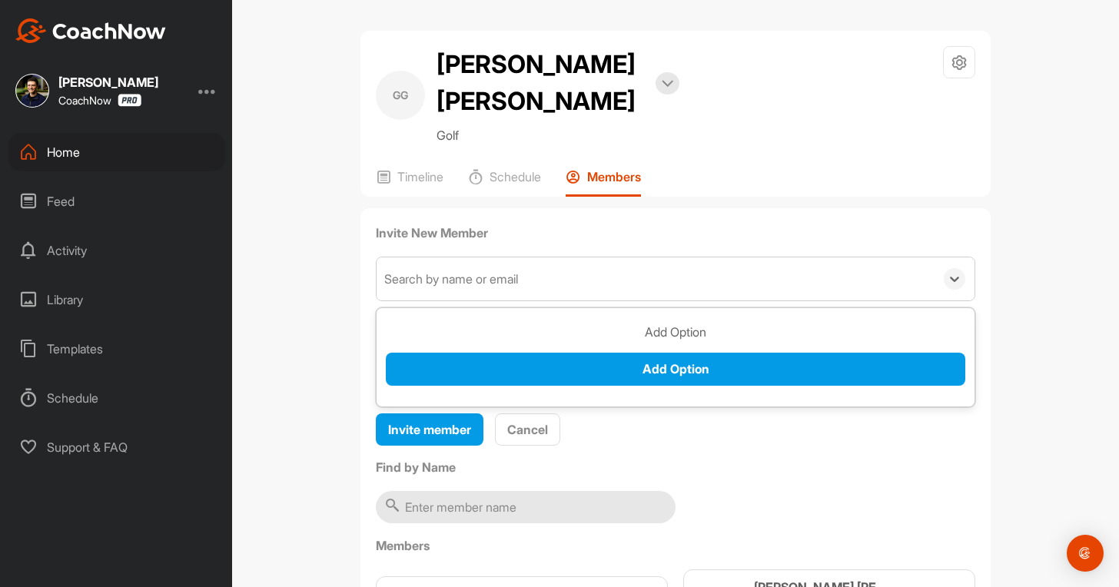
click at [451, 270] on div "Search by name or email" at bounding box center [451, 279] width 134 height 18
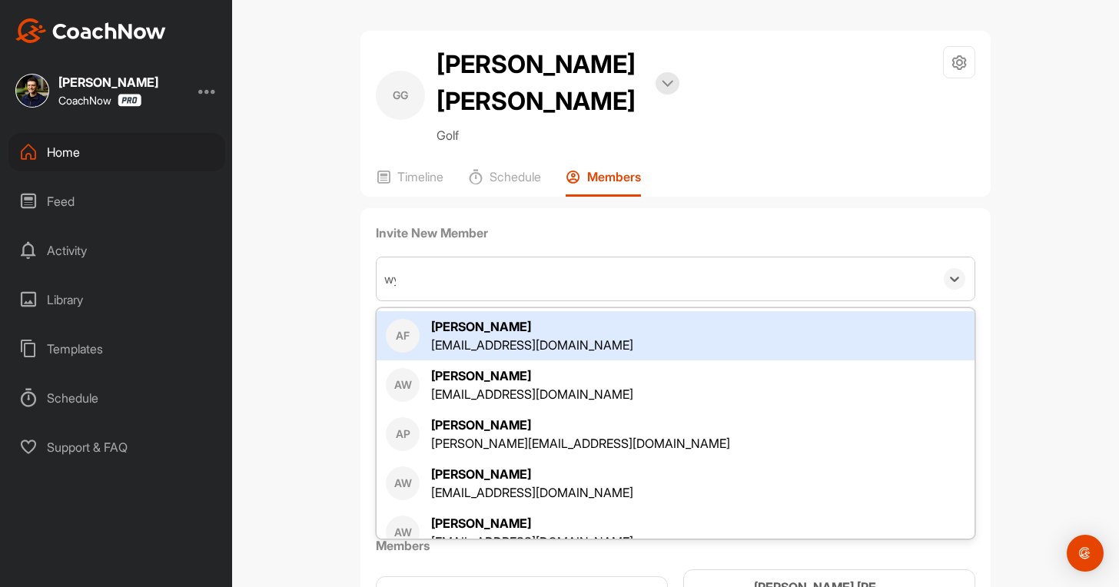
type input "wya"
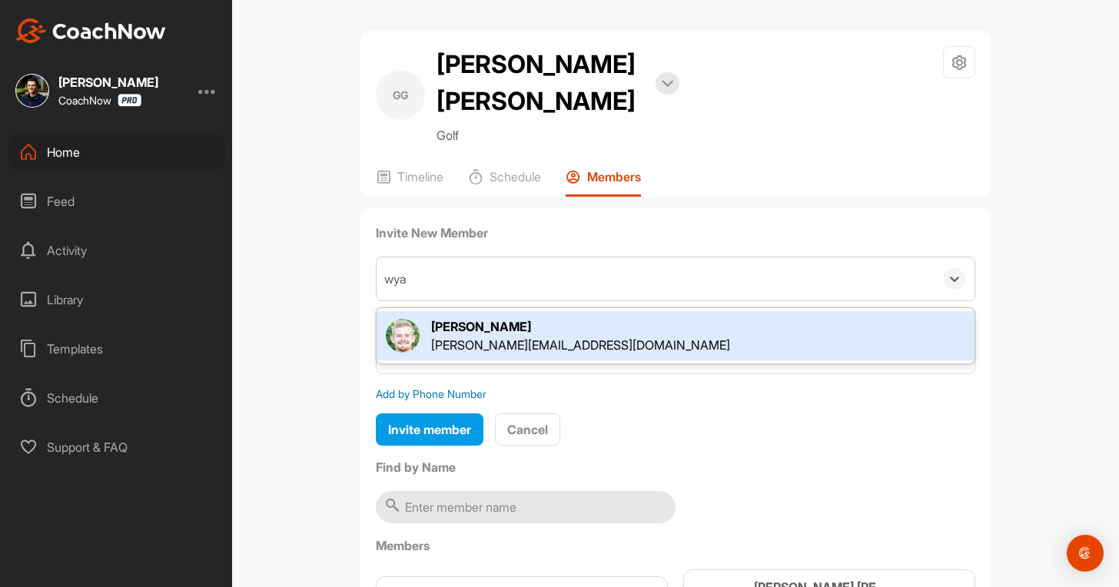
click at [441, 318] on div "[PERSON_NAME]" at bounding box center [580, 327] width 299 height 18
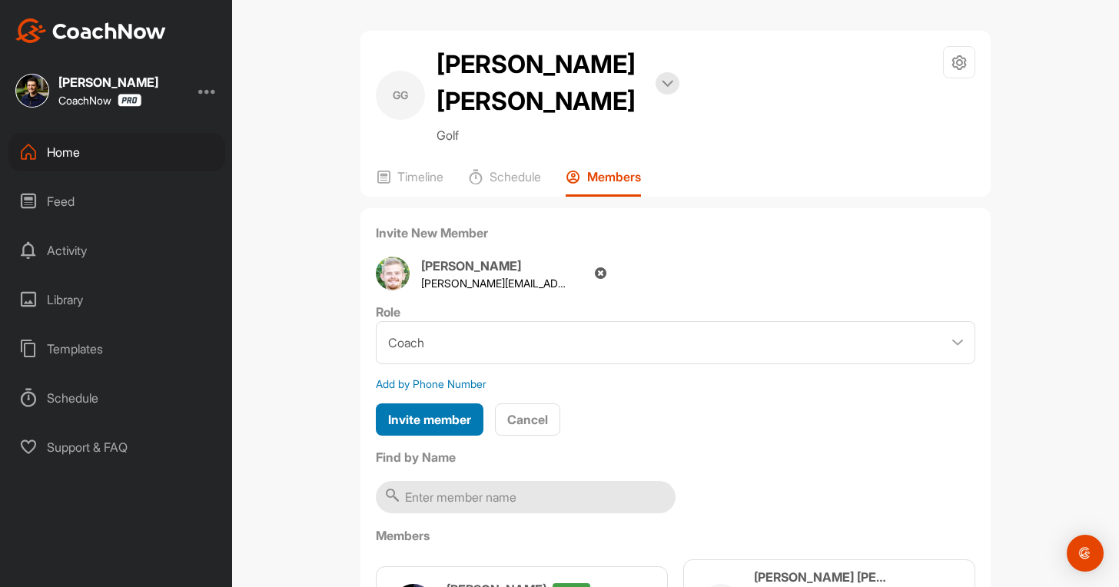
click at [442, 412] on span "Invite member" at bounding box center [429, 419] width 83 height 15
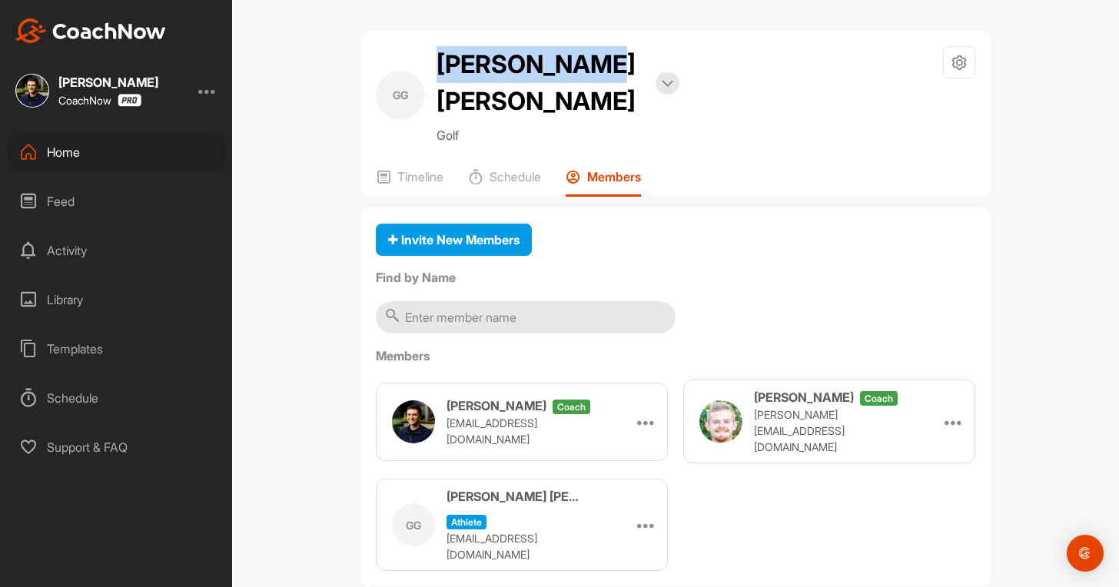
drag, startPoint x: 434, startPoint y: 61, endPoint x: 617, endPoint y: 68, distance: 182.4
click at [617, 68] on div "[PERSON_NAME] Bookings Golf" at bounding box center [528, 95] width 304 height 98
copy h2 "[PERSON_NAME] [PERSON_NAME]"
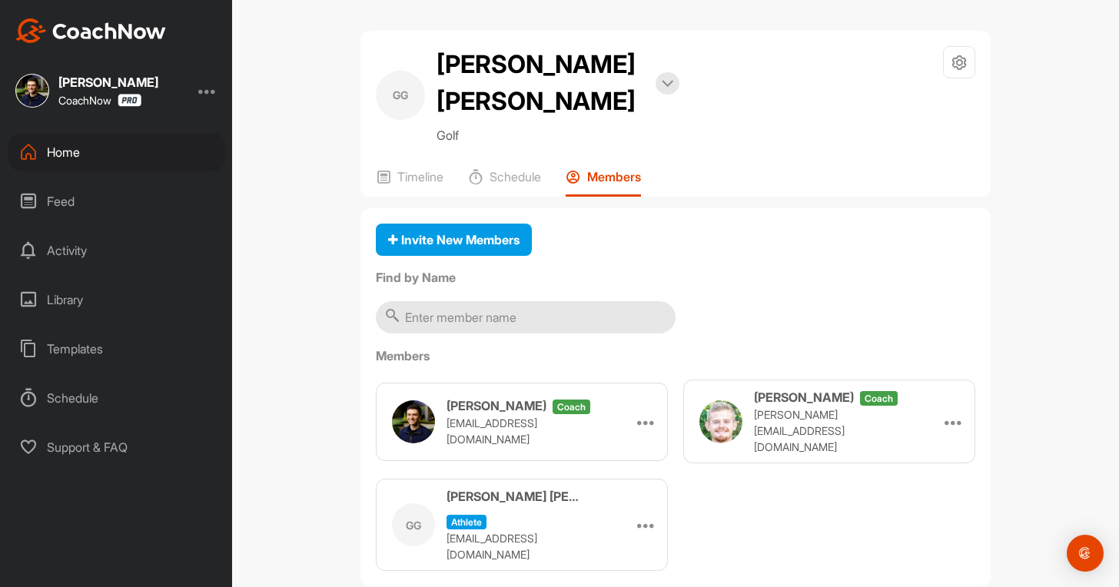
click at [125, 155] on div "Home" at bounding box center [116, 152] width 217 height 38
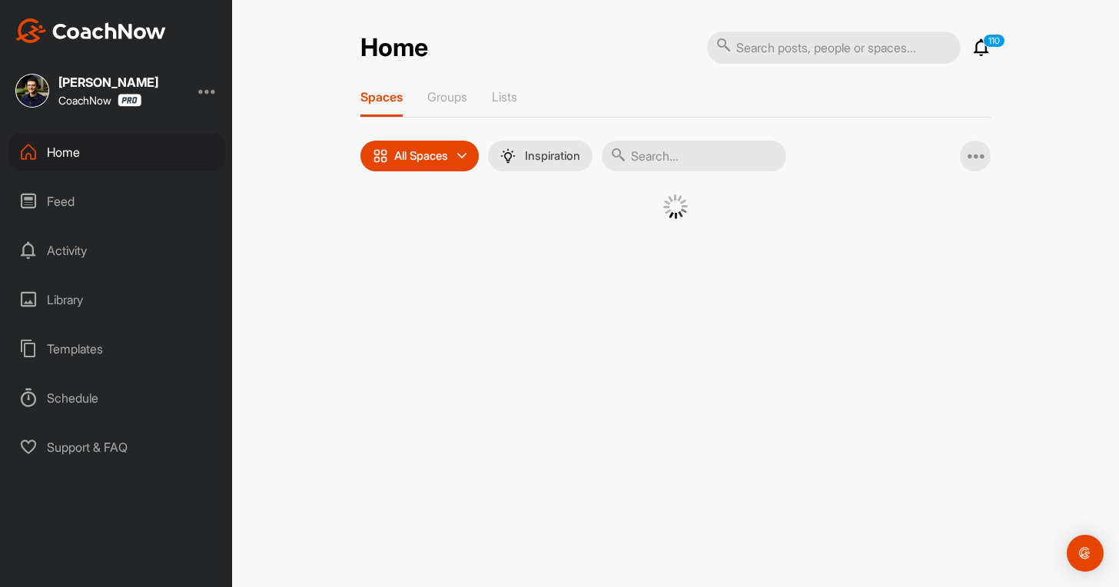
drag, startPoint x: 648, startPoint y: 159, endPoint x: 641, endPoint y: 155, distance: 7.9
click at [646, 158] on input "text" at bounding box center [694, 156] width 185 height 31
paste input "[PERSON_NAME]"
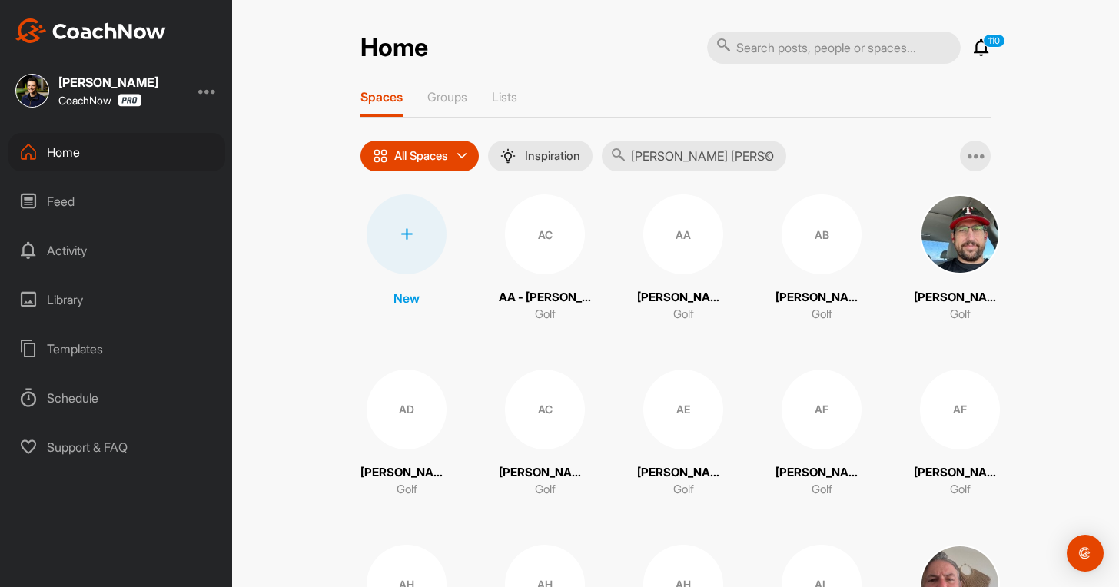
type input "[PERSON_NAME] [PERSON_NAME]"
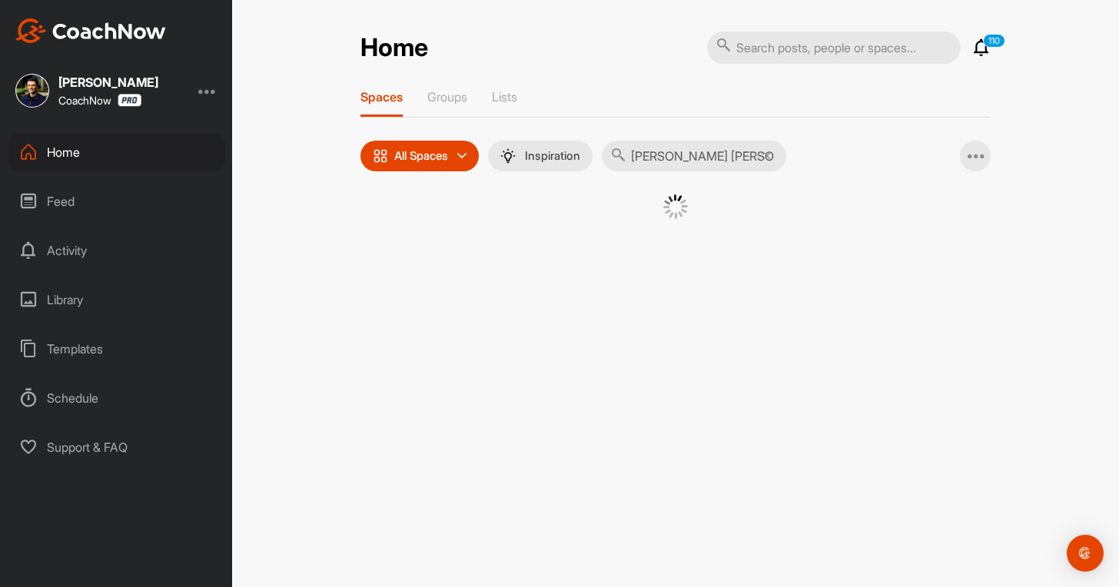
click at [649, 162] on input "[PERSON_NAME] [PERSON_NAME]" at bounding box center [694, 156] width 185 height 31
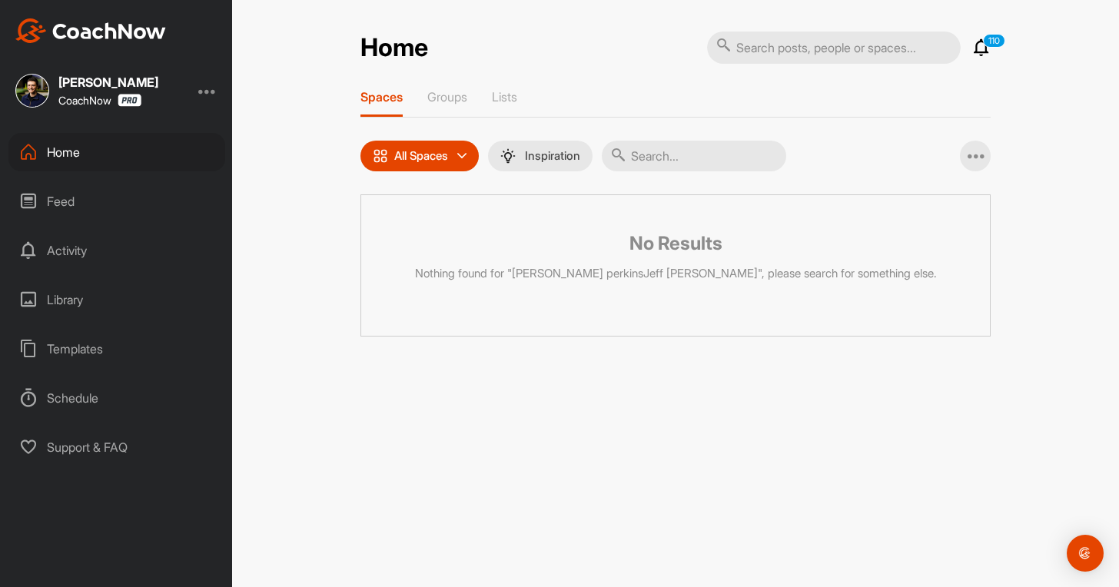
paste input "[PERSON_NAME]"
type input "[PERSON_NAME]"
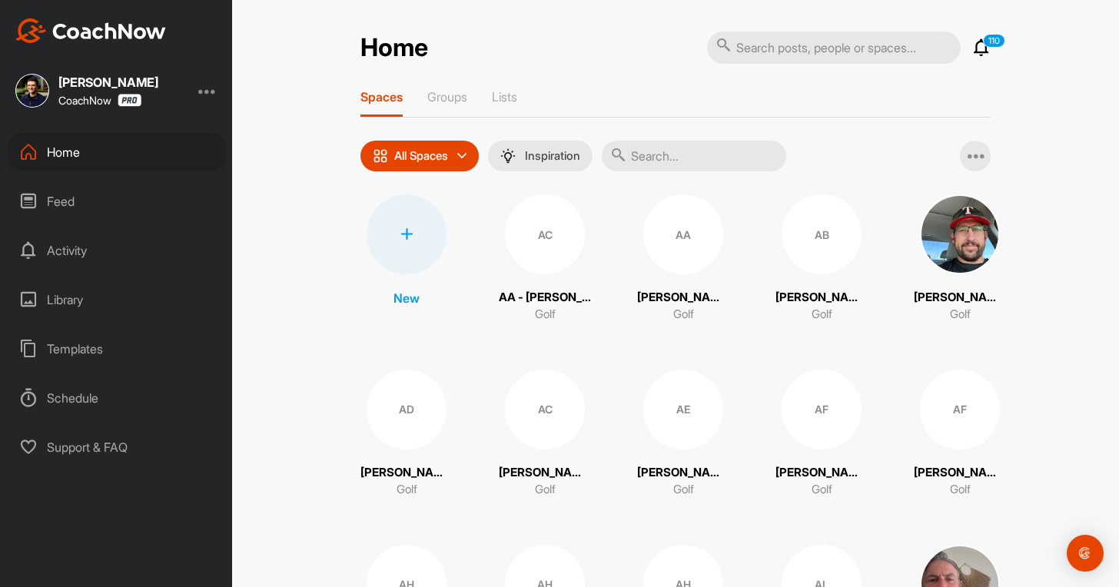
click at [684, 152] on input "text" at bounding box center [694, 156] width 185 height 31
paste input "[PERSON_NAME]"
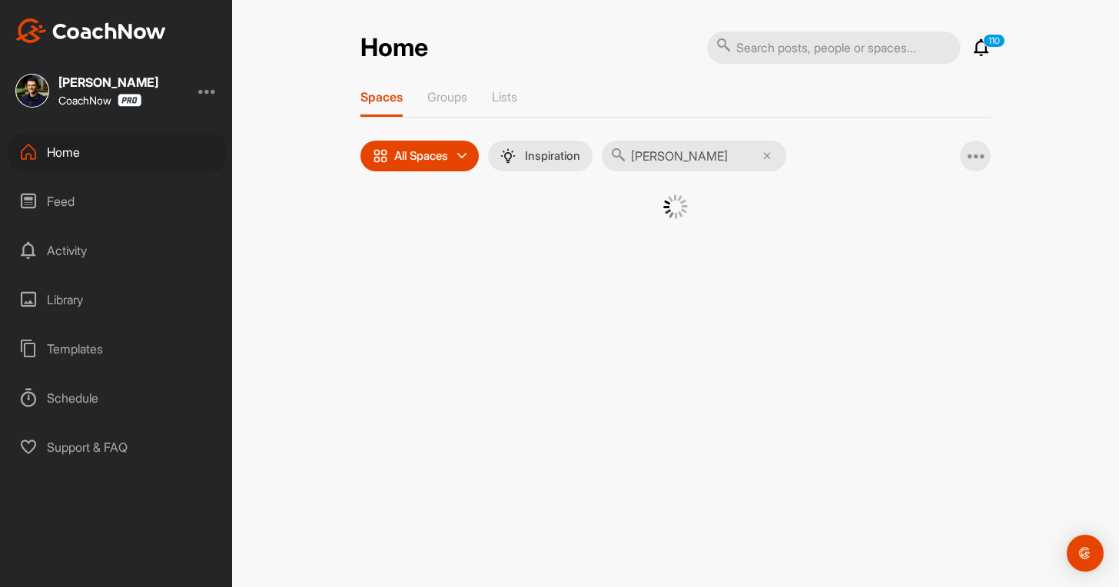
type input "[PERSON_NAME]"
click at [644, 150] on input "[PERSON_NAME]" at bounding box center [694, 156] width 185 height 31
click at [777, 46] on input "text" at bounding box center [834, 48] width 254 height 32
paste input "[PERSON_NAME]"
type input "[PERSON_NAME]"
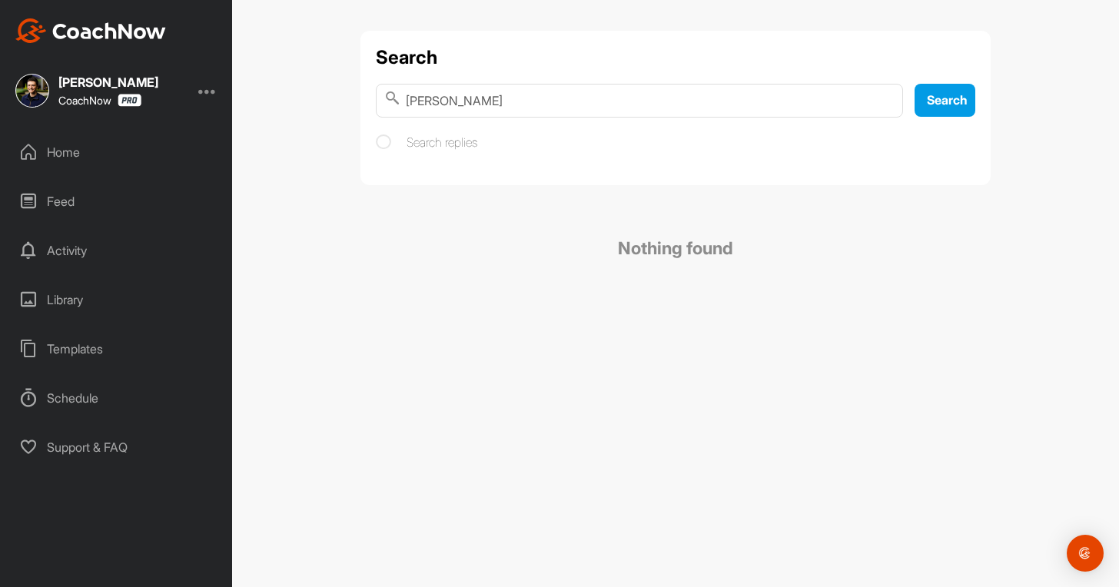
click at [208, 91] on div at bounding box center [207, 91] width 18 height 18
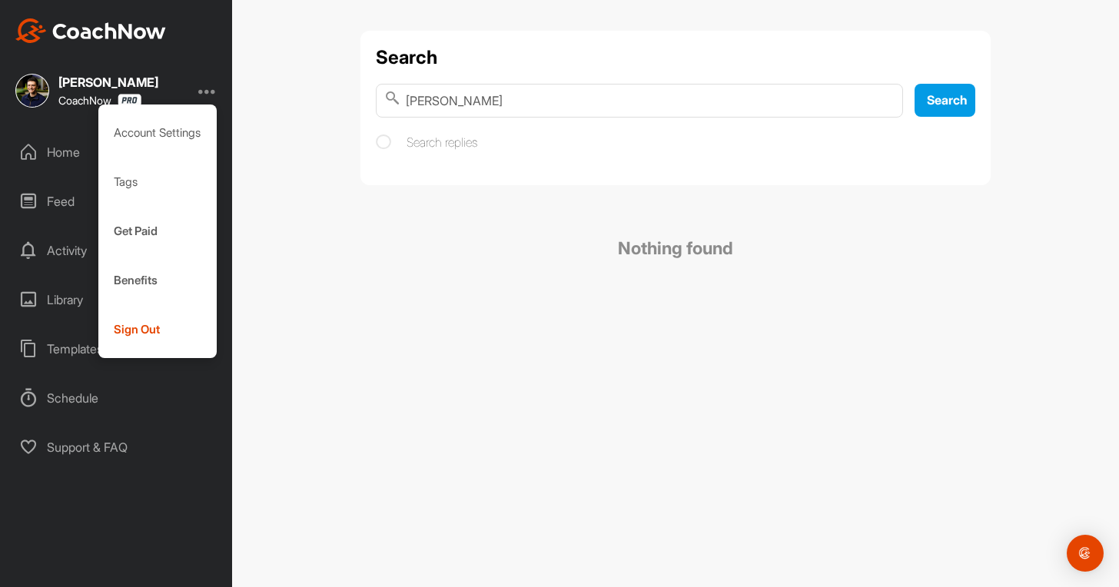
click at [215, 91] on div at bounding box center [207, 91] width 18 height 18
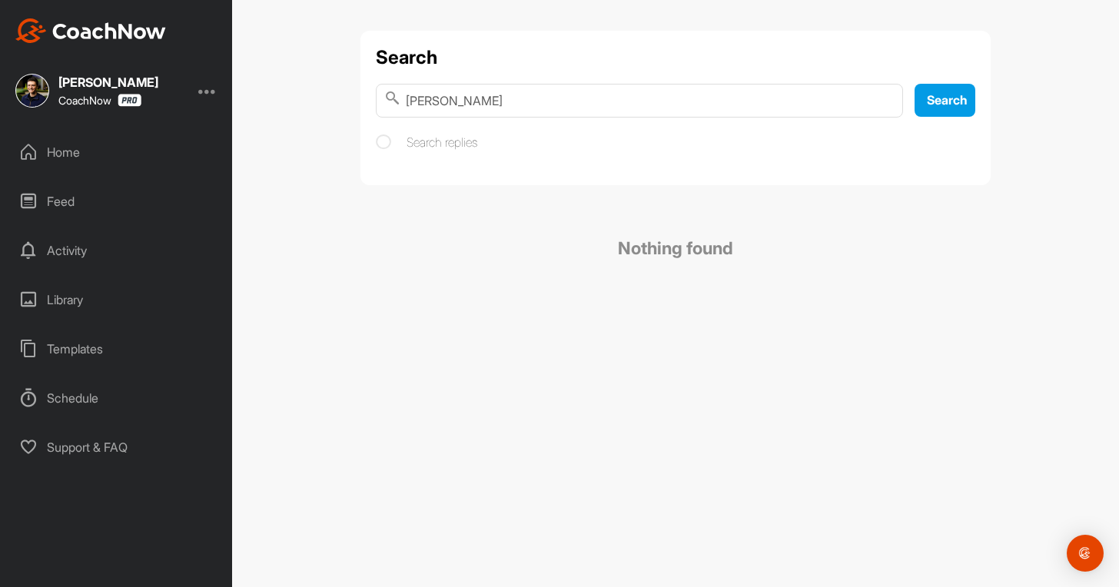
click at [200, 85] on div "[PERSON_NAME] CoachNow" at bounding box center [116, 91] width 232 height 34
click at [208, 88] on div at bounding box center [207, 91] width 18 height 18
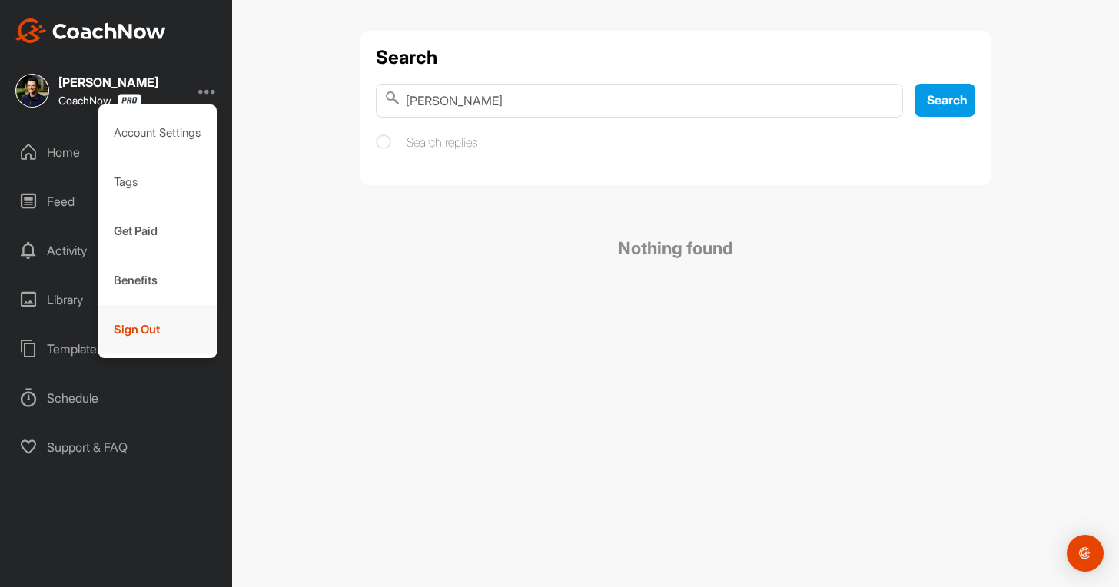
click at [165, 343] on div "Sign Out" at bounding box center [157, 329] width 119 height 49
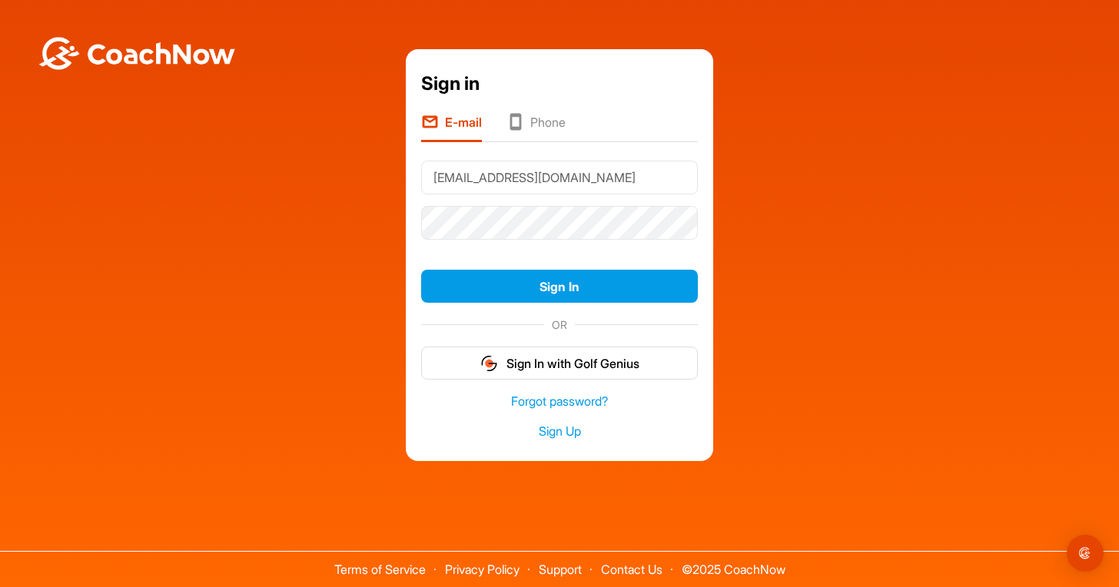
click at [469, 176] on input "[EMAIL_ADDRESS][DOMAIN_NAME]" at bounding box center [559, 178] width 277 height 34
type input "[EMAIL_ADDRESS][DOMAIN_NAME]"
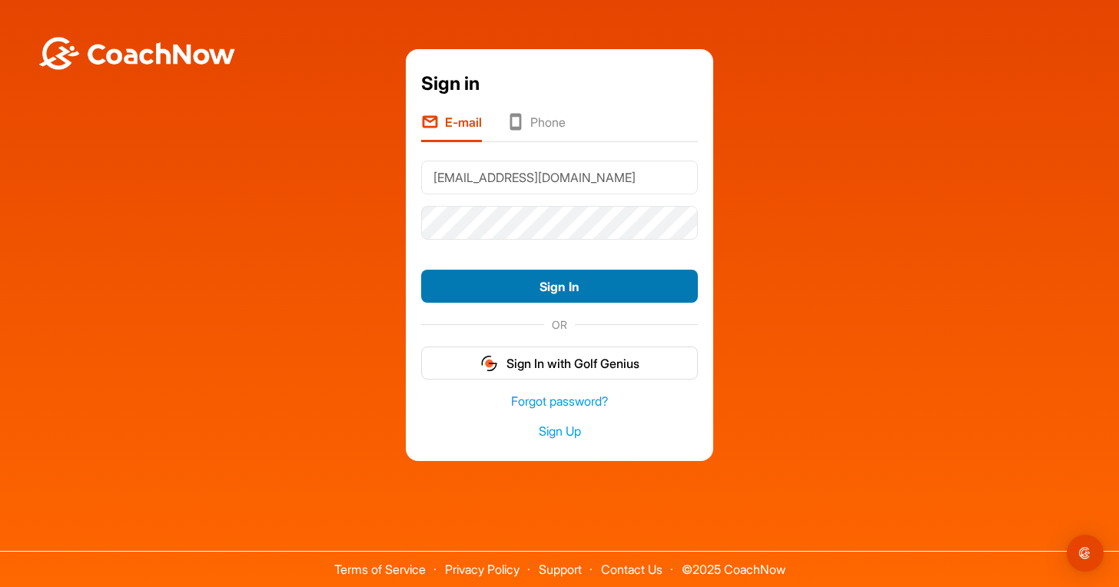
click at [547, 292] on button "Sign In" at bounding box center [559, 286] width 277 height 33
